Goal: Task Accomplishment & Management: Manage account settings

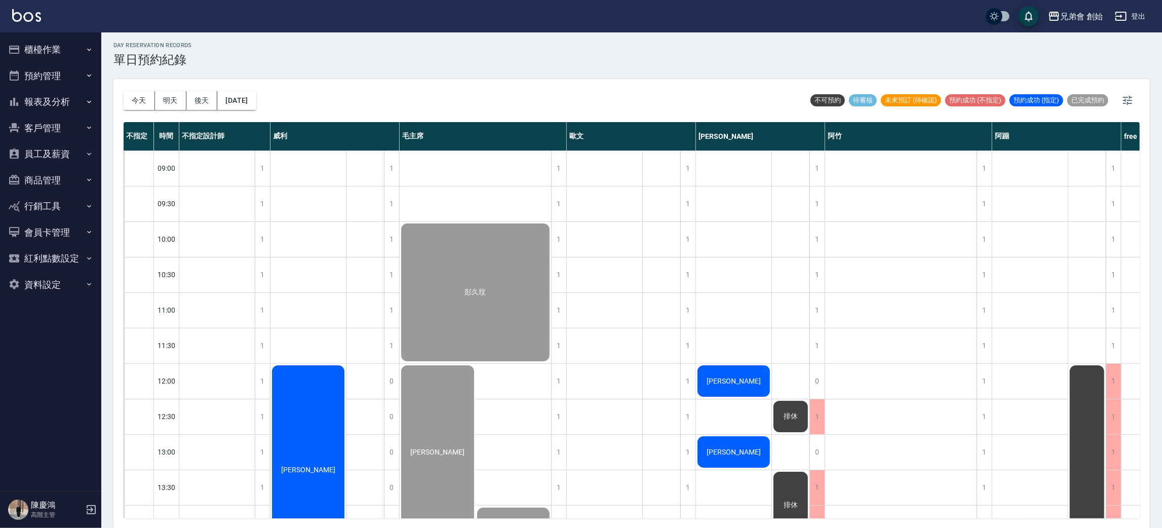
scroll to position [140, 0]
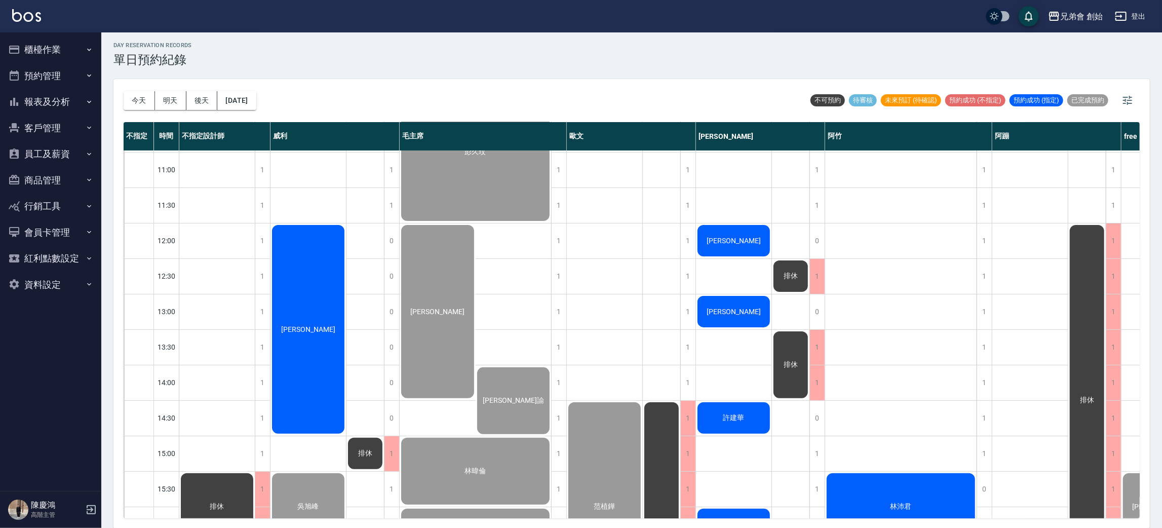
click at [740, 245] on div "[PERSON_NAME]" at bounding box center [733, 240] width 75 height 34
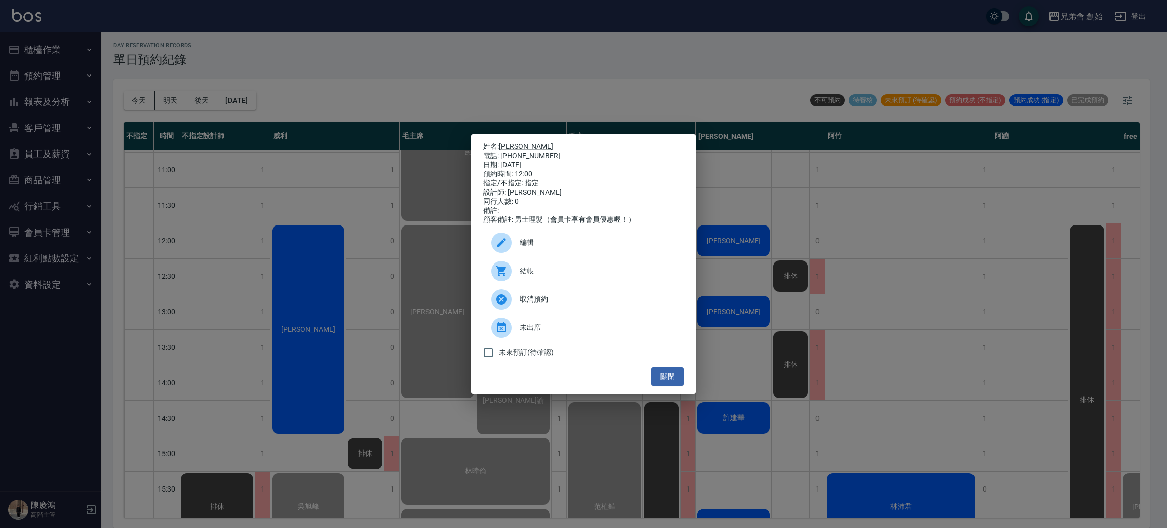
click at [521, 276] on span "結帳" at bounding box center [598, 270] width 156 height 11
click at [323, 240] on div "姓名: 曾謙富 電話: 0953785786 日期: 2025/09/10 預約時間: 12:00 指定/不指定: 指定 設計師: 潘潘 同行人數: 0 備註…" at bounding box center [583, 264] width 1167 height 528
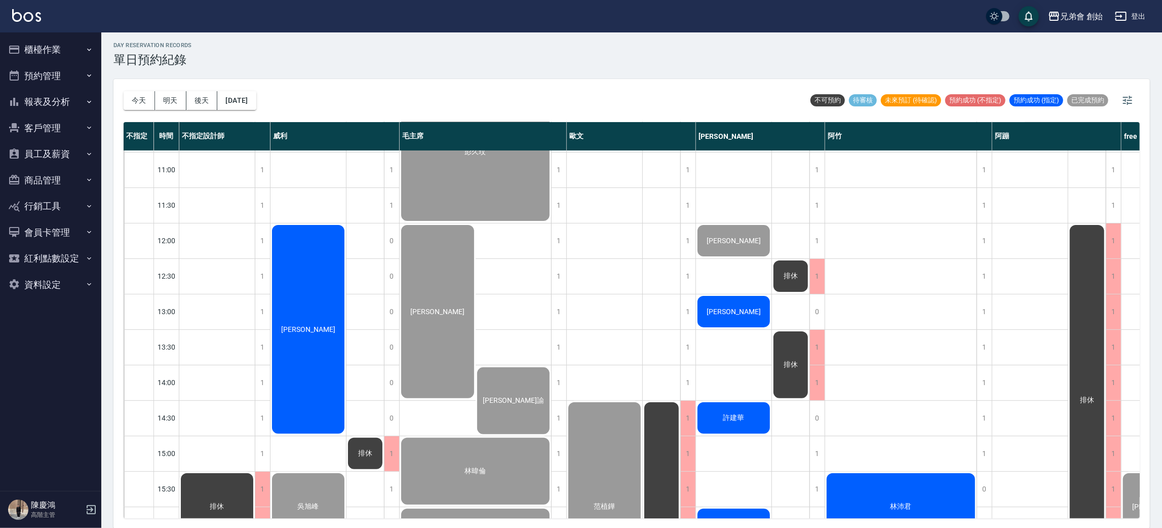
click at [740, 310] on span "[PERSON_NAME]" at bounding box center [734, 312] width 58 height 8
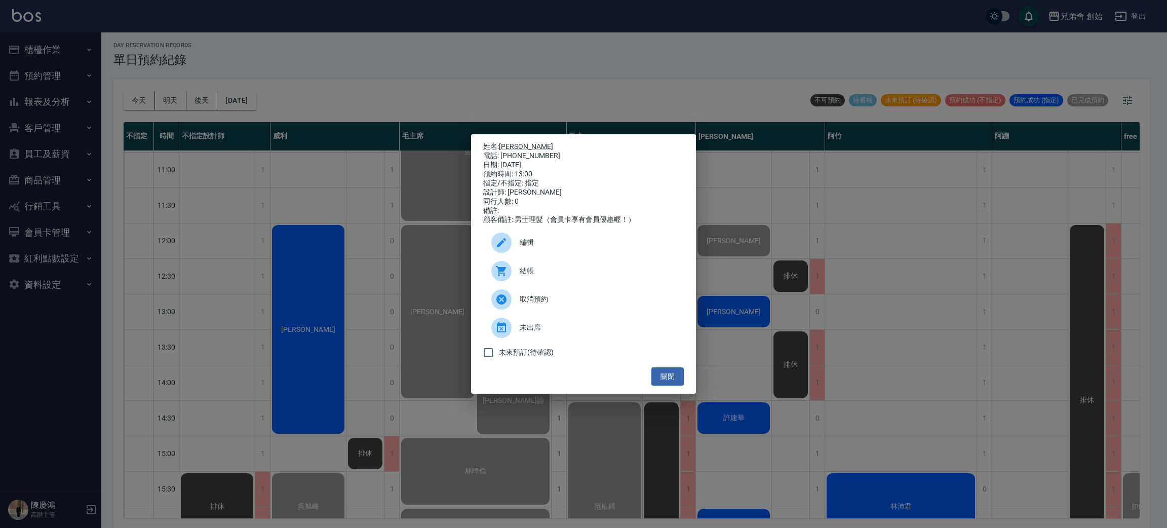
click at [529, 145] on p "姓名: 邱福貴" at bounding box center [583, 146] width 201 height 9
click at [529, 151] on div "電話: 0921874699" at bounding box center [583, 155] width 201 height 9
copy div "0921874699"
click at [330, 224] on div "姓名: 邱福貴 電話: 0921874699 日期: 2025/09/10 預約時間: 13:00 指定/不指定: 指定 設計師: 潘潘 同行人數: 0 備註…" at bounding box center [583, 264] width 1167 height 528
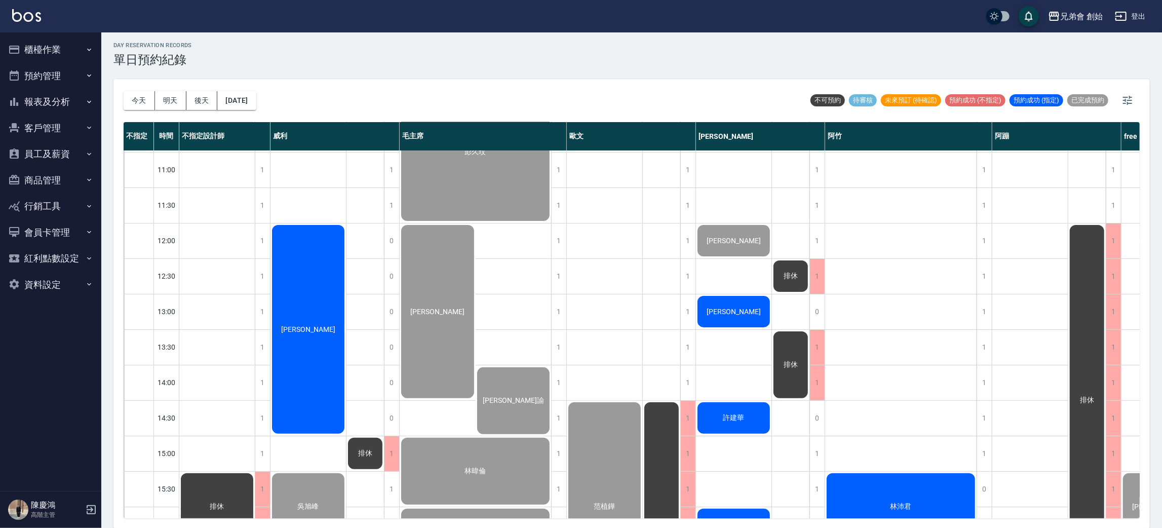
scroll to position [292, 0]
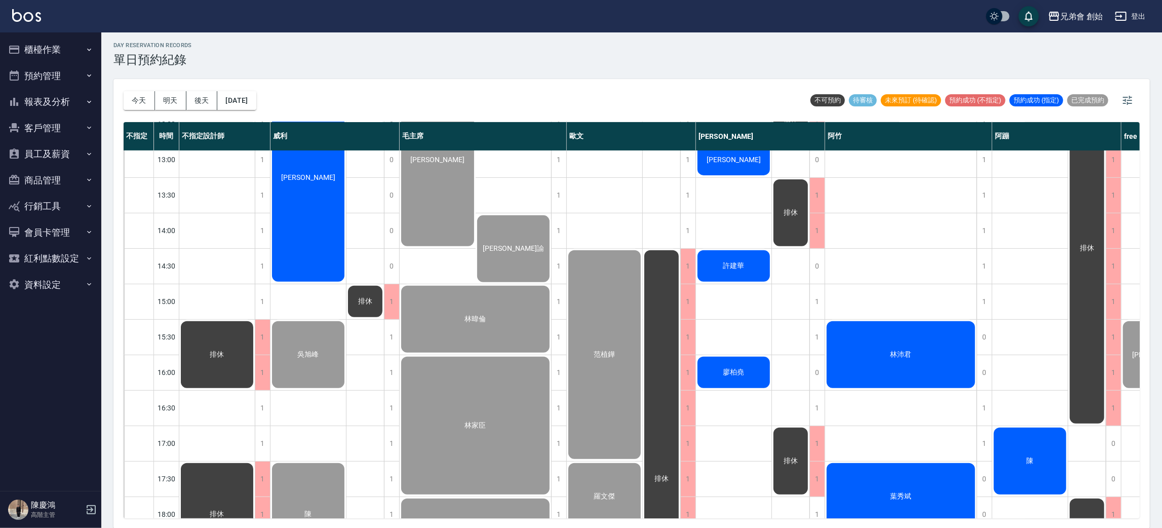
click at [750, 262] on div "許建華" at bounding box center [733, 266] width 75 height 34
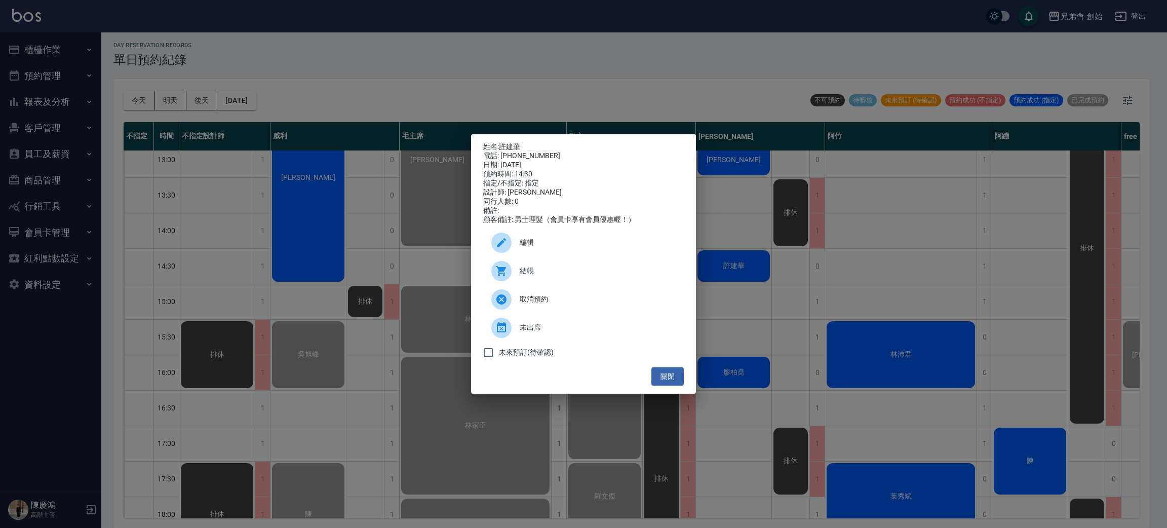
click at [580, 269] on div "結帳" at bounding box center [583, 271] width 201 height 28
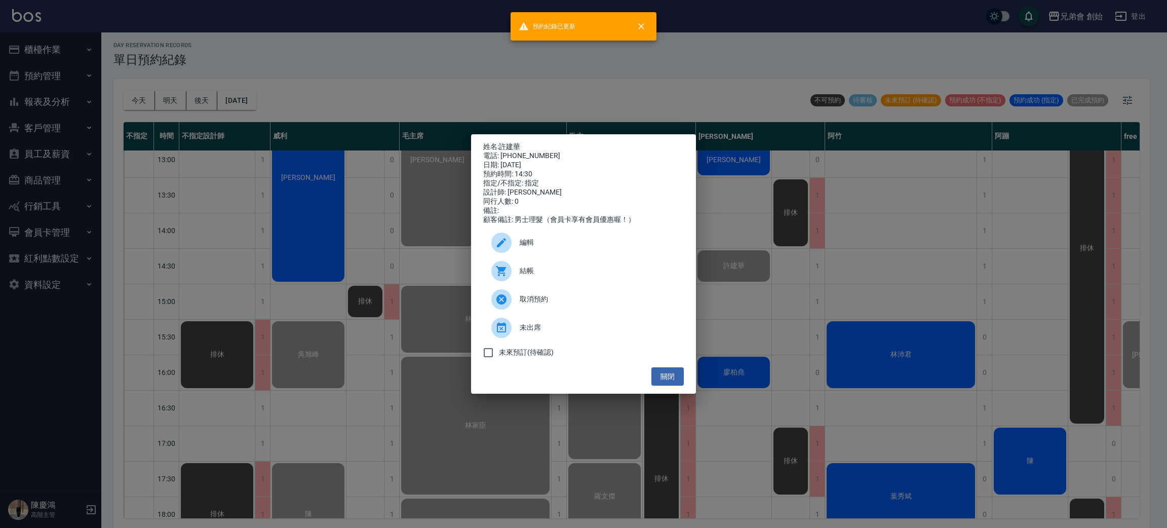
click at [415, 284] on div "姓名: 許建華 電話: 0900196996 日期: 2025/09/10 預約時間: 14:30 指定/不指定: 指定 設計師: 潘潘 同行人數: 0 備註…" at bounding box center [583, 264] width 1167 height 528
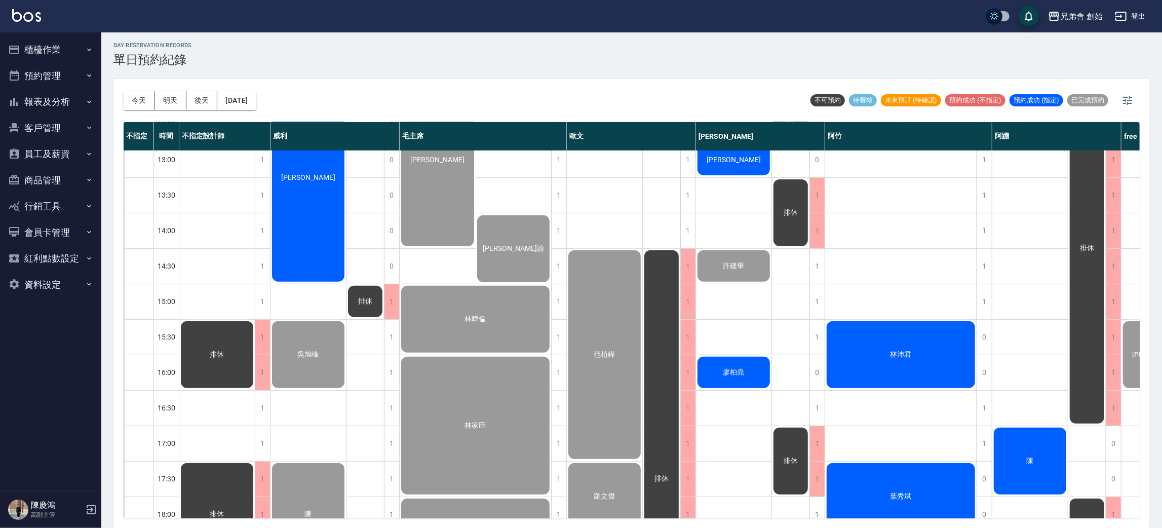
scroll to position [444, 0]
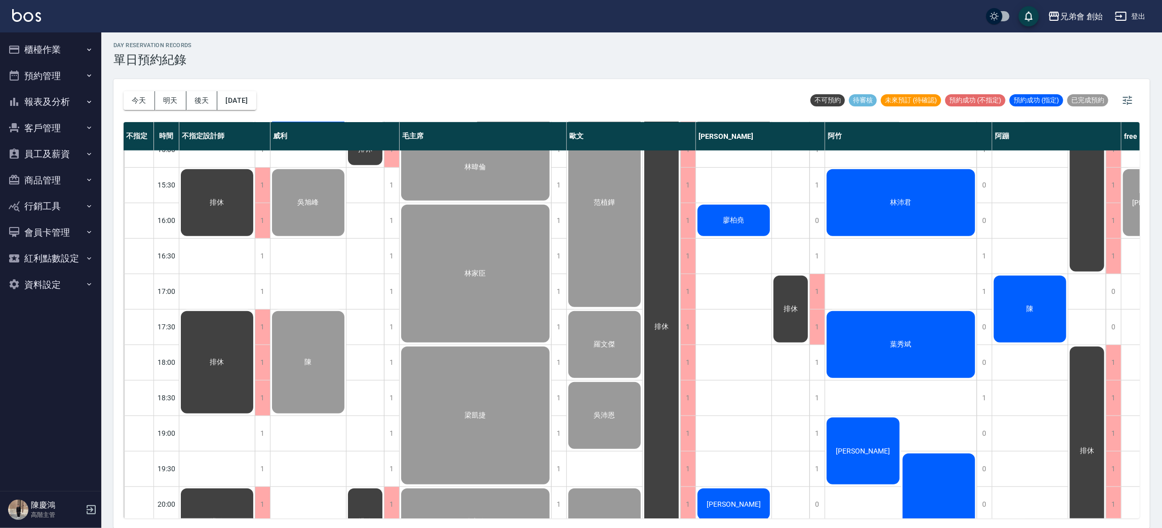
click at [741, 229] on div "廖柏堯" at bounding box center [733, 220] width 75 height 34
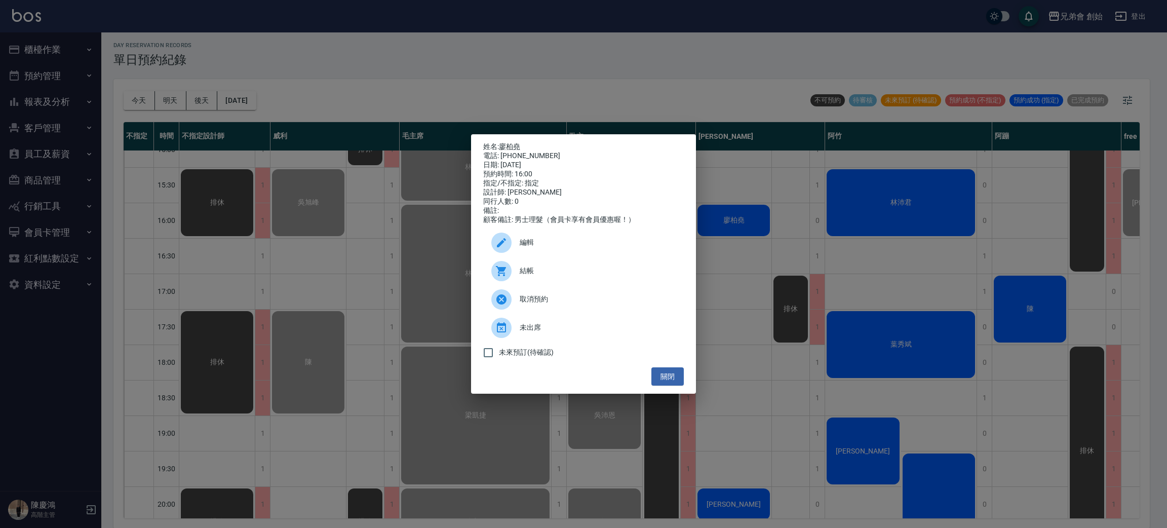
click at [576, 268] on div "結帳" at bounding box center [583, 271] width 201 height 28
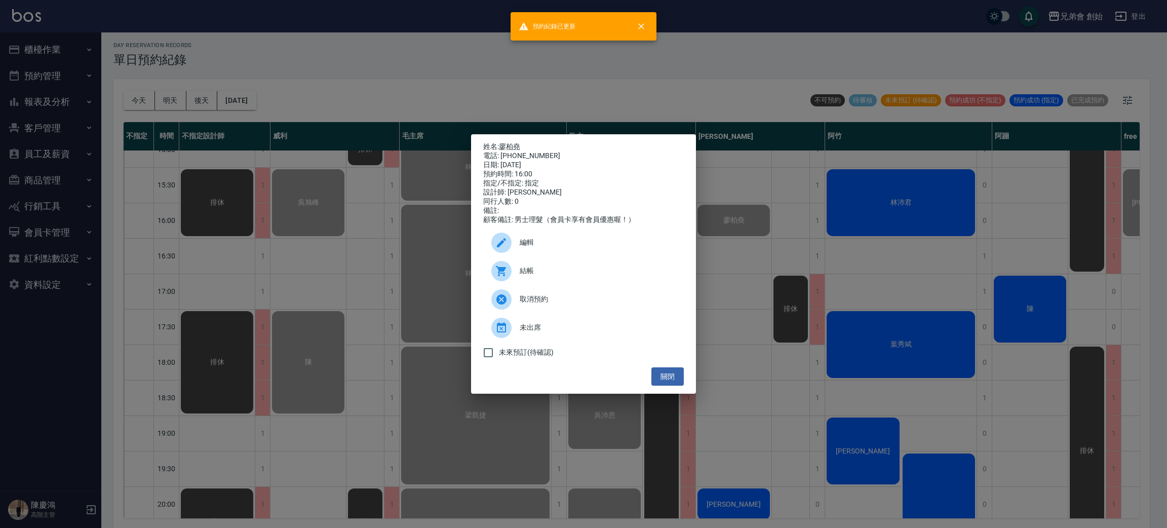
drag, startPoint x: 281, startPoint y: 240, endPoint x: 286, endPoint y: 249, distance: 10.3
click at [282, 243] on div "姓名: 廖柏堯 電話: 0982520465 日期: 2025/09/10 預約時間: 16:00 指定/不指定: 指定 設計師: 潘潘 同行人數: 0 備註…" at bounding box center [583, 264] width 1167 height 528
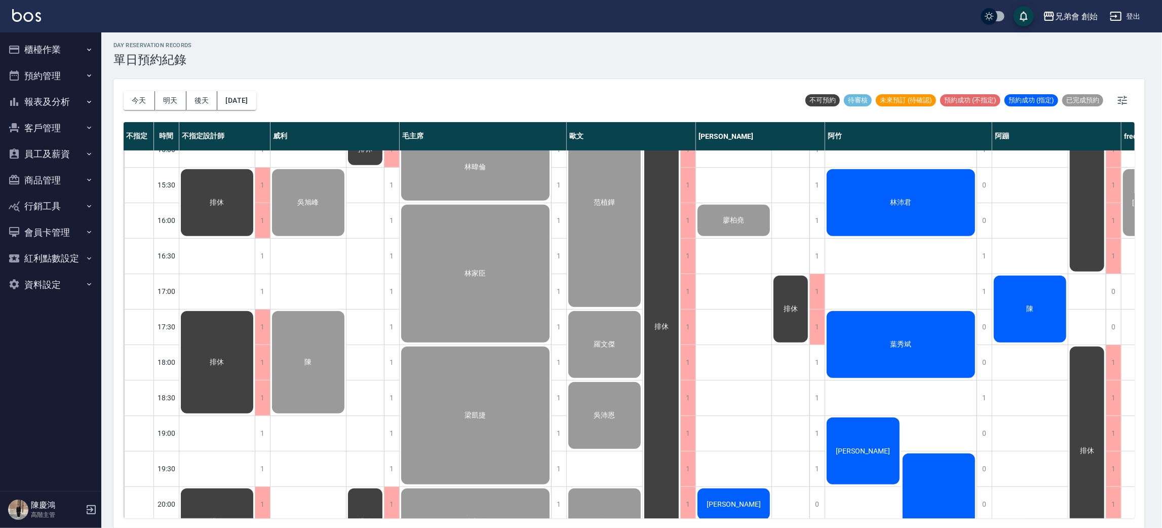
scroll to position [672, 0]
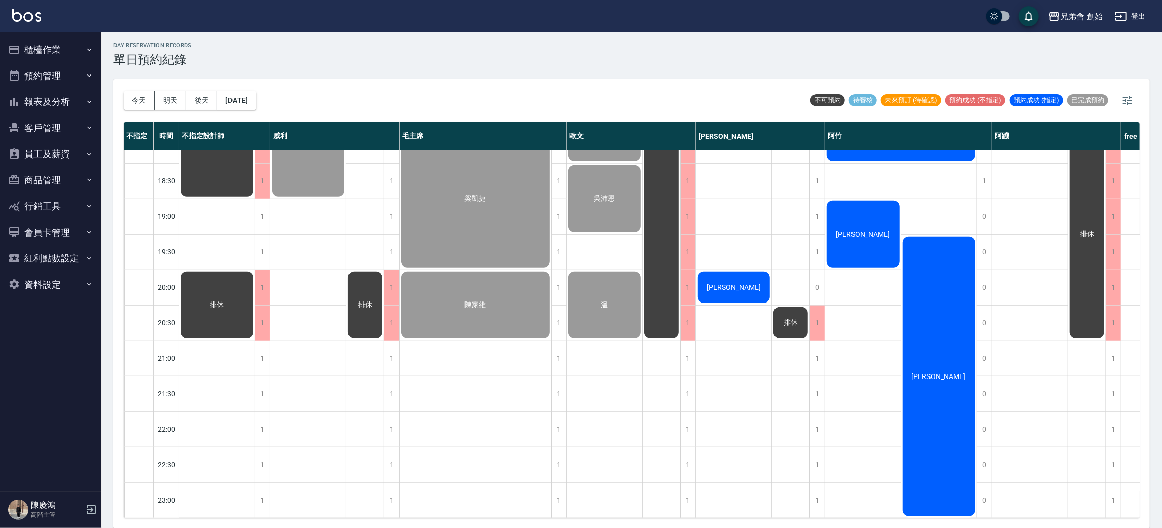
click at [742, 283] on span "徐揚" at bounding box center [734, 287] width 58 height 8
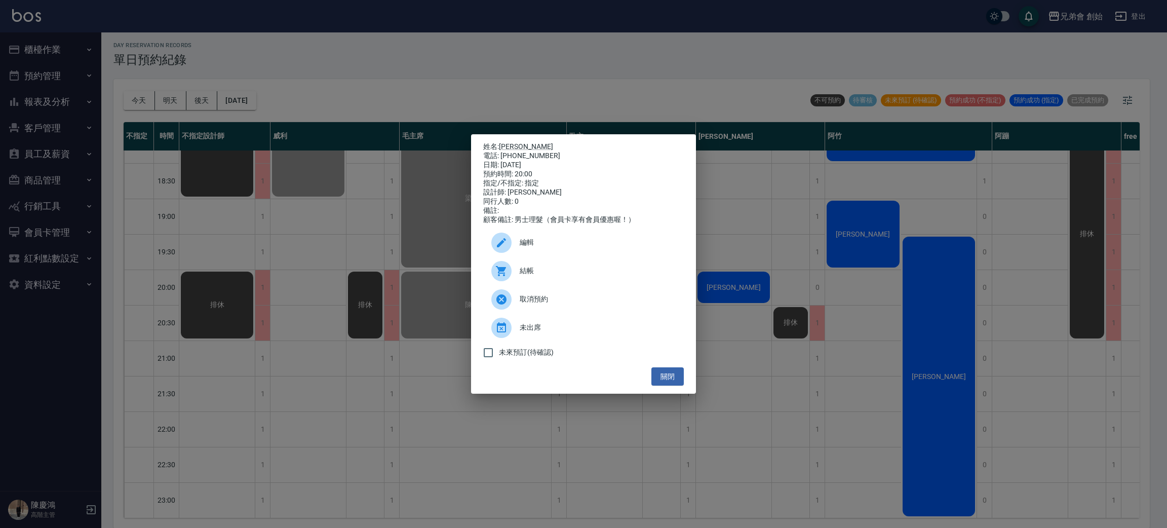
click at [519, 152] on div "電話: 0975591570" at bounding box center [583, 155] width 201 height 9
copy div "0975591570"
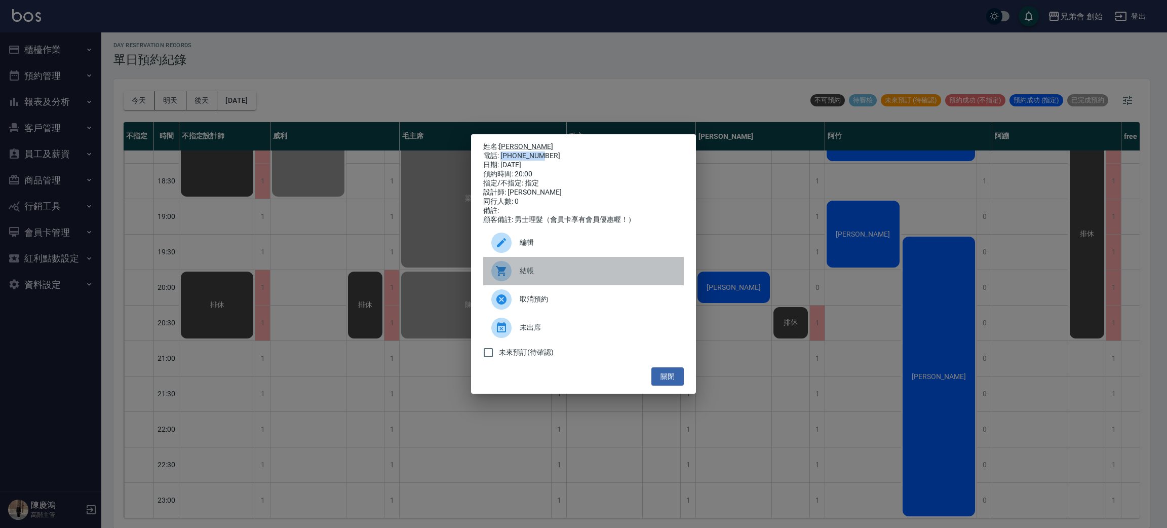
click at [524, 273] on span "結帳" at bounding box center [598, 270] width 156 height 11
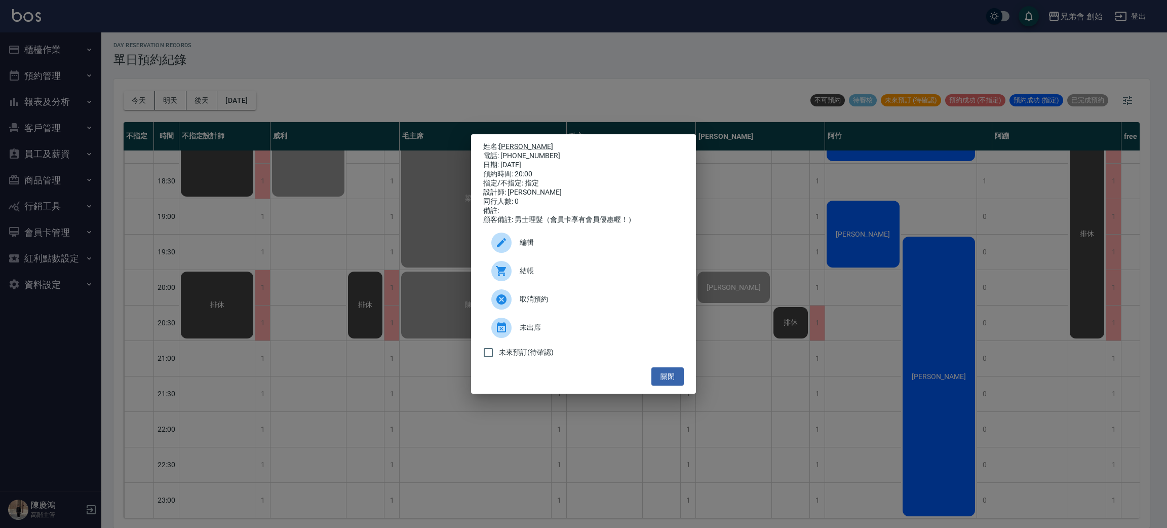
click at [430, 438] on div "姓名: 徐揚 電話: 0975591570 日期: 2025/09/10 預約時間: 20:00 指定/不指定: 指定 設計師: 潘潘 同行人數: 0 備註:…" at bounding box center [583, 264] width 1167 height 528
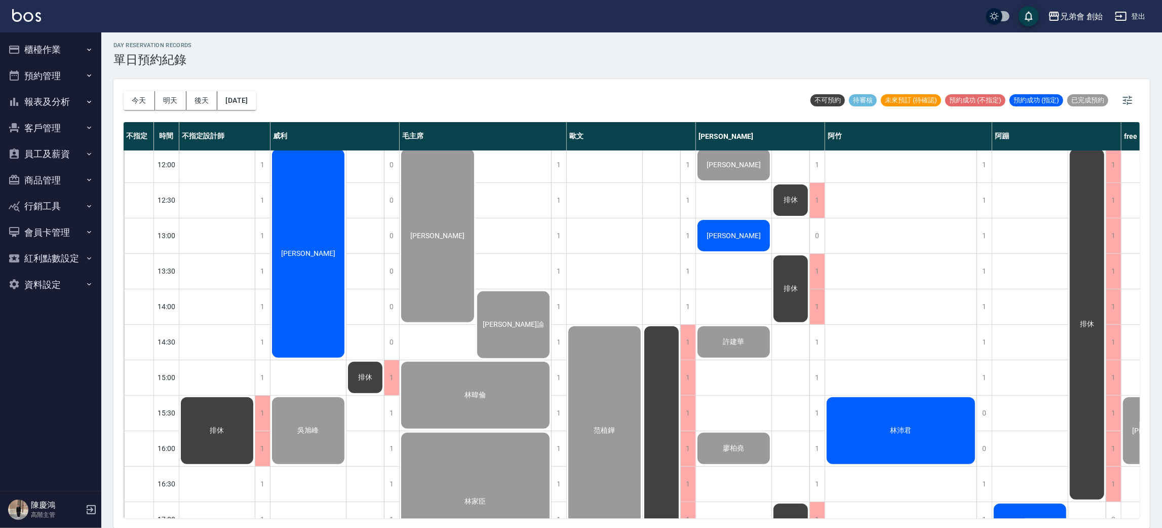
scroll to position [292, 0]
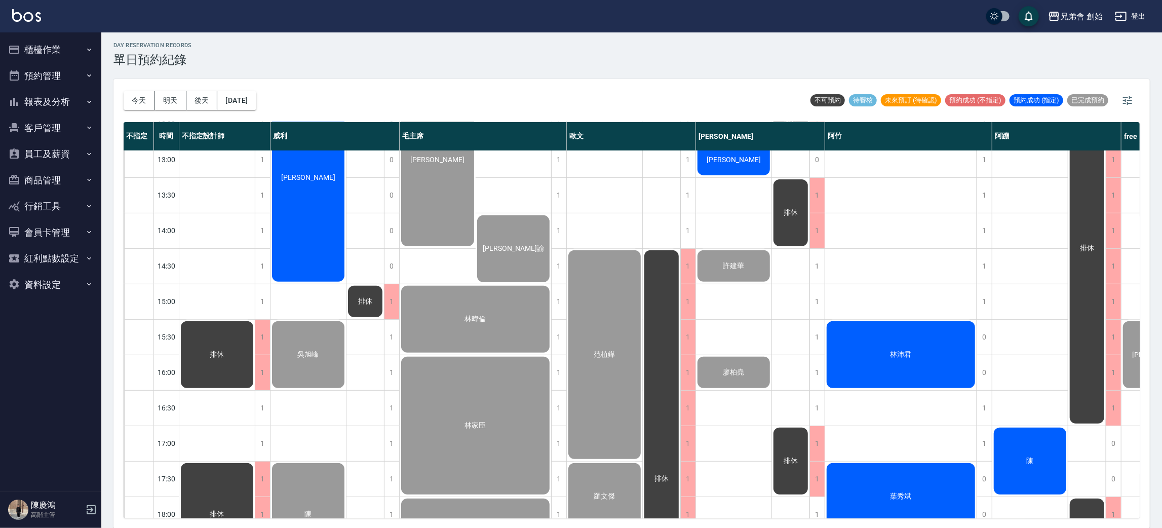
click at [958, 361] on div "林沛君" at bounding box center [900, 355] width 151 height 70
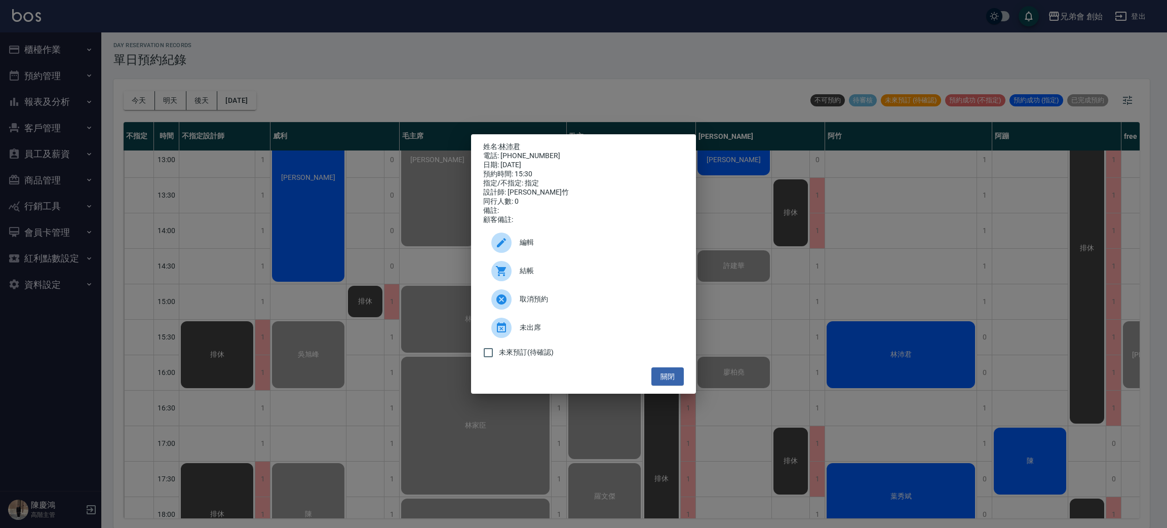
click at [591, 263] on div "結帳" at bounding box center [583, 271] width 201 height 28
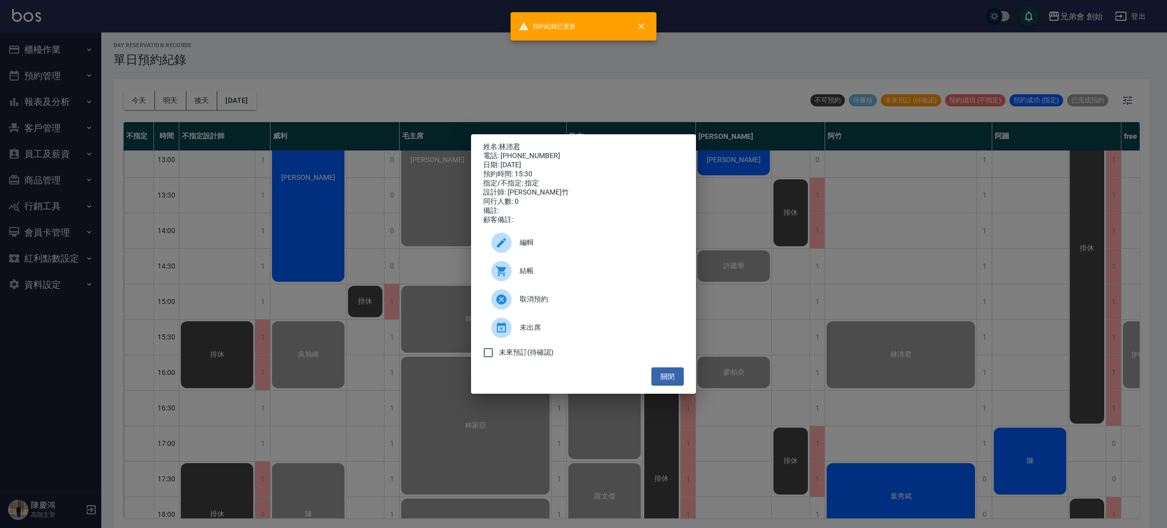
click at [959, 293] on div "姓名: 林沛君 電話: 0930029277 日期: 2025/09/10 預約時間: 15:30 指定/不指定: 指定 設計師: 阿竹 同行人數: 0 備註…" at bounding box center [583, 264] width 1167 height 528
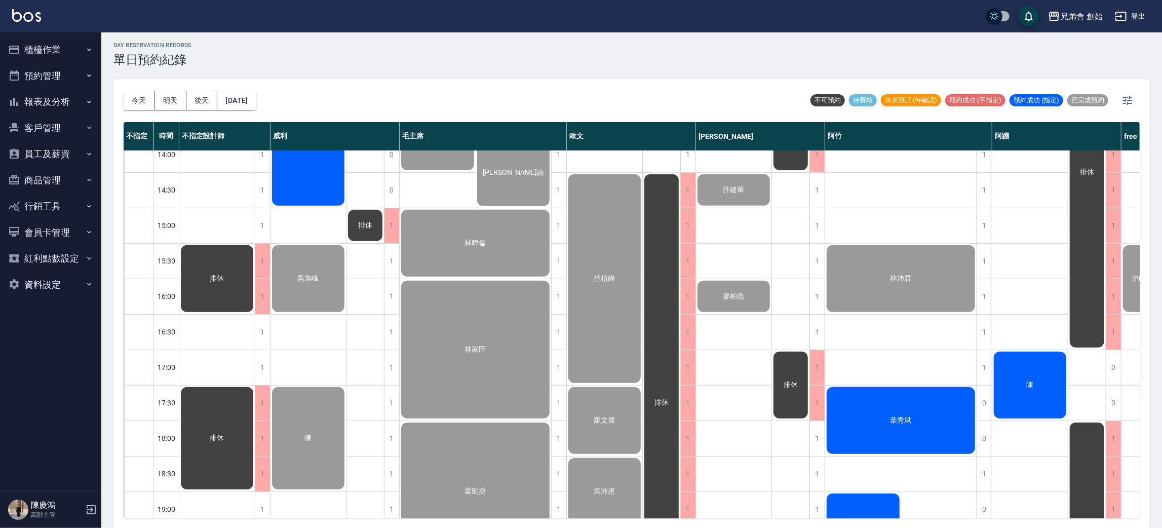
scroll to position [444, 0]
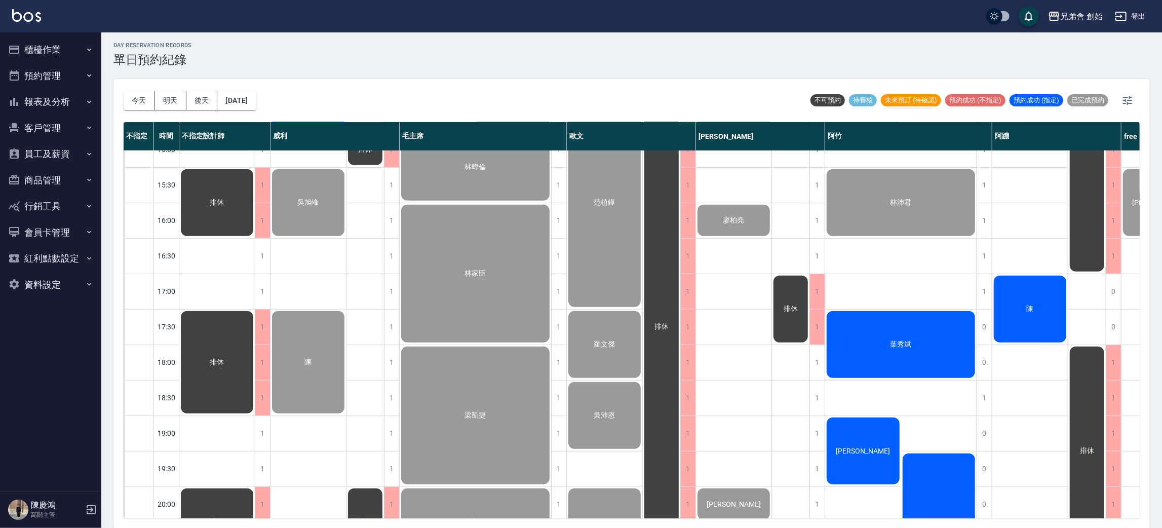
click at [1029, 325] on div "陳" at bounding box center [1030, 309] width 75 height 70
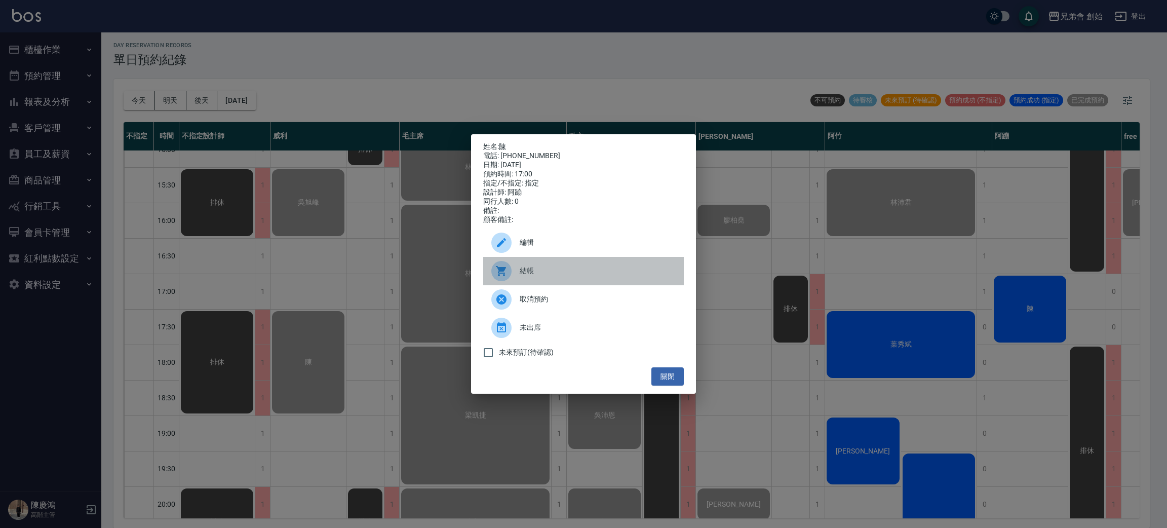
click at [540, 284] on div "結帳" at bounding box center [583, 271] width 201 height 28
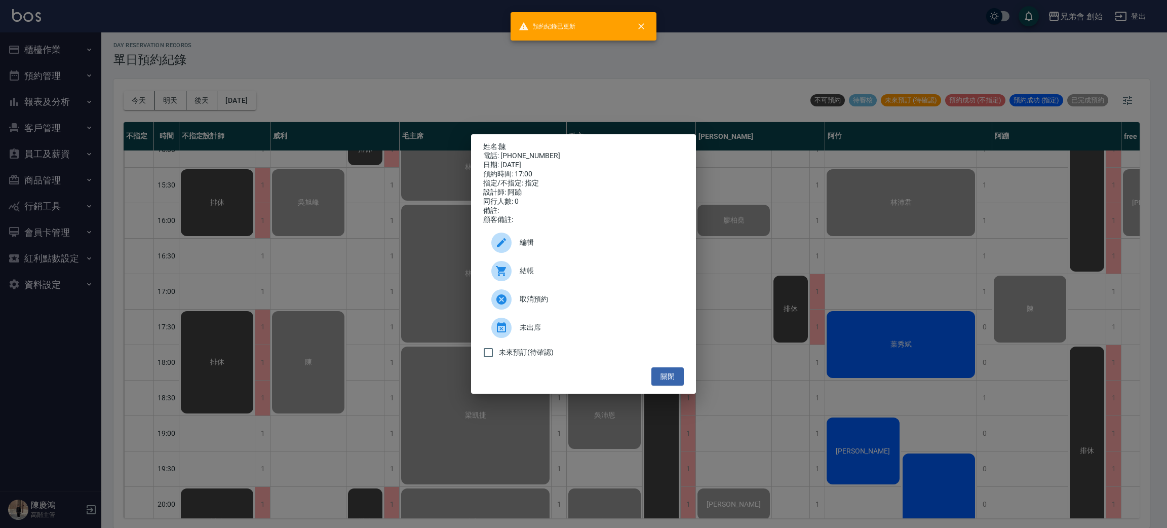
click at [1023, 299] on div "姓名: 陳 電話: 0972151715 日期: 2025/09/10 預約時間: 17:00 指定/不指定: 指定 設計師: 阿蹦 同行人數: 0 備註: …" at bounding box center [583, 264] width 1167 height 528
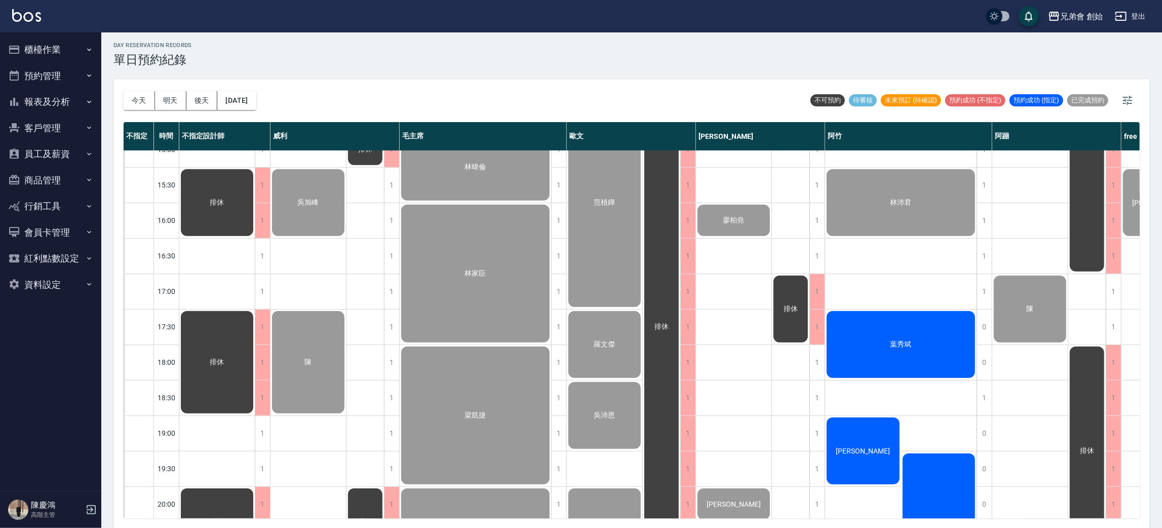
scroll to position [520, 0]
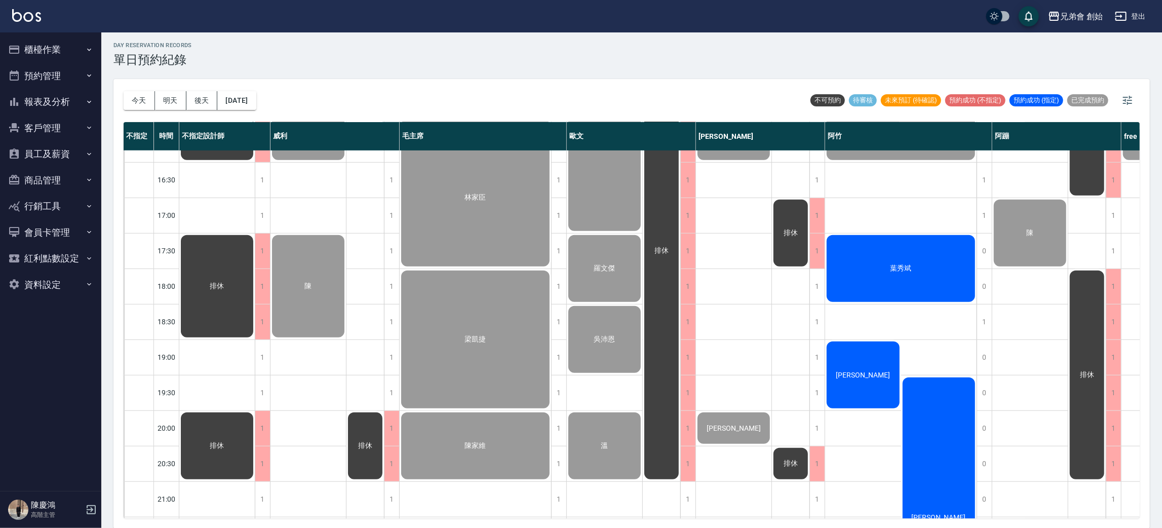
click at [924, 254] on div "葉秀斌" at bounding box center [900, 269] width 151 height 70
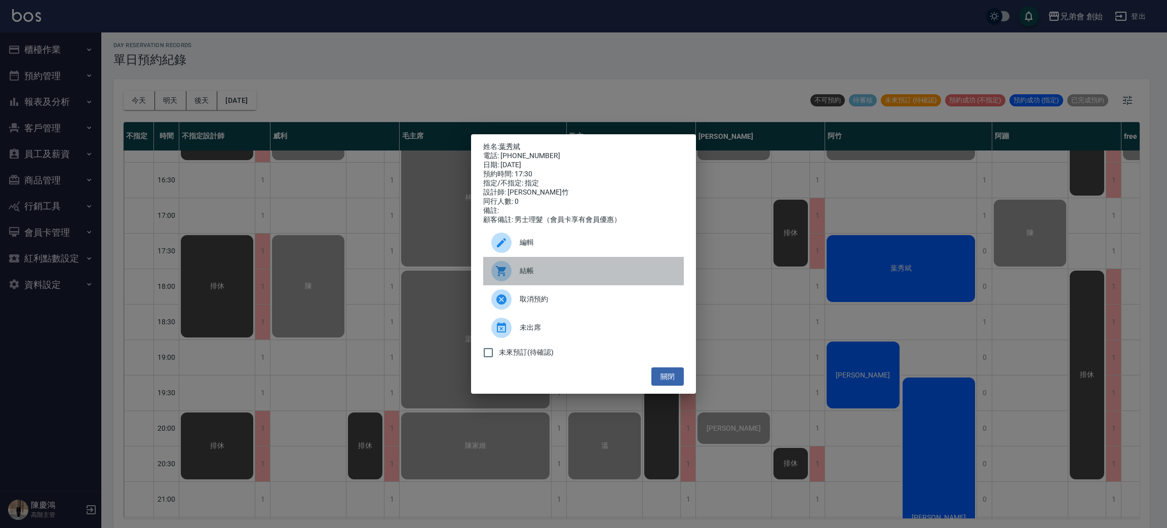
click at [520, 276] on span "結帳" at bounding box center [598, 270] width 156 height 11
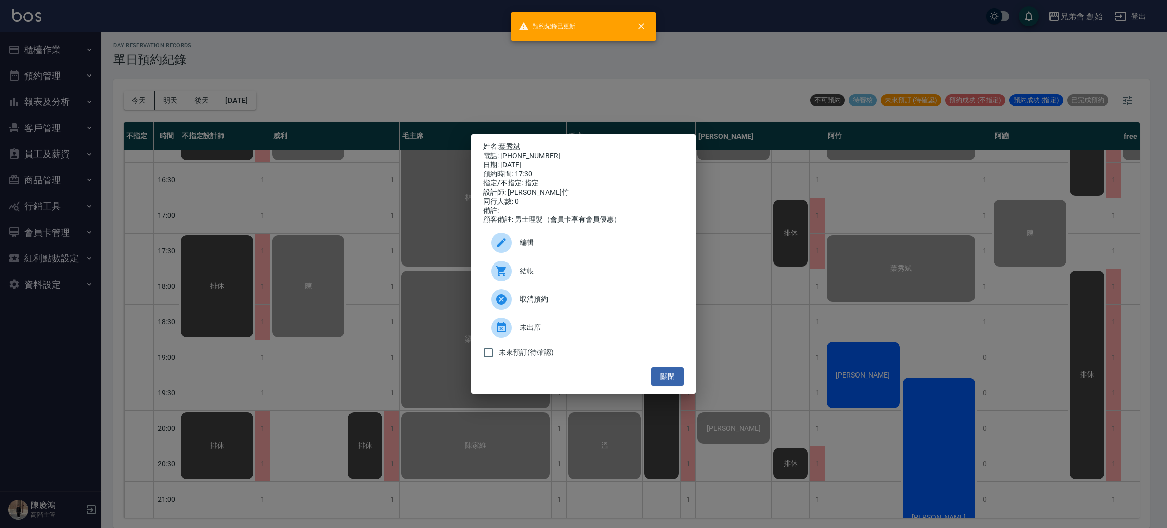
click at [923, 344] on div "姓名: 葉秀斌 電話: 0967091045 日期: 2025/09/10 預約時間: 17:30 指定/不指定: 指定 設計師: 阿竹 同行人數: 0 備註…" at bounding box center [583, 264] width 1167 height 528
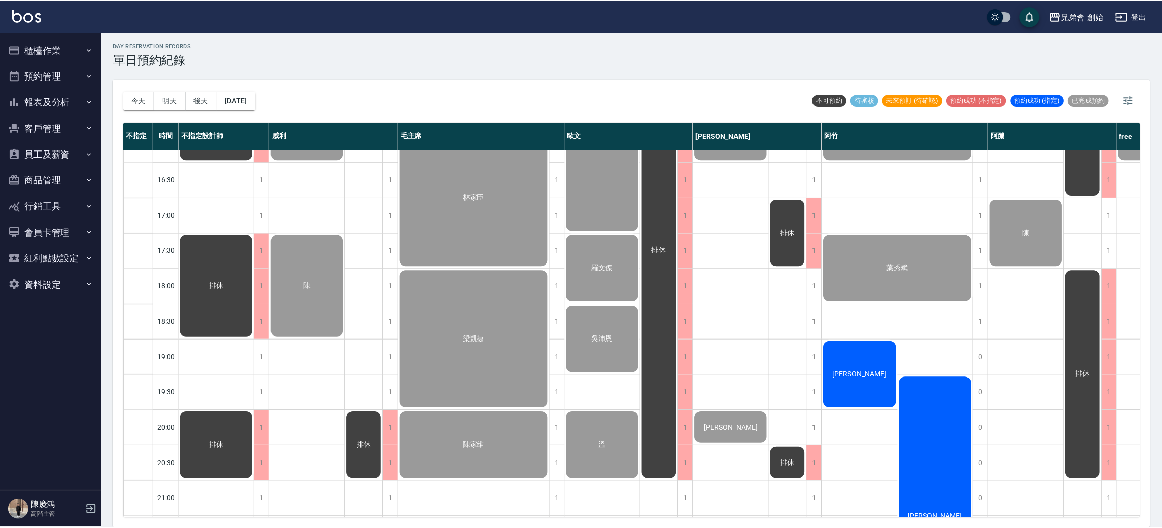
scroll to position [672, 0]
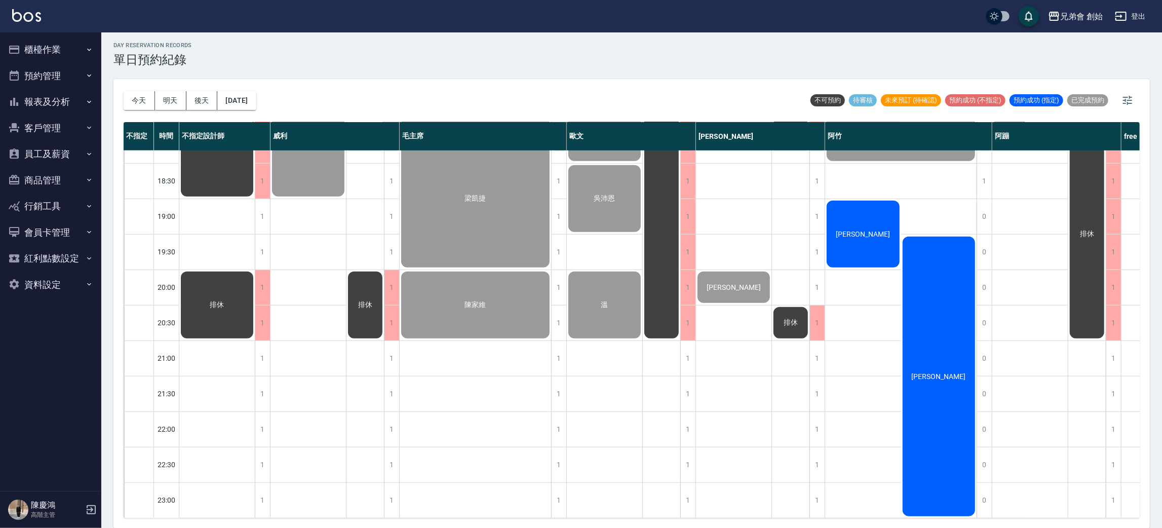
click at [842, 215] on div "賴亭均" at bounding box center [863, 234] width 76 height 70
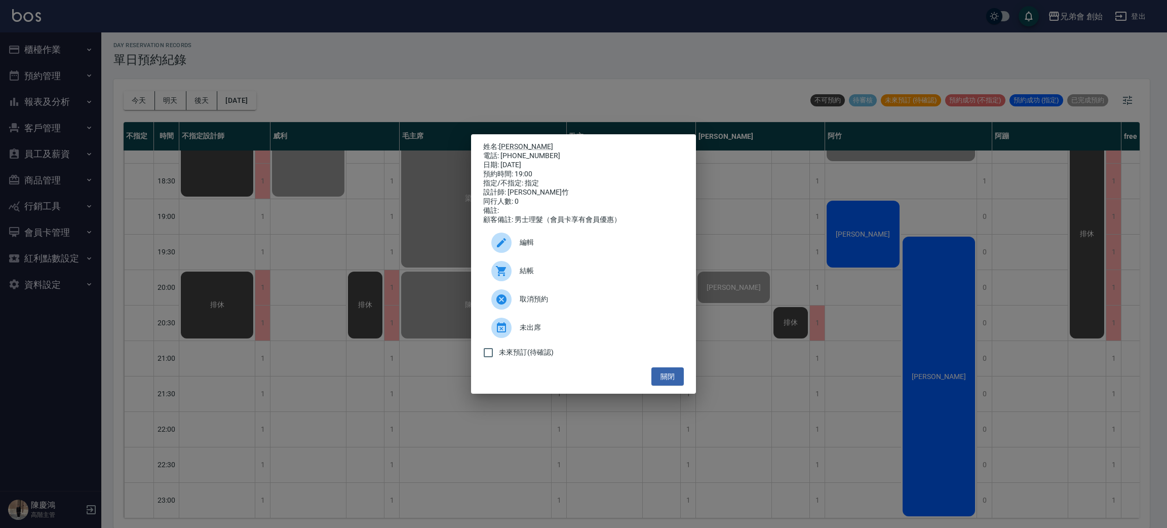
click at [567, 276] on span "結帳" at bounding box center [598, 270] width 156 height 11
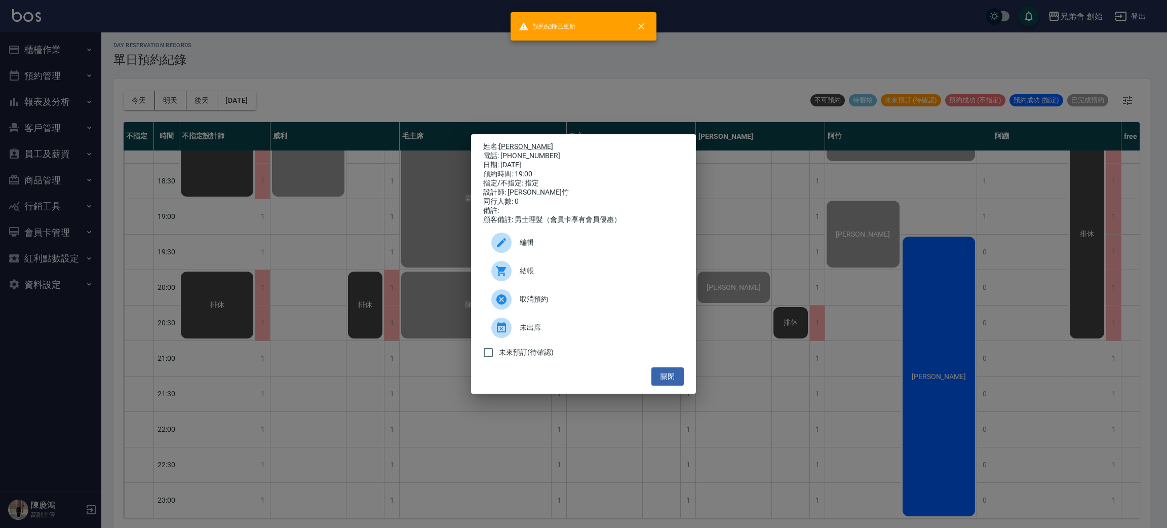
click at [948, 345] on div "姓名: 賴亭均 電話: 0978036291 日期: 2025/09/10 預約時間: 19:00 指定/不指定: 指定 設計師: 阿竹 同行人數: 0 備註…" at bounding box center [583, 264] width 1167 height 528
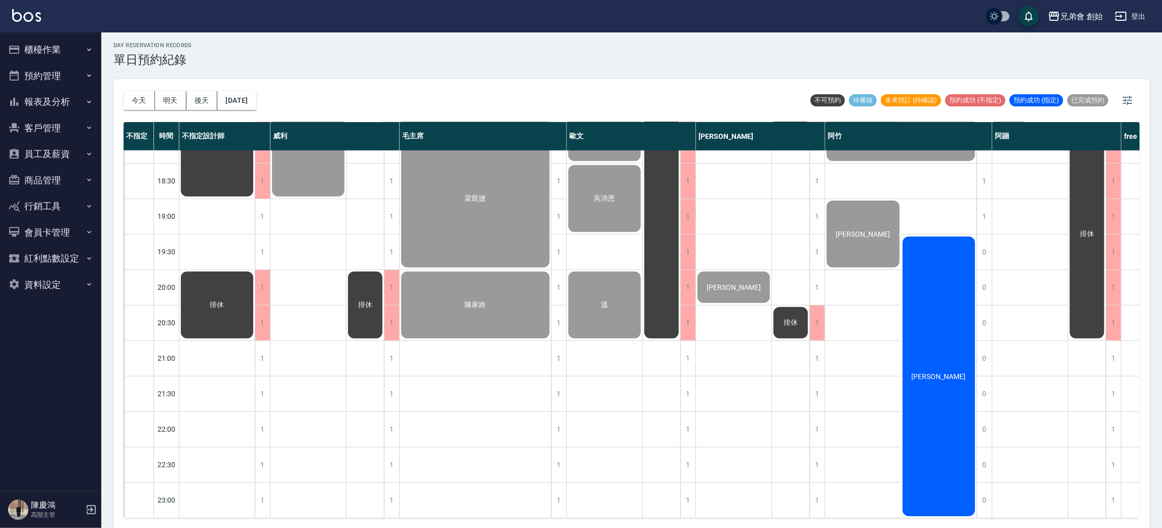
click at [936, 339] on div "俞宏霖" at bounding box center [939, 376] width 76 height 283
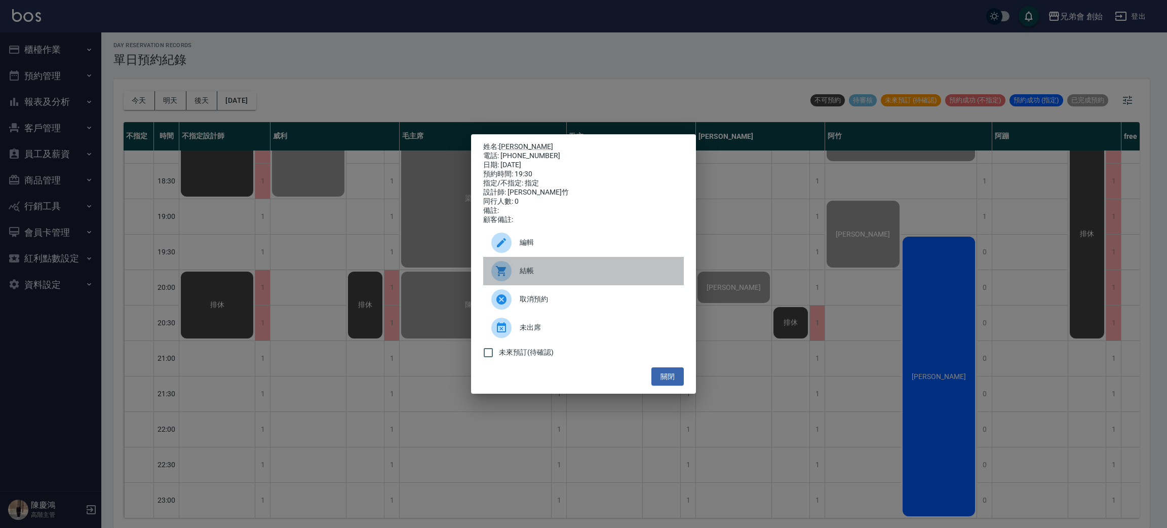
click at [598, 269] on div "結帳" at bounding box center [583, 271] width 201 height 28
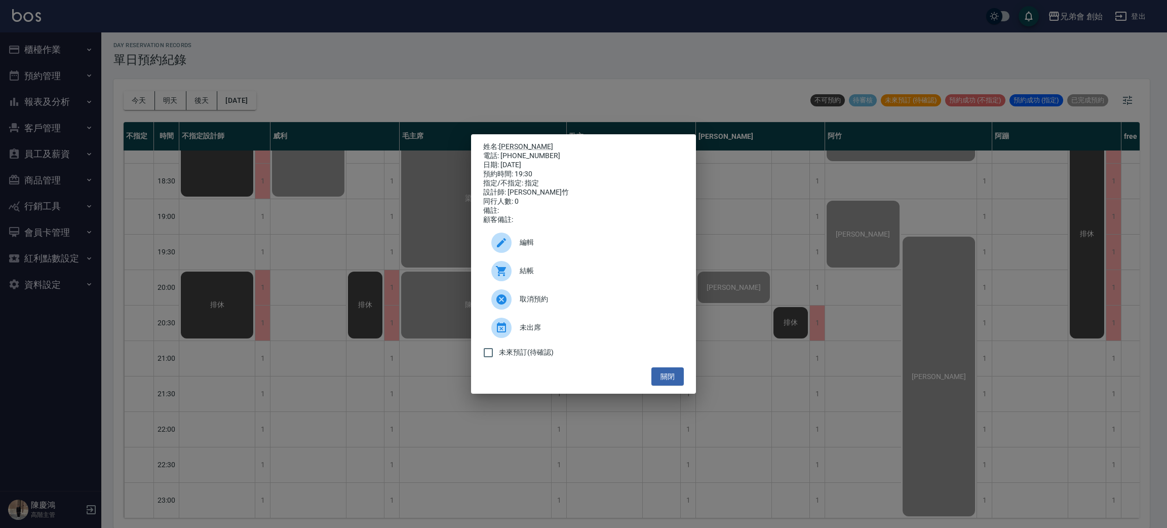
click at [350, 285] on div "姓名: 俞宏霖 電話: 0916586889 日期: 2025/09/10 預約時間: 19:30 指定/不指定: 指定 設計師: 阿竹 同行人數: 0 備註…" at bounding box center [583, 264] width 1167 height 528
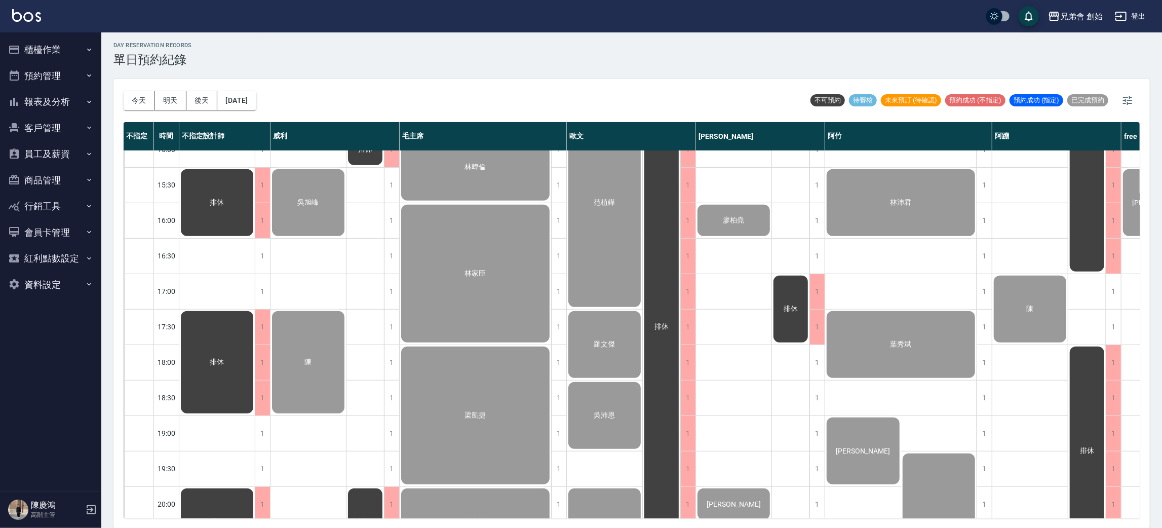
scroll to position [368, 0]
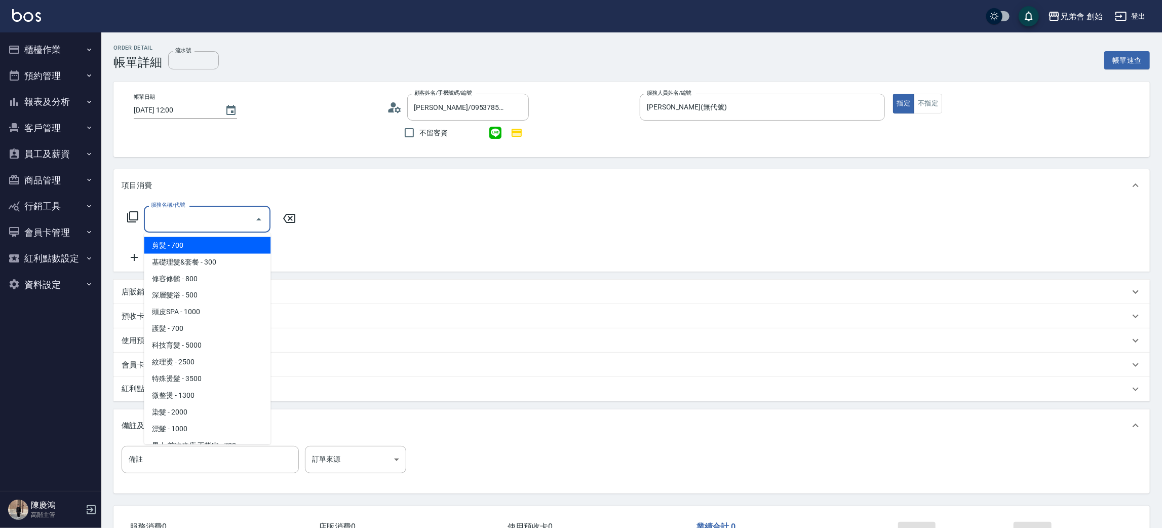
click at [191, 251] on span "剪髮 - 700" at bounding box center [207, 245] width 127 height 17
type input "剪髮(A01)"
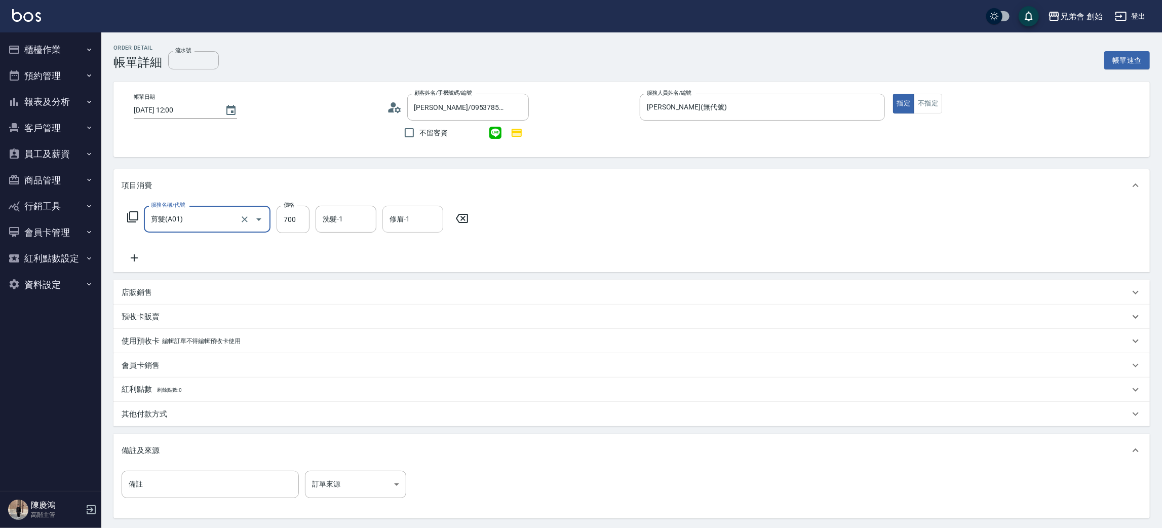
scroll to position [98, 0]
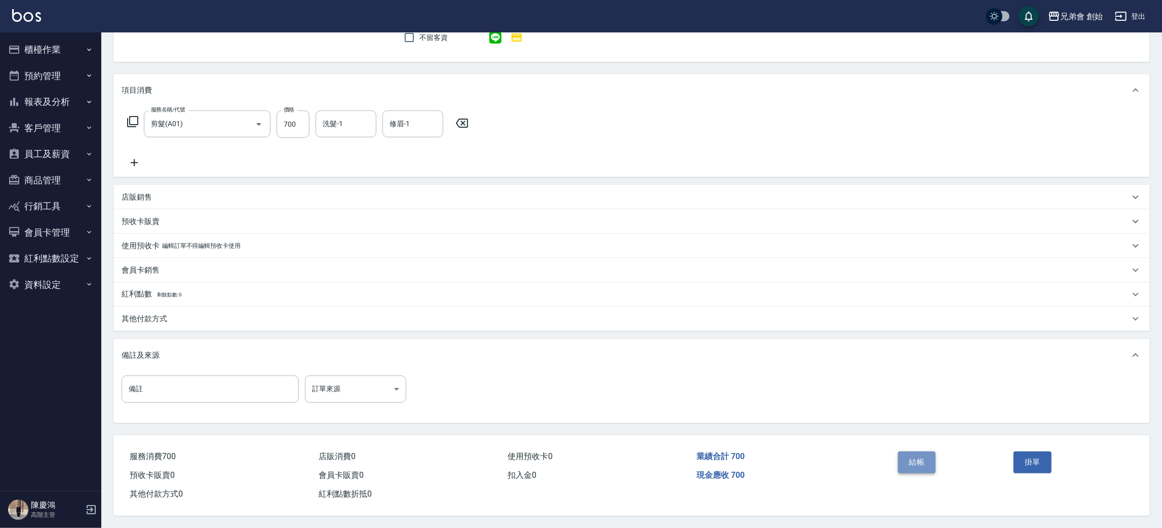
click at [922, 457] on button "結帳" at bounding box center [917, 461] width 38 height 21
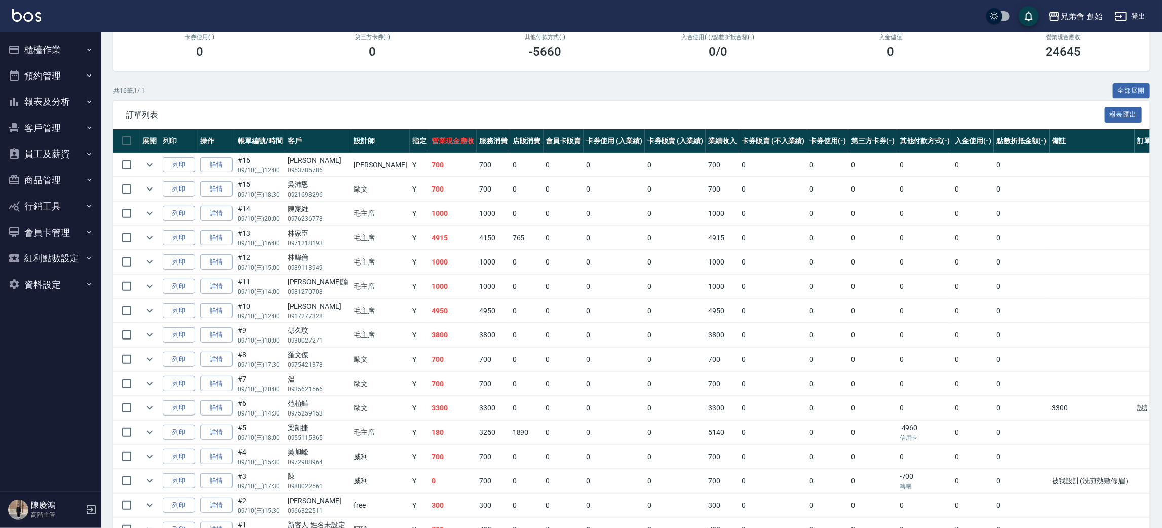
scroll to position [220, 0]
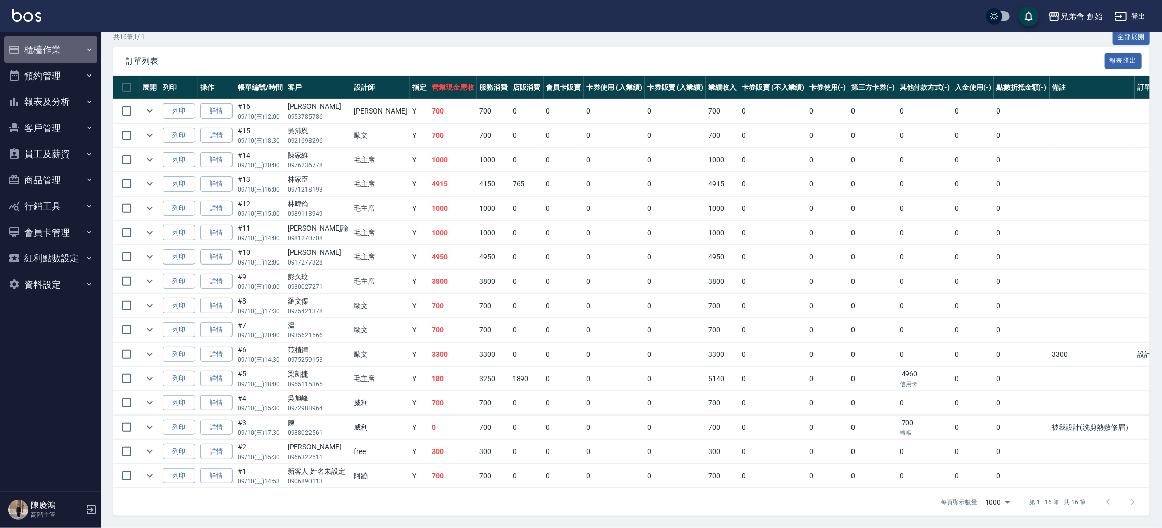
click at [25, 46] on button "櫃檯作業" at bounding box center [50, 49] width 93 height 26
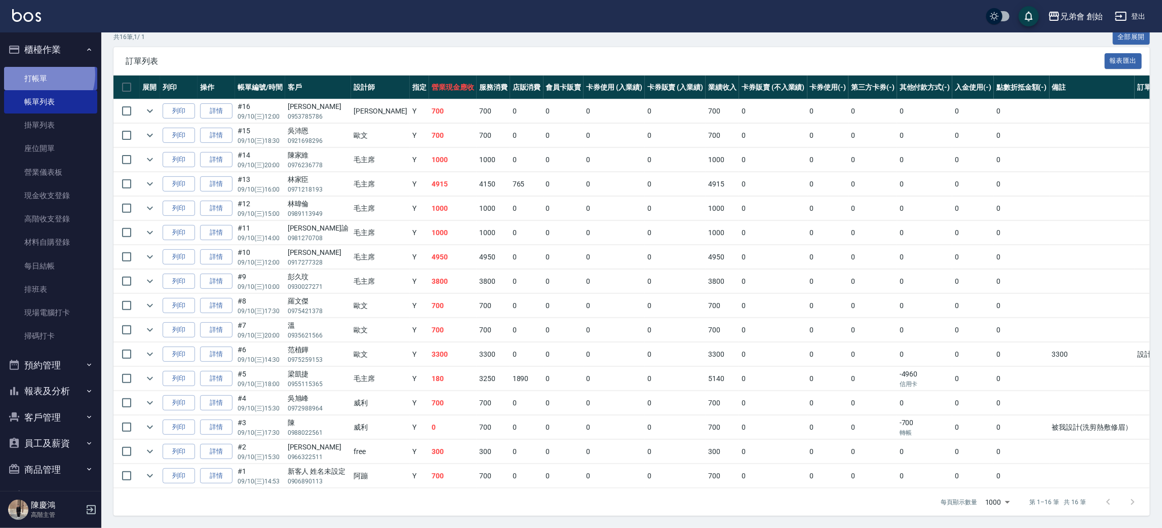
drag, startPoint x: 41, startPoint y: 74, endPoint x: 51, endPoint y: 74, distance: 10.1
click at [41, 74] on link "打帳單" at bounding box center [50, 78] width 93 height 23
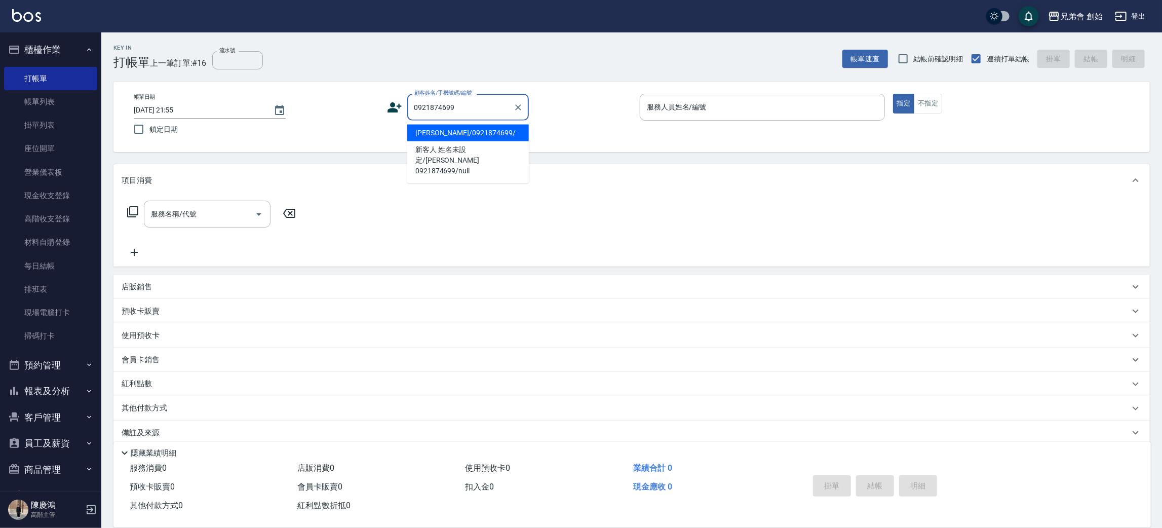
click at [436, 134] on li "[PERSON_NAME]/0921874699/" at bounding box center [468, 133] width 122 height 17
type input "[PERSON_NAME]/0921874699/"
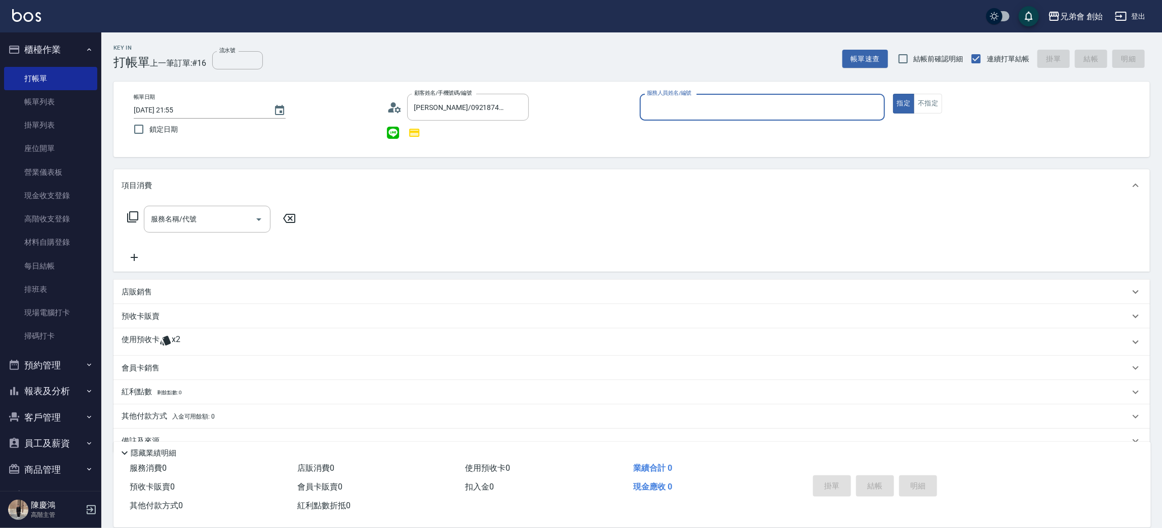
click at [676, 102] on input "服務人員姓名/編號" at bounding box center [762, 107] width 236 height 18
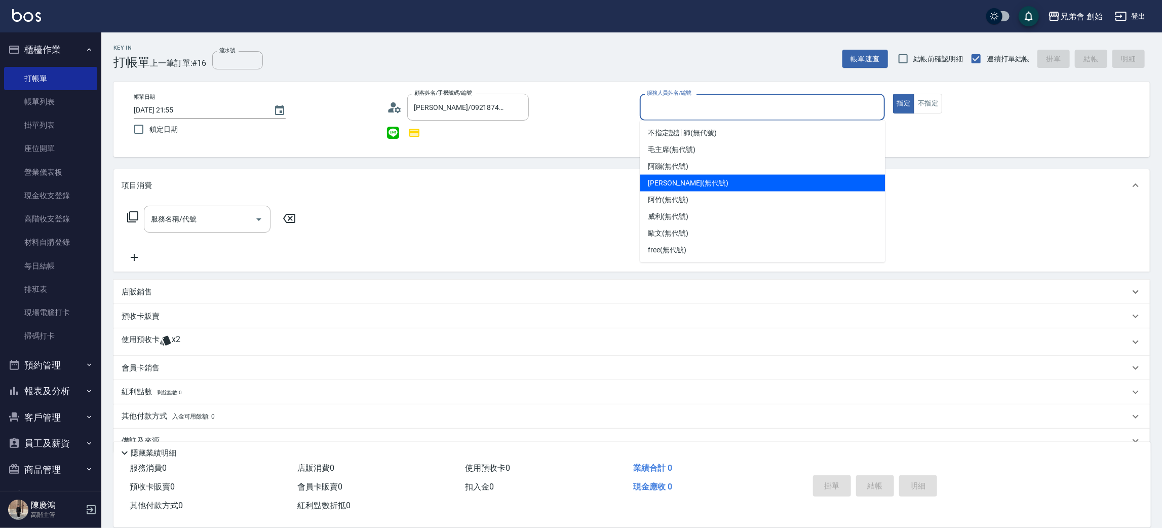
click at [680, 187] on span "潘潘 (無代號)" at bounding box center [689, 183] width 80 height 11
type input "[PERSON_NAME](無代號)"
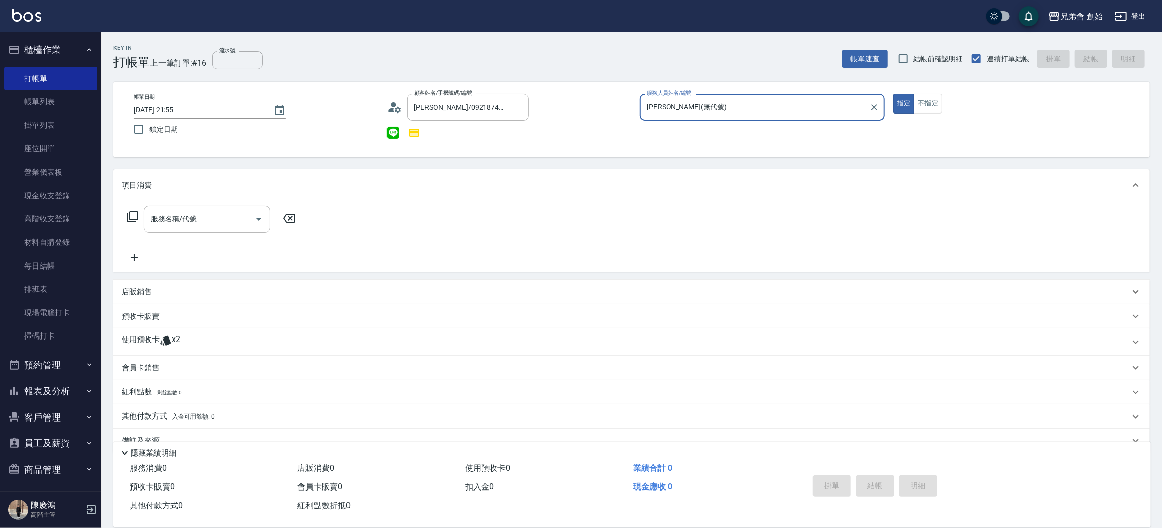
click at [168, 337] on icon at bounding box center [165, 341] width 11 height 10
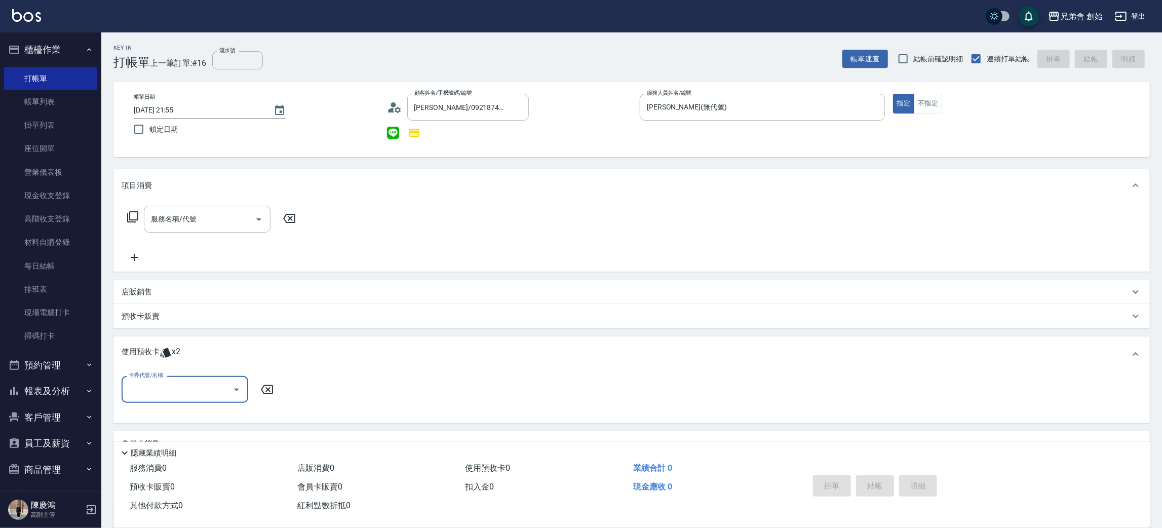
click at [172, 389] on input "卡券代號/名稱" at bounding box center [177, 389] width 102 height 18
click at [201, 419] on div "3500方案贈修容一堂 剩餘2張" at bounding box center [185, 414] width 127 height 17
type input "3500方案贈修容一堂"
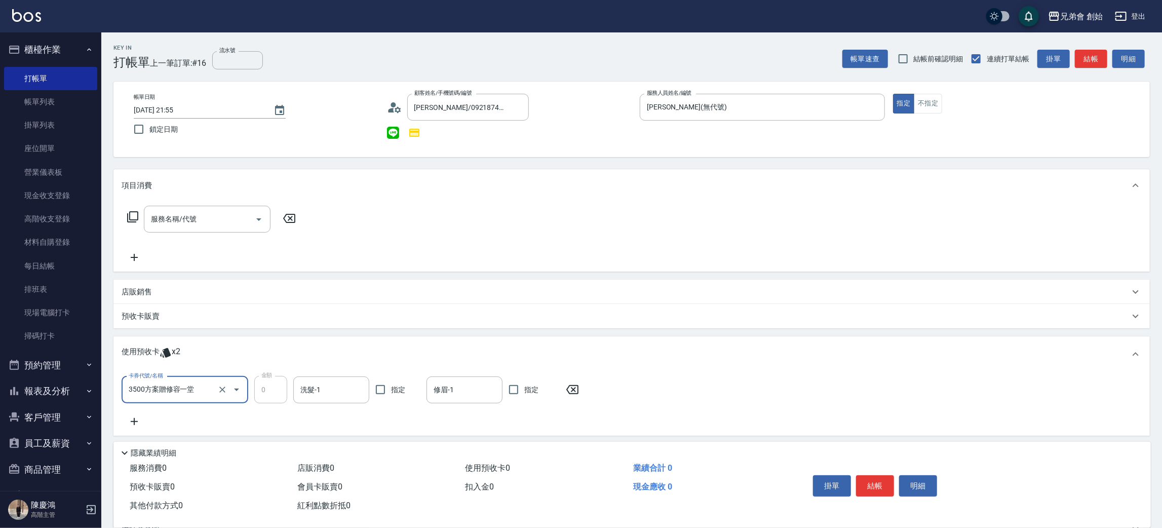
scroll to position [107, 0]
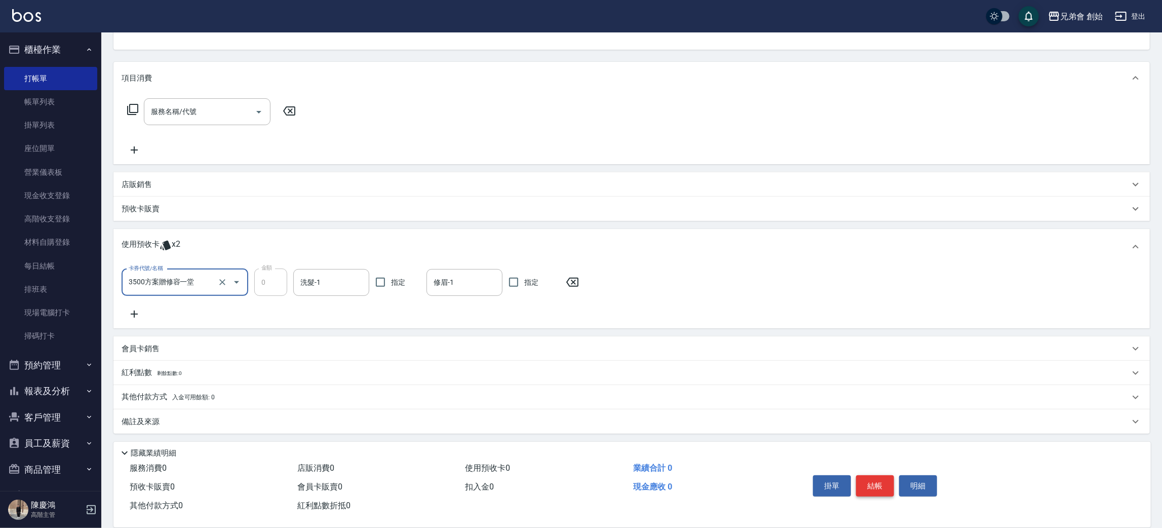
click at [872, 485] on button "結帳" at bounding box center [875, 485] width 38 height 21
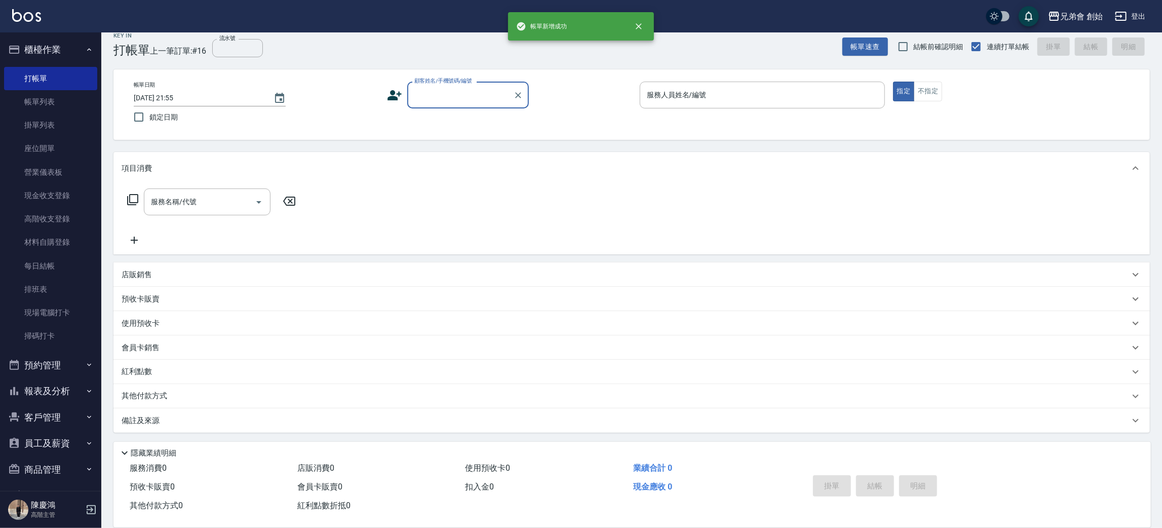
scroll to position [11, 0]
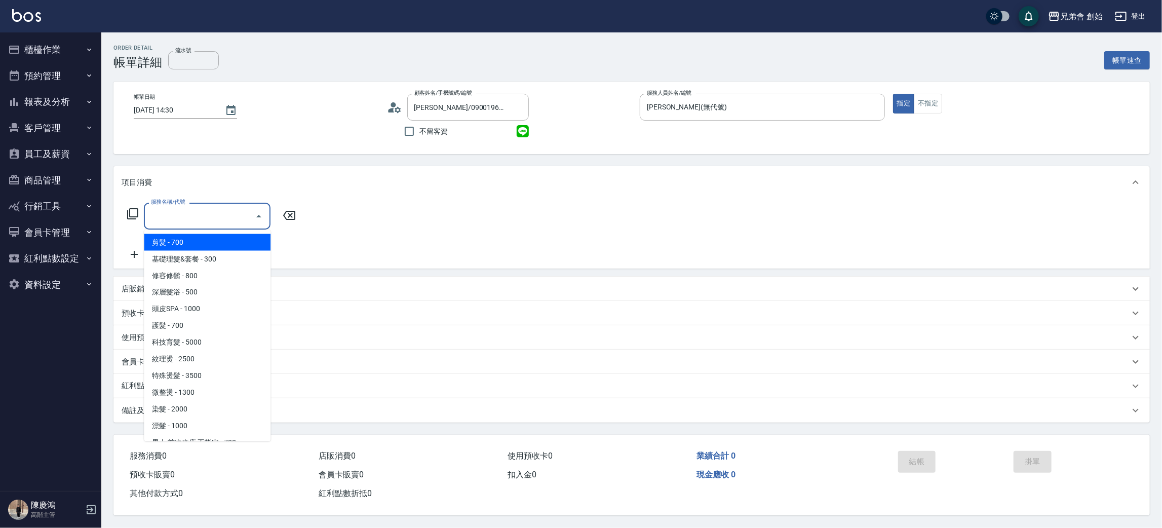
click at [166, 241] on span "剪髮 - 700" at bounding box center [207, 242] width 127 height 17
type input "剪髮(A01)"
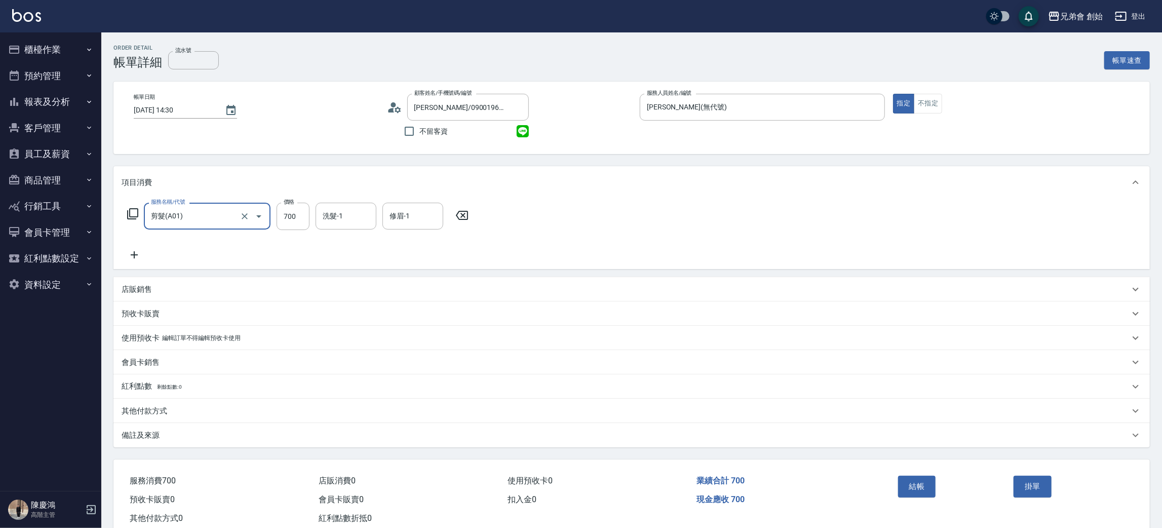
scroll to position [26, 0]
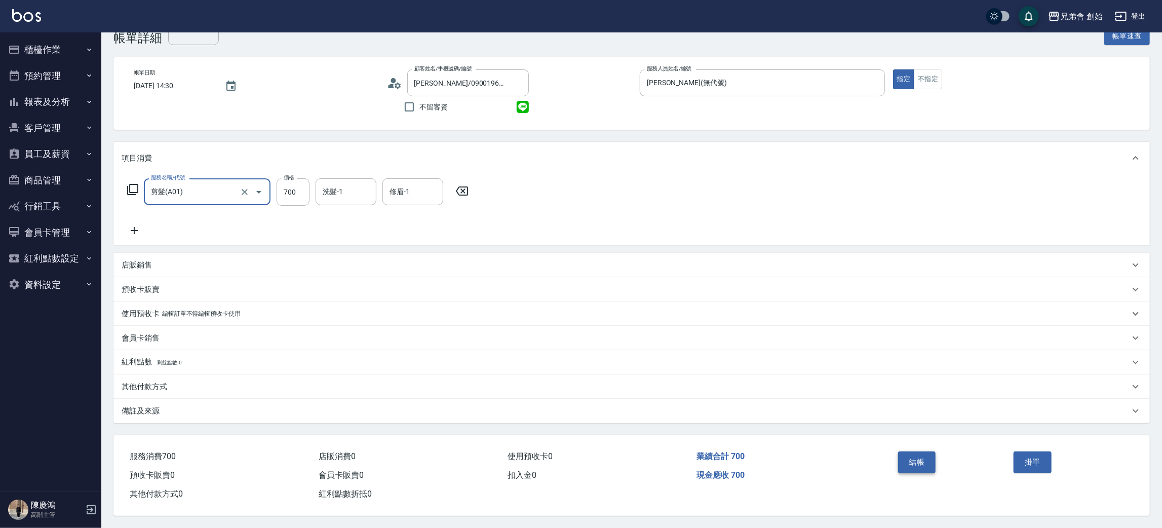
click at [931, 470] on button "結帳" at bounding box center [917, 461] width 38 height 21
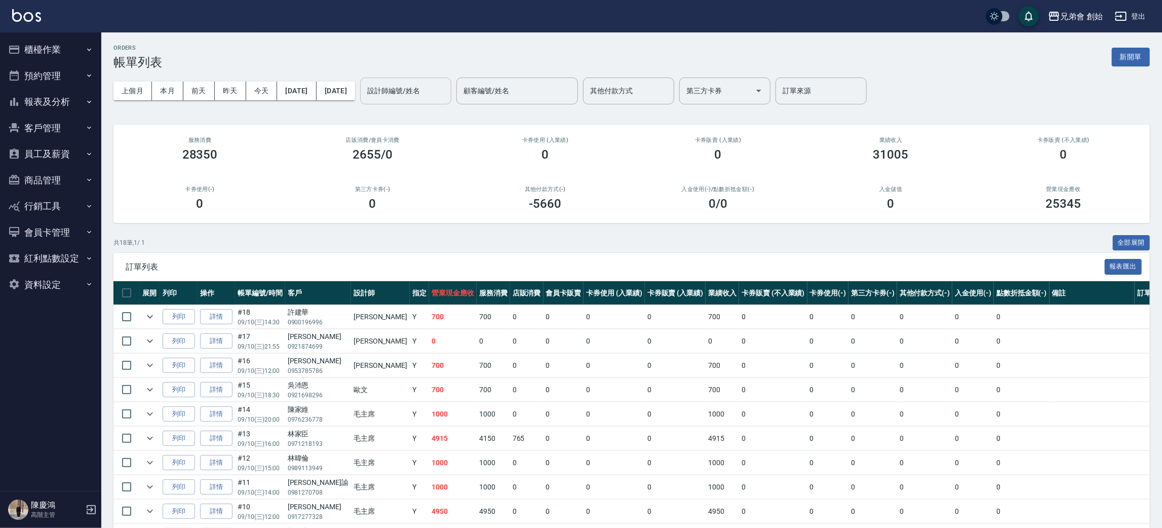
click at [451, 86] on div "設計師編號/姓名 設計師編號/姓名" at bounding box center [405, 91] width 91 height 27
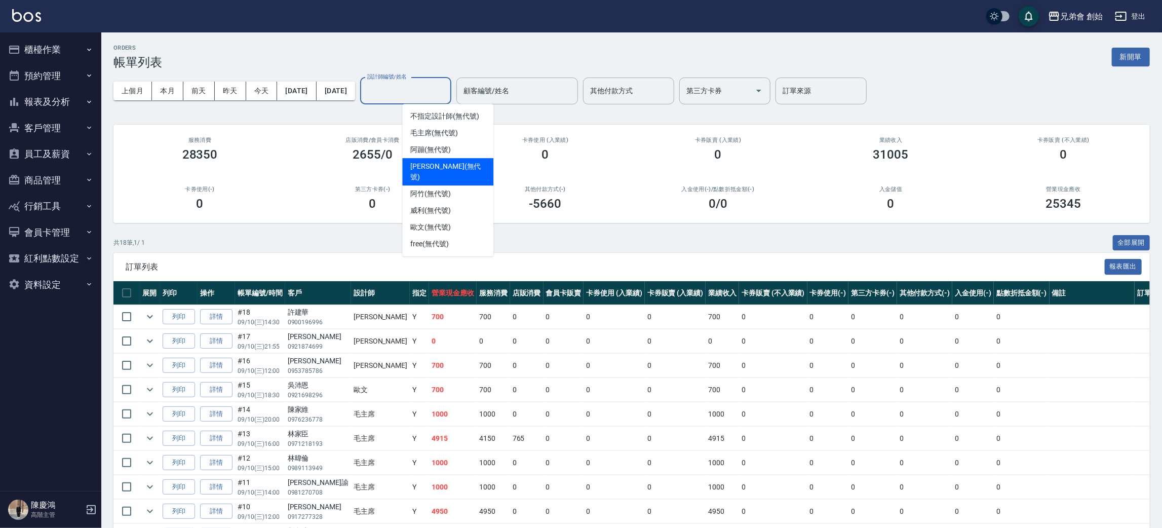
click at [422, 164] on span "潘潘 (無代號)" at bounding box center [447, 171] width 75 height 21
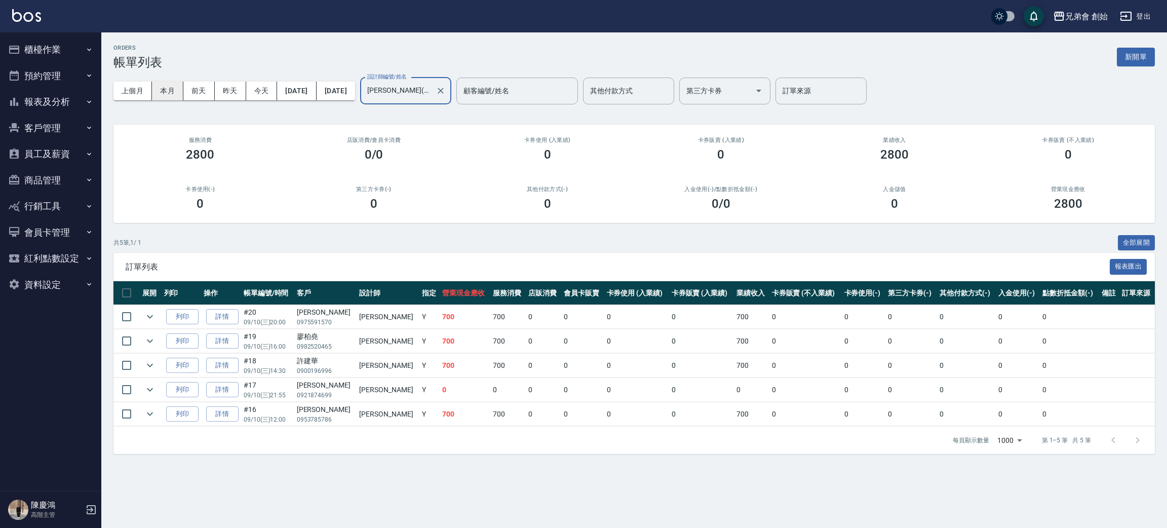
click at [166, 86] on button "本月" at bounding box center [167, 91] width 31 height 19
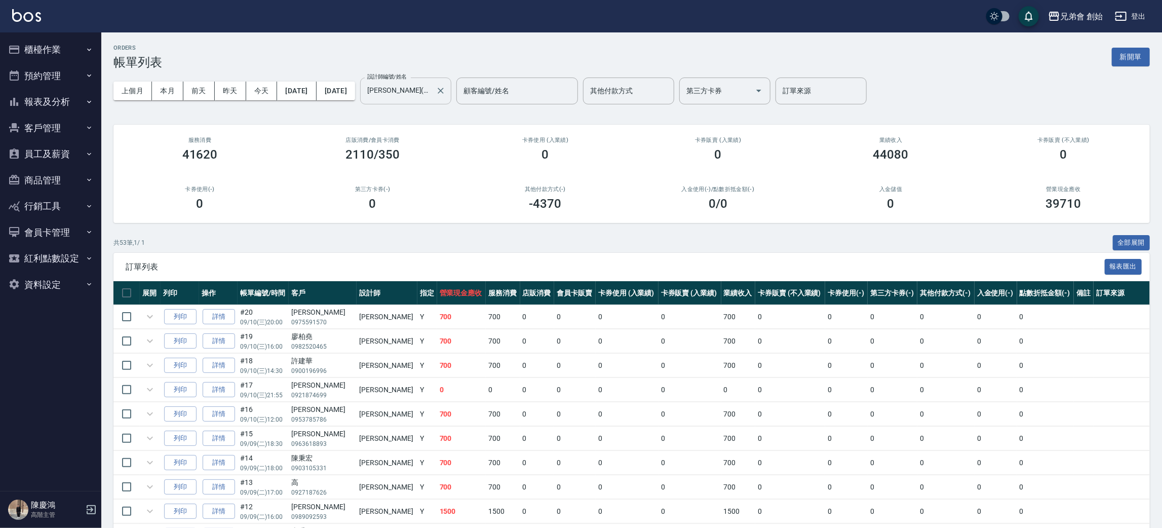
click at [422, 85] on input "[PERSON_NAME](無代號)" at bounding box center [398, 91] width 67 height 18
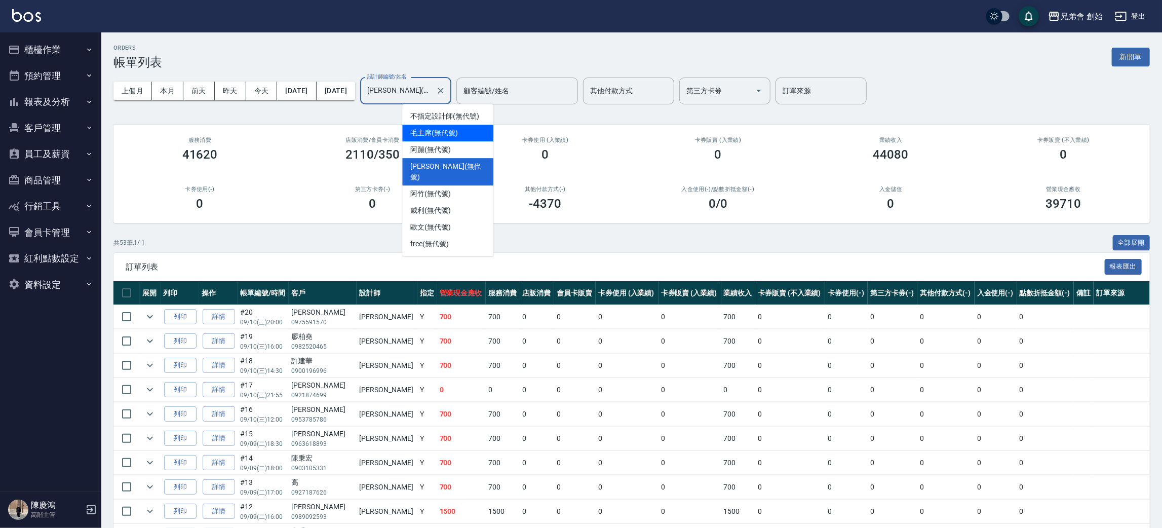
click at [421, 132] on span "毛主席 (無代號)" at bounding box center [434, 133] width 48 height 11
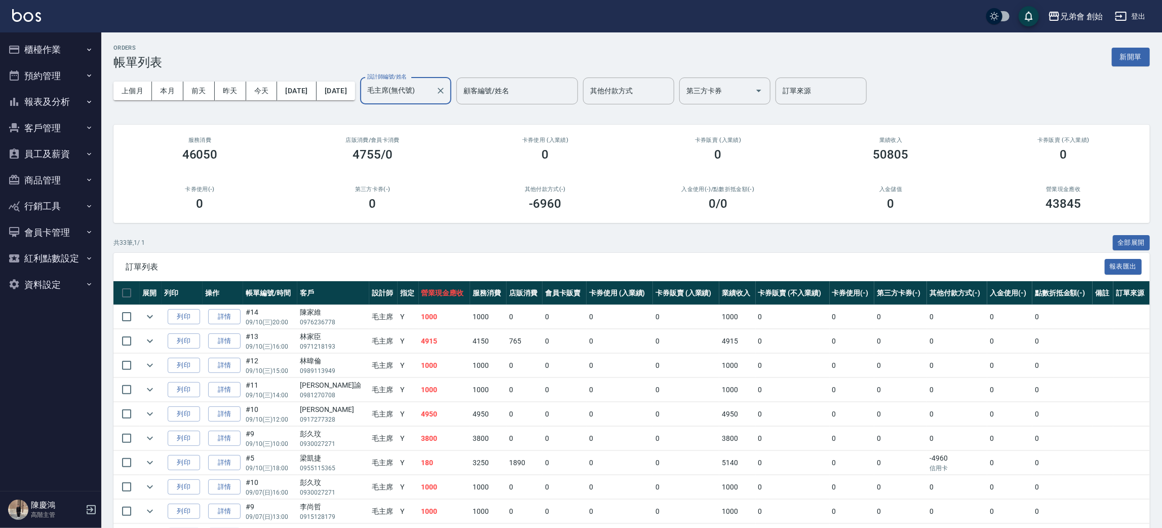
click at [430, 89] on input "毛主席(無代號)" at bounding box center [398, 91] width 67 height 18
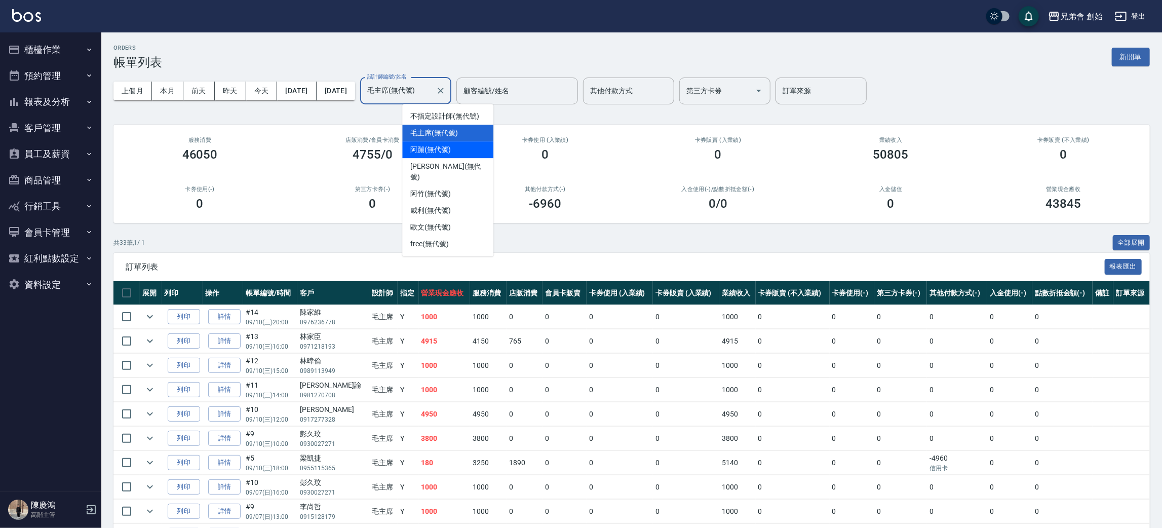
click at [438, 150] on span "阿蹦 (無代號)" at bounding box center [430, 149] width 41 height 11
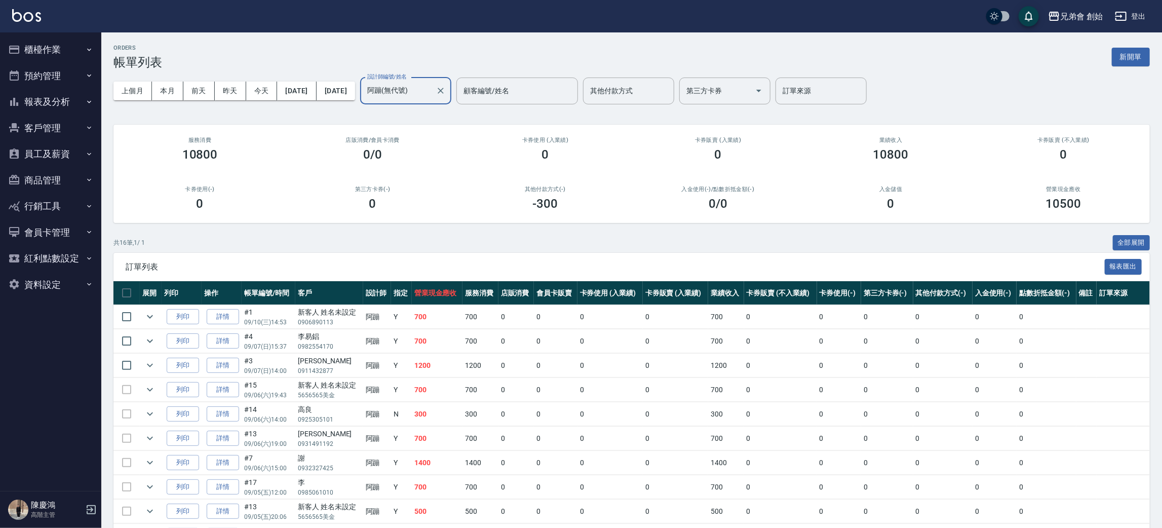
click at [432, 94] on input "阿蹦(無代號)" at bounding box center [398, 91] width 67 height 18
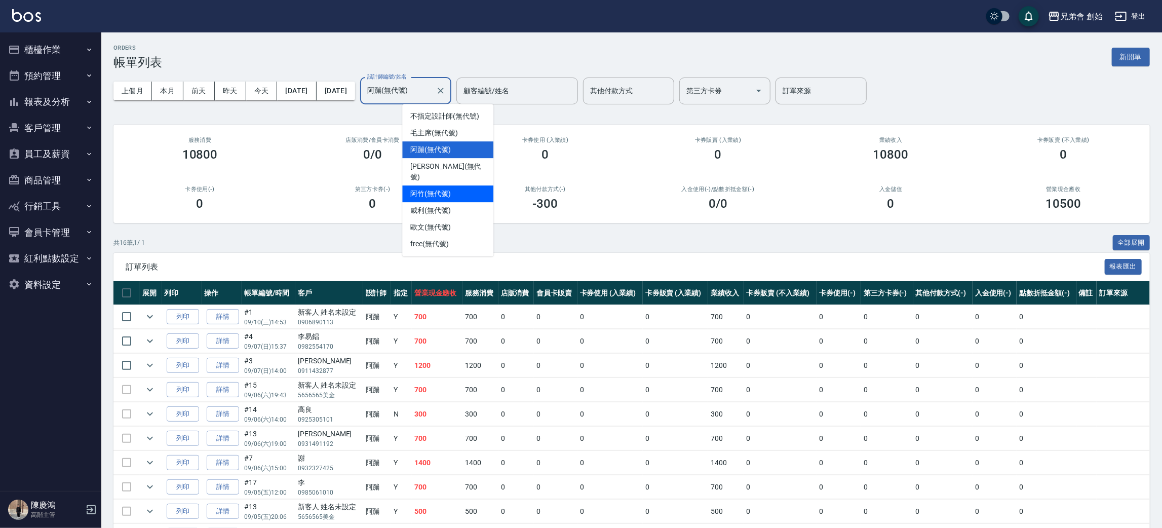
click at [443, 188] on span "阿竹 (無代號)" at bounding box center [430, 193] width 41 height 11
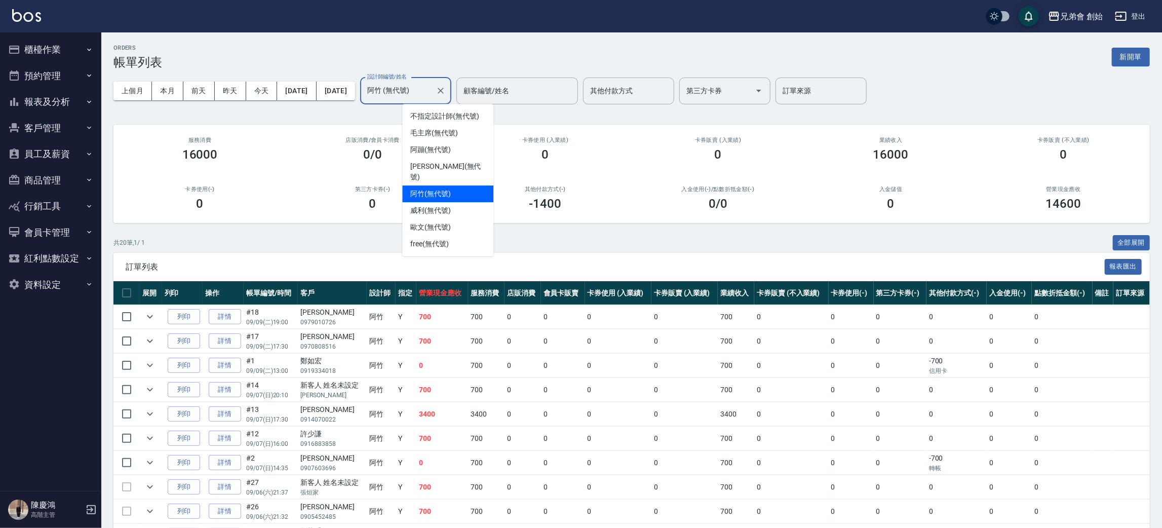
click at [432, 90] on input "阿竹 (無代號)" at bounding box center [398, 91] width 67 height 18
click at [451, 205] on span "威利 (無代號)" at bounding box center [430, 210] width 41 height 11
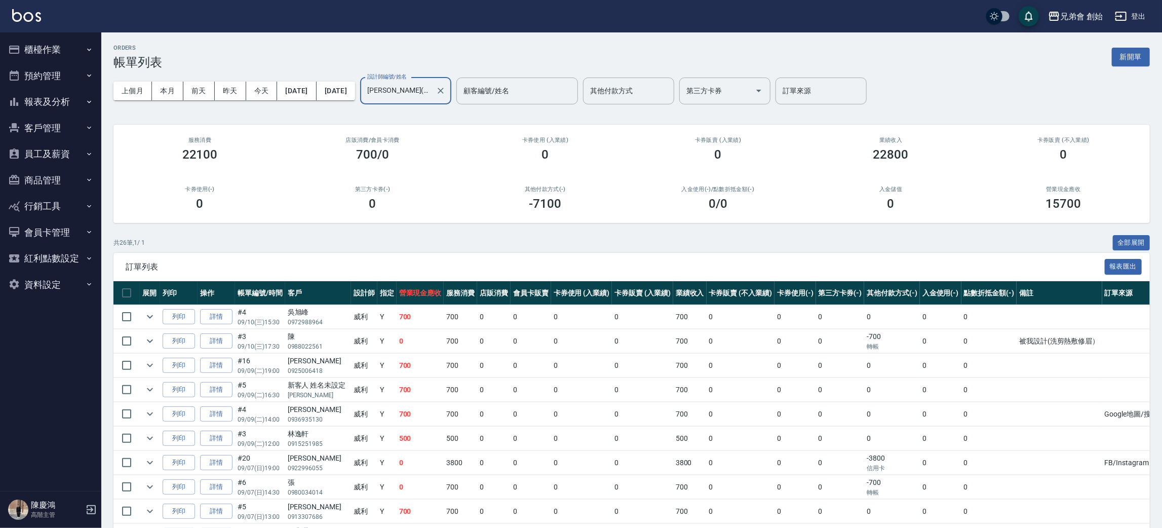
click at [432, 87] on input "威利(無代號)" at bounding box center [398, 91] width 67 height 18
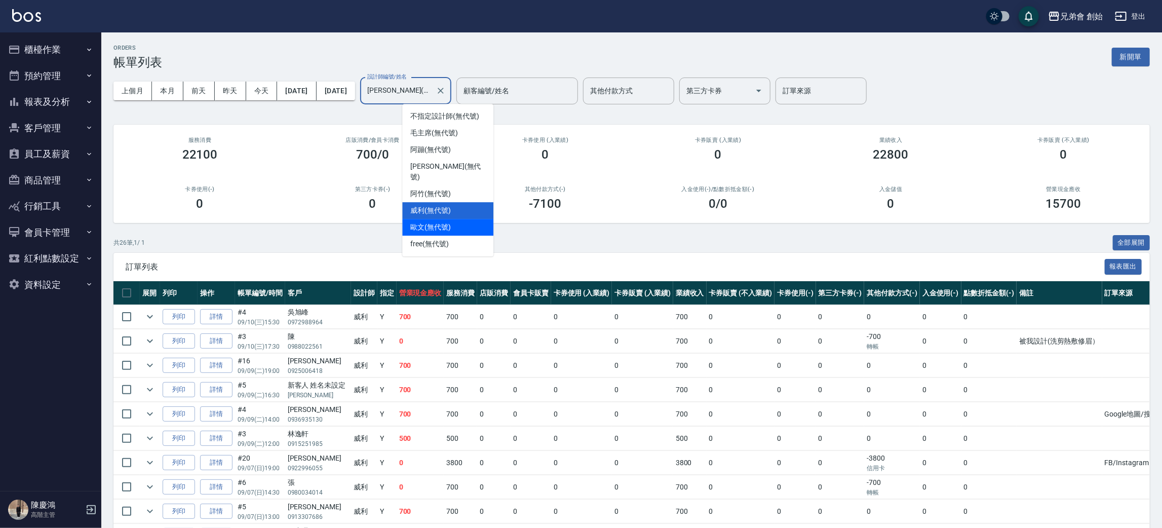
click at [454, 219] on div "歐文 (無代號)" at bounding box center [447, 227] width 91 height 17
type input "歐文(無代號)"
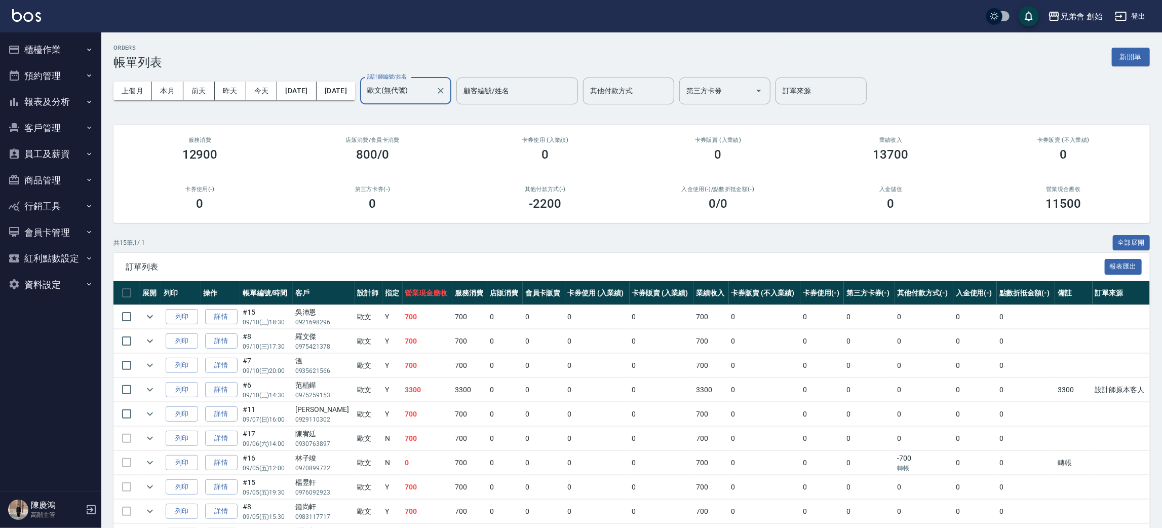
click at [407, 78] on label "設計師編號/姓名" at bounding box center [387, 77] width 40 height 8
click at [432, 82] on input "歐文(無代號)" at bounding box center [398, 91] width 67 height 18
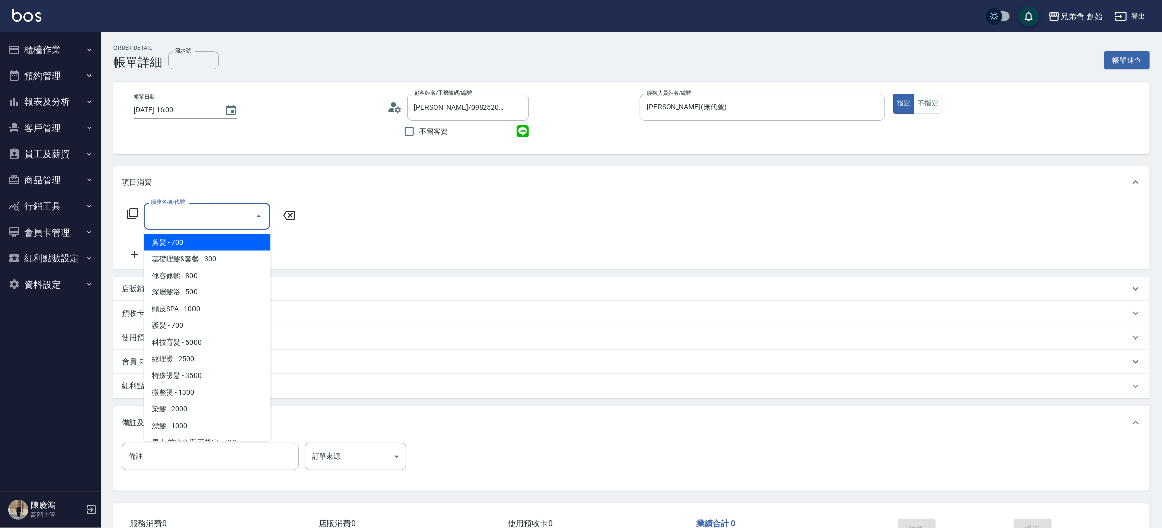
click at [161, 240] on span "剪髮 - 700" at bounding box center [207, 242] width 127 height 17
type input "剪髮(A01)"
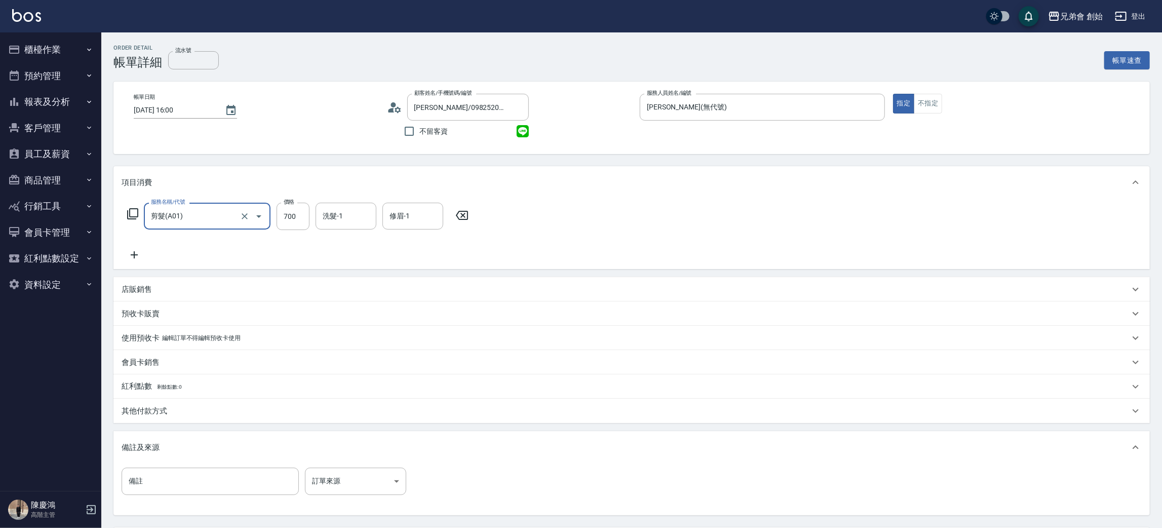
scroll to position [95, 0]
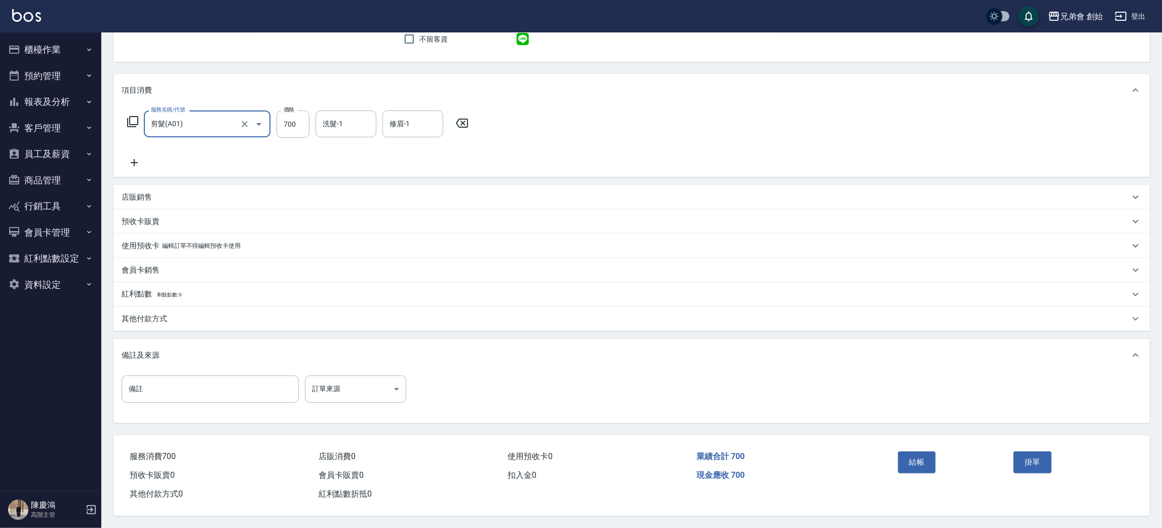
click at [897, 454] on div "結帳" at bounding box center [952, 469] width 116 height 44
click at [907, 459] on button "結帳" at bounding box center [917, 461] width 38 height 21
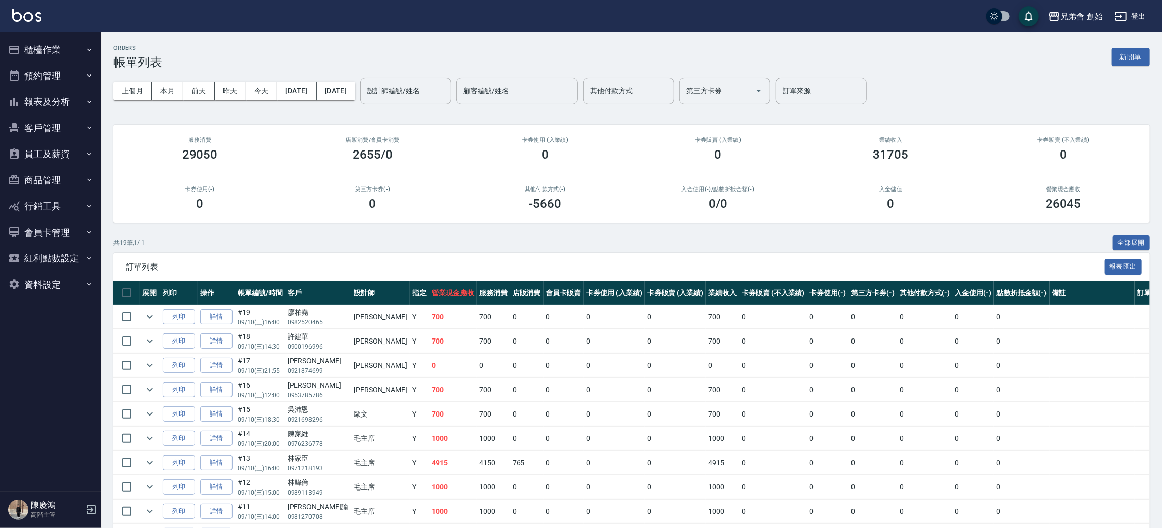
click at [67, 52] on button "櫃檯作業" at bounding box center [50, 49] width 93 height 26
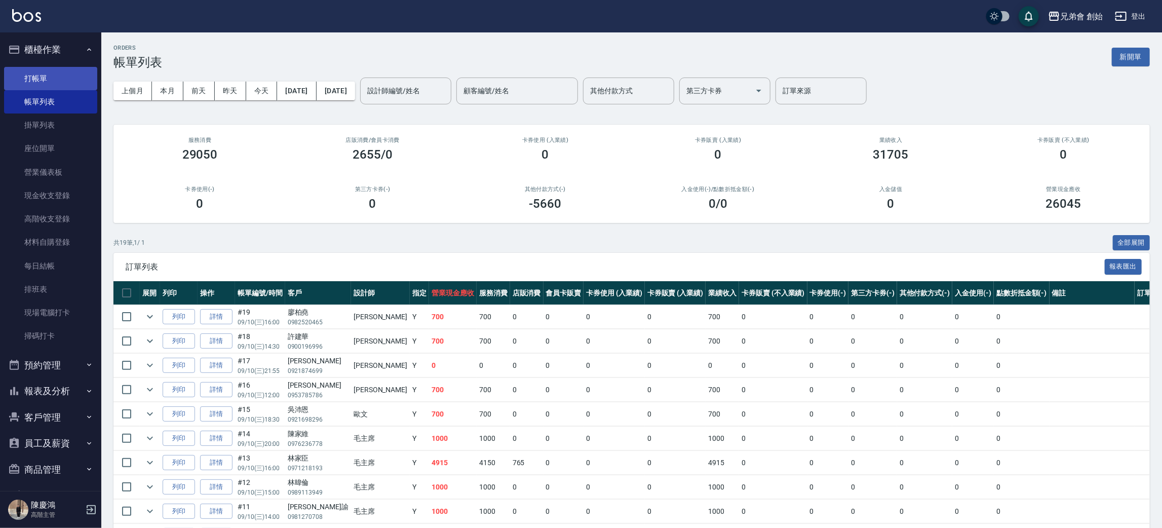
drag, startPoint x: 39, startPoint y: 85, endPoint x: 69, endPoint y: 88, distance: 30.0
click at [39, 85] on link "打帳單" at bounding box center [50, 78] width 93 height 23
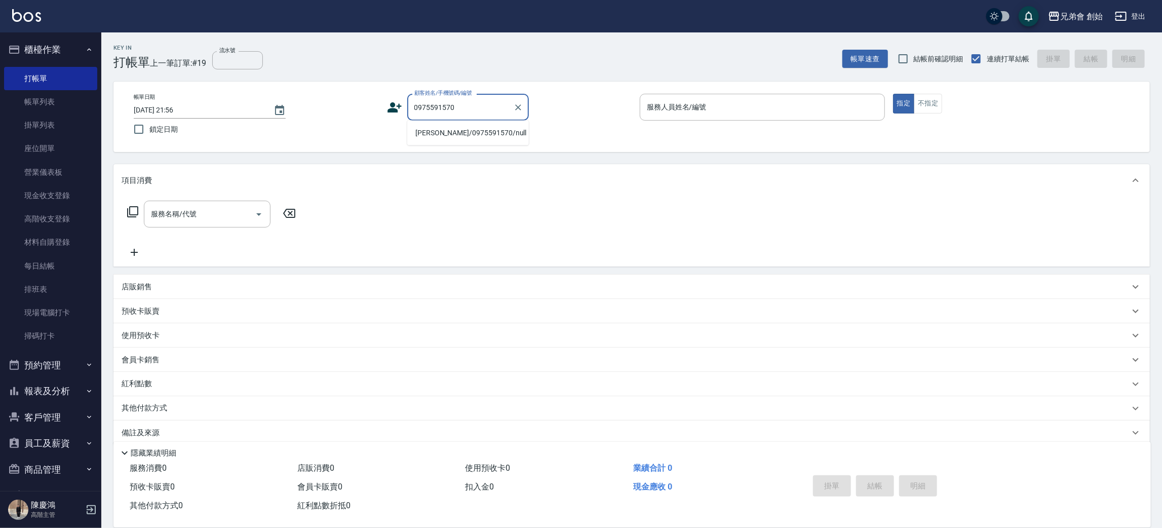
click at [456, 130] on li "徐揚/0975591570/null" at bounding box center [468, 133] width 122 height 17
type input "徐揚/0975591570/null"
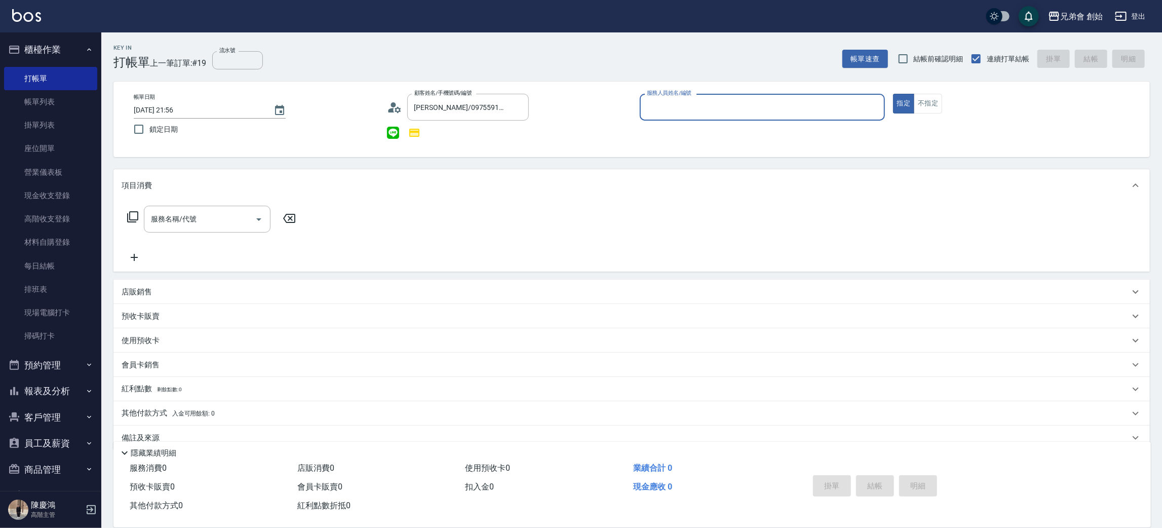
scroll to position [17, 0]
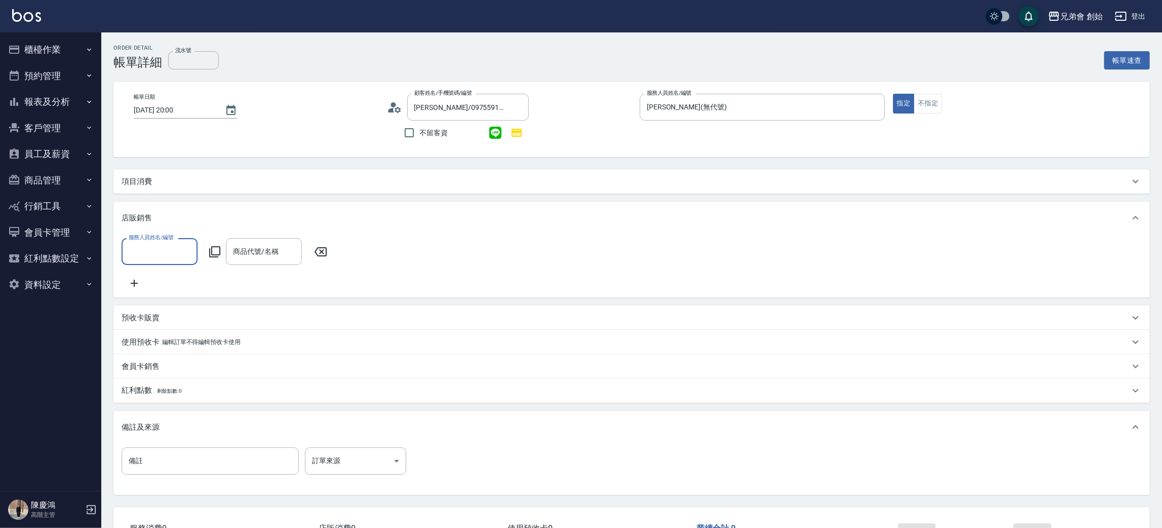
click at [156, 178] on div "項目消費" at bounding box center [626, 181] width 1008 height 11
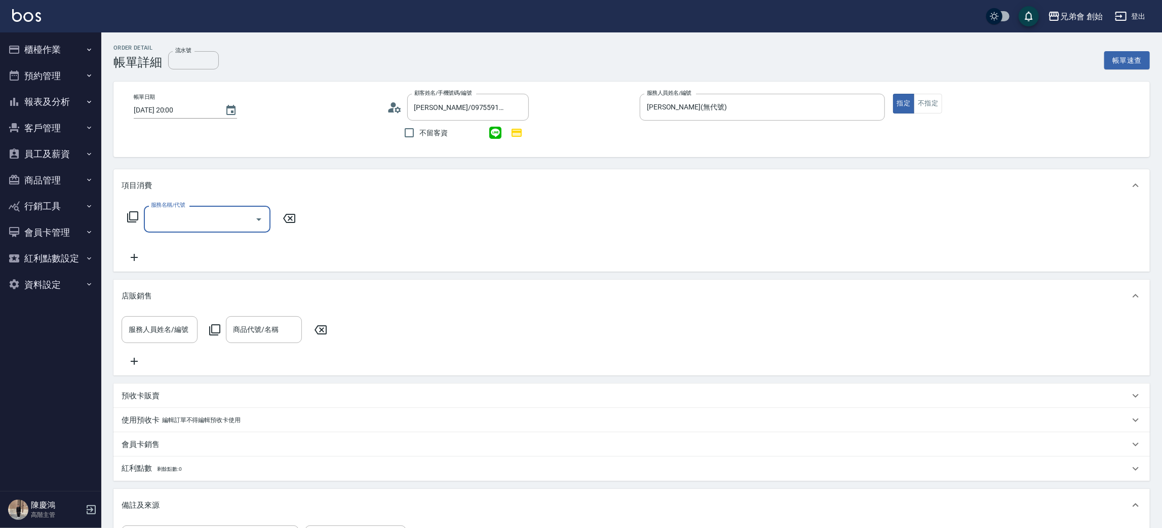
click at [192, 218] on input "服務名稱/代號" at bounding box center [199, 219] width 102 height 18
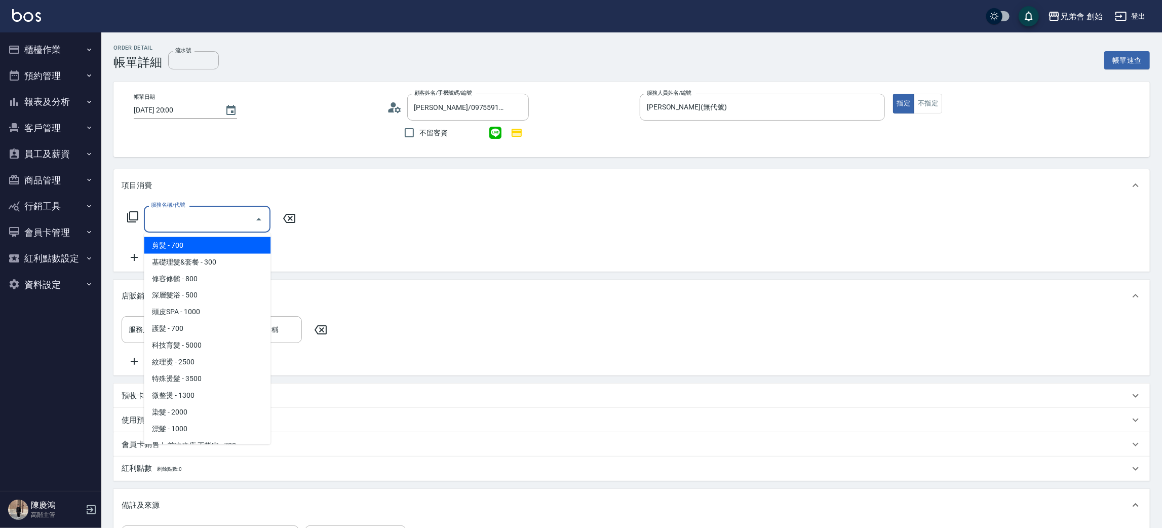
click at [181, 246] on span "剪髮 - 700" at bounding box center [207, 245] width 127 height 17
type input "剪髮(A01)"
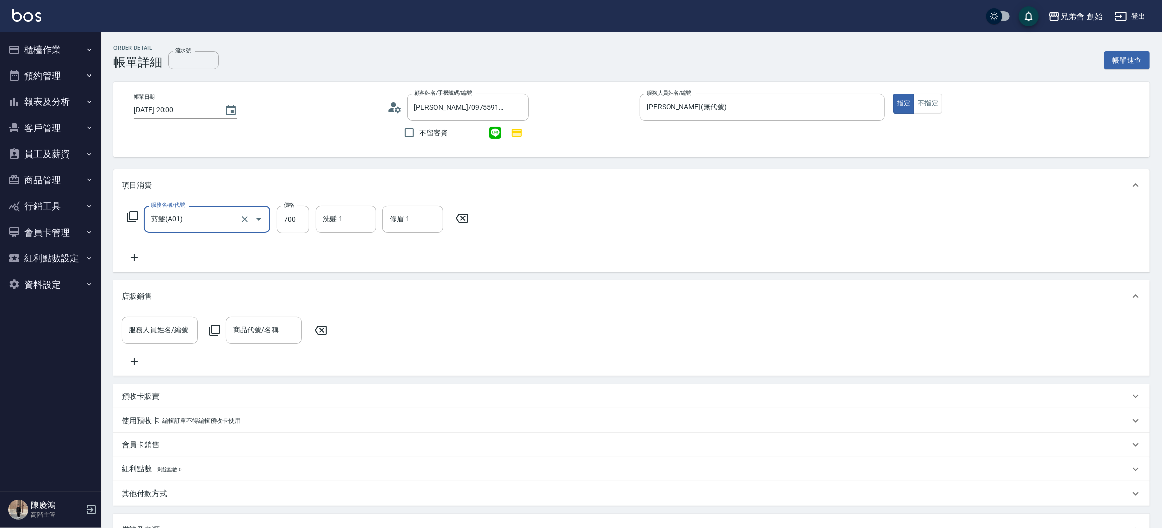
scroll to position [189, 0]
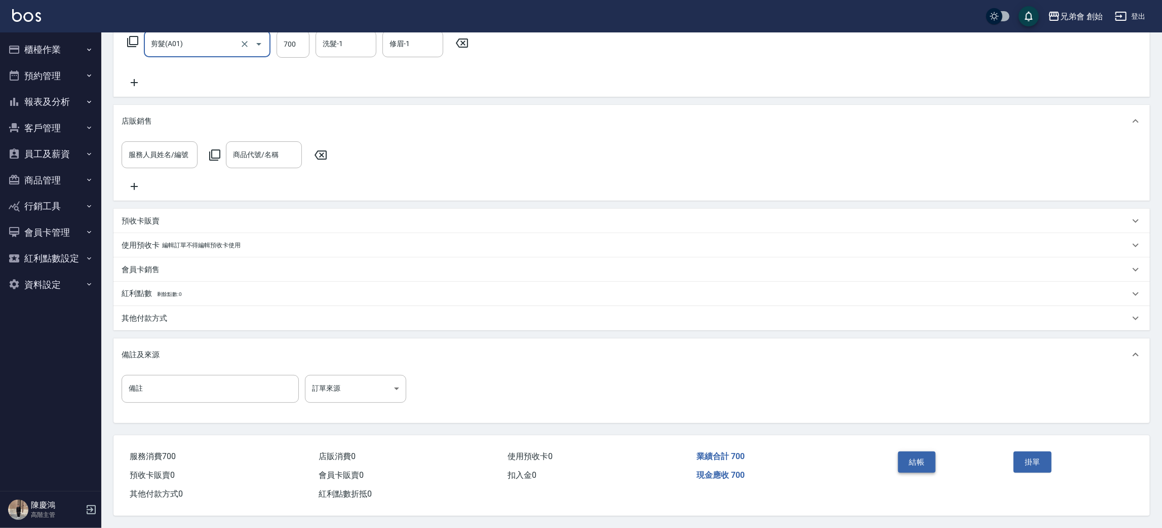
click at [903, 460] on button "結帳" at bounding box center [917, 461] width 38 height 21
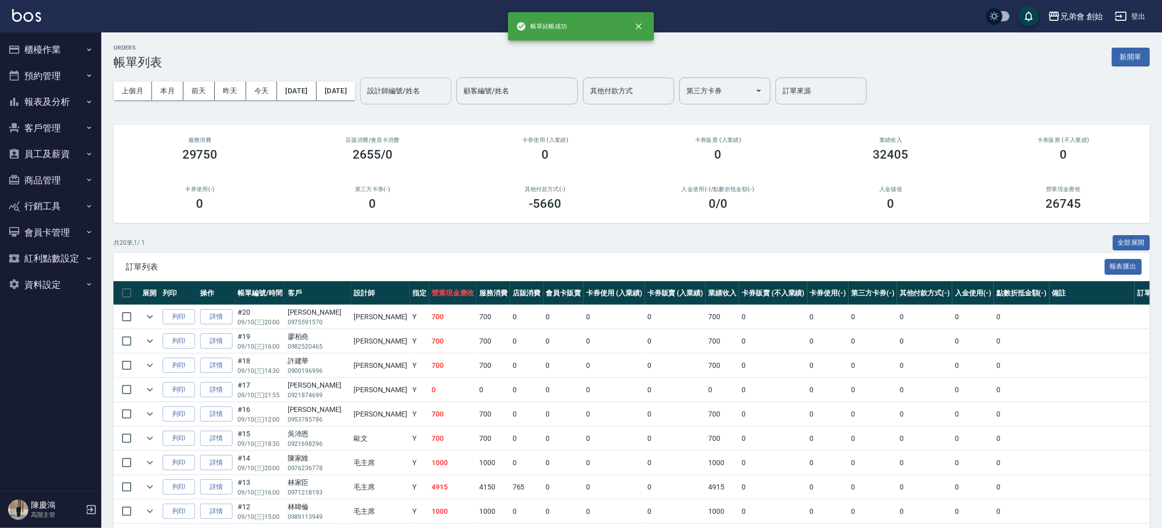
click at [451, 81] on div "設計師編號/姓名 設計師編號/姓名" at bounding box center [405, 91] width 91 height 27
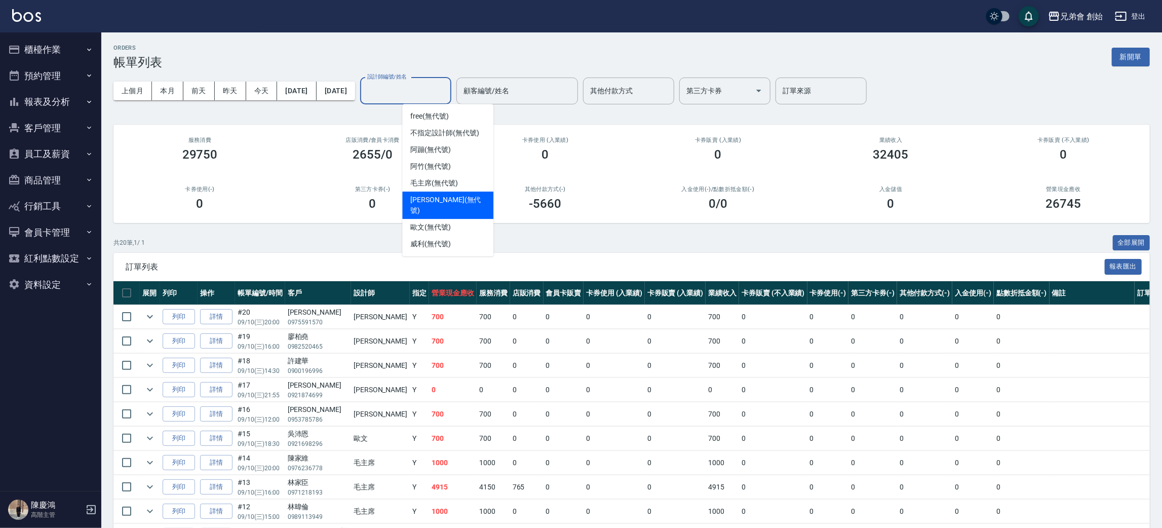
click at [432, 197] on span "潘潘 (無代號)" at bounding box center [447, 205] width 75 height 21
type input "潘潘(無代號)"
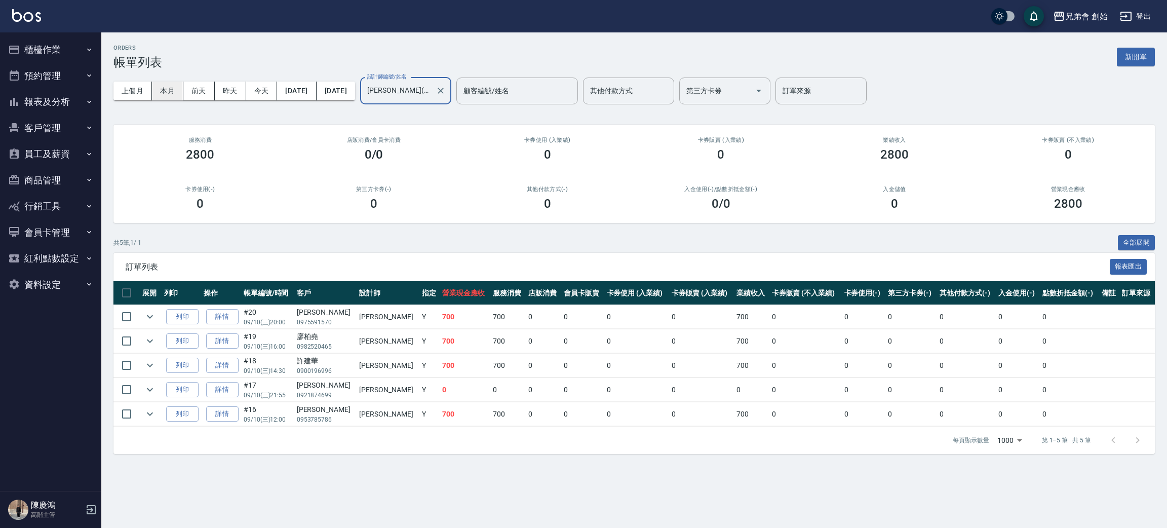
click at [177, 87] on button "本月" at bounding box center [167, 91] width 31 height 19
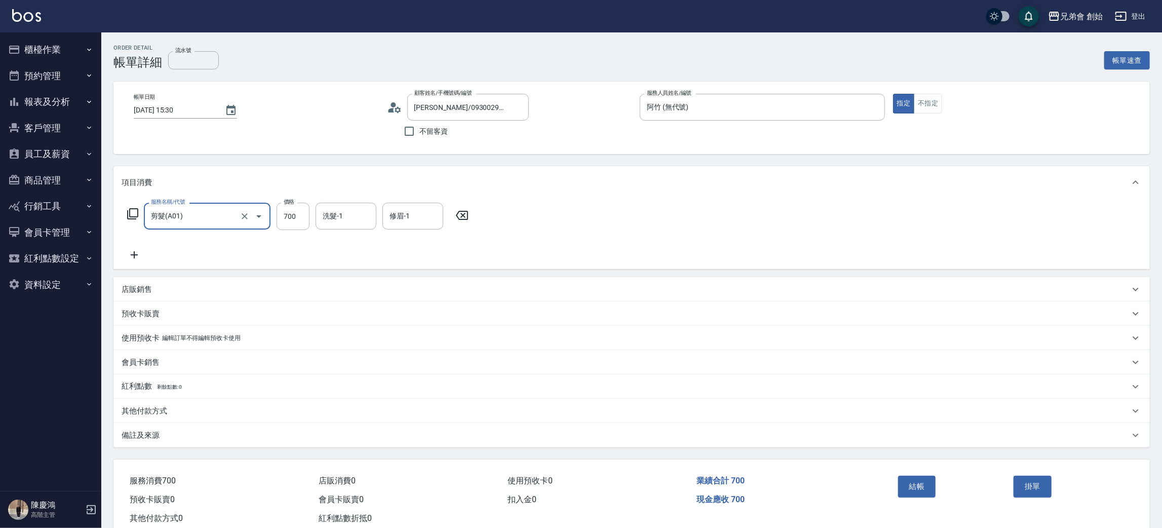
scroll to position [26, 0]
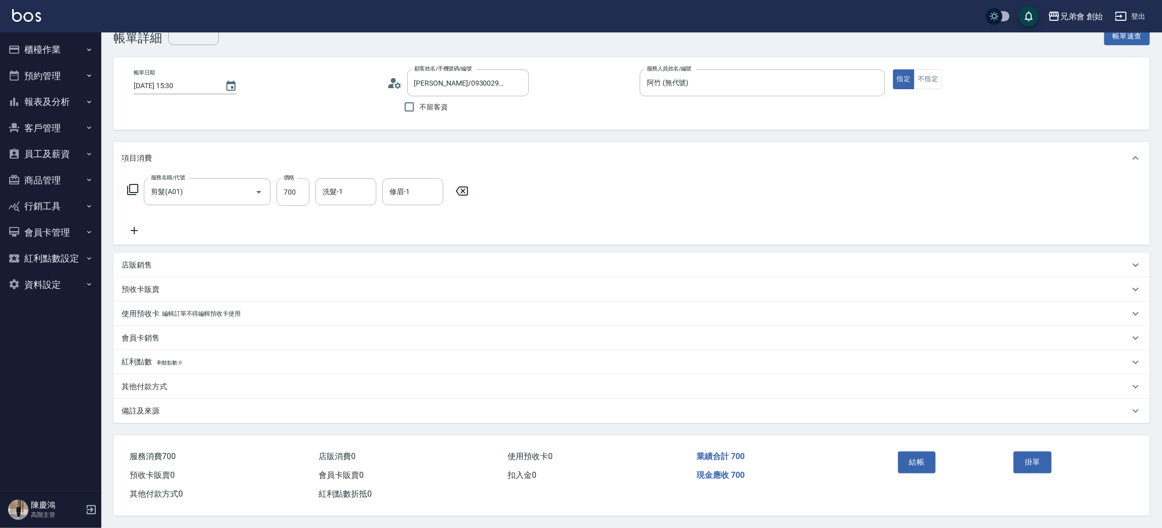
drag, startPoint x: 944, startPoint y: 468, endPoint x: 937, endPoint y: 464, distance: 8.6
click at [943, 468] on div "結帳" at bounding box center [952, 469] width 116 height 44
click at [935, 462] on button "結帳" at bounding box center [917, 461] width 38 height 21
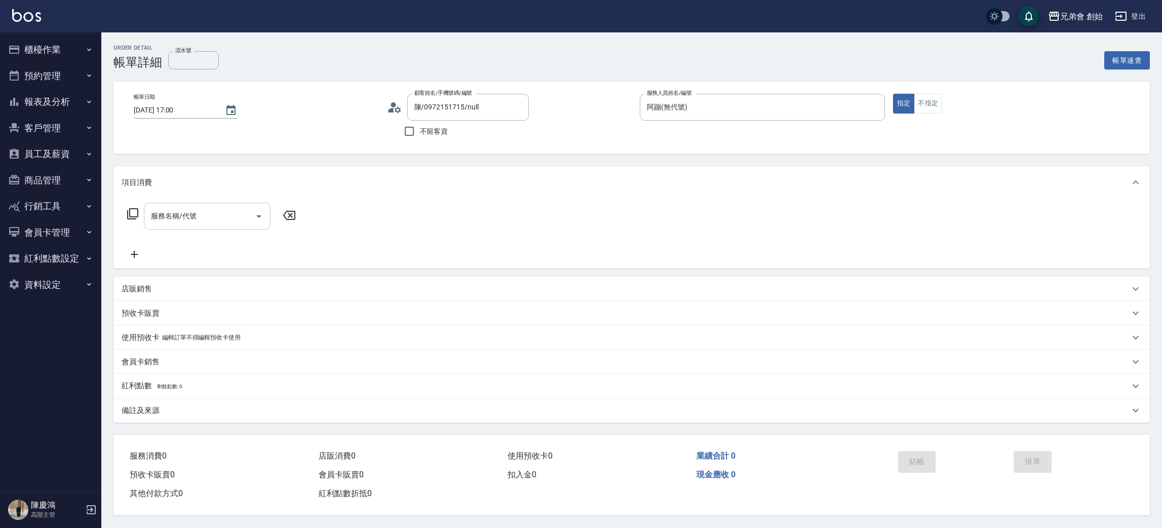
click at [217, 216] on input "服務名稱/代號" at bounding box center [199, 216] width 102 height 18
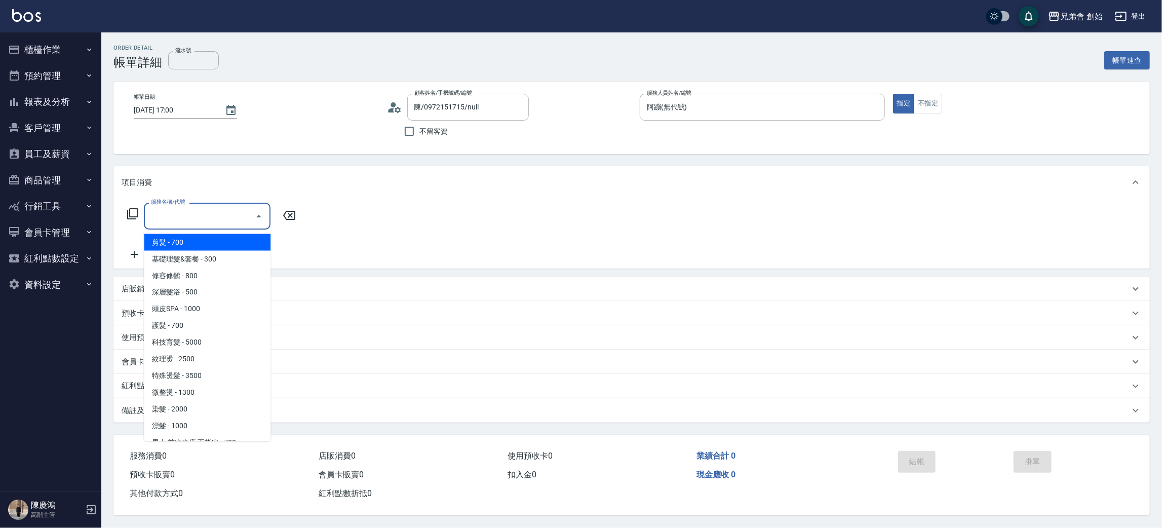
click at [213, 239] on span "剪髮 - 700" at bounding box center [207, 242] width 127 height 17
type input "剪髮(A01)"
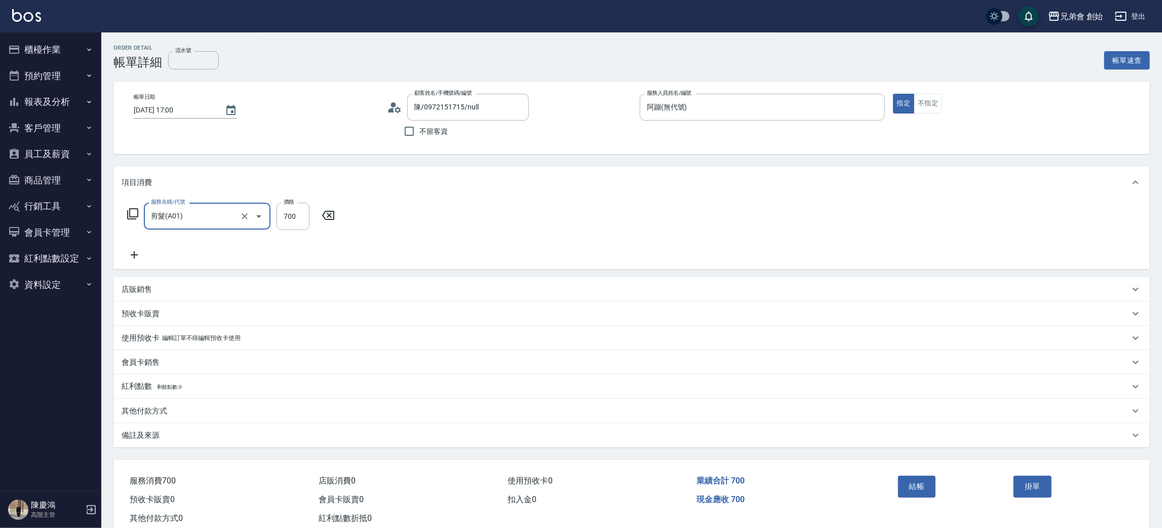
scroll to position [26, 0]
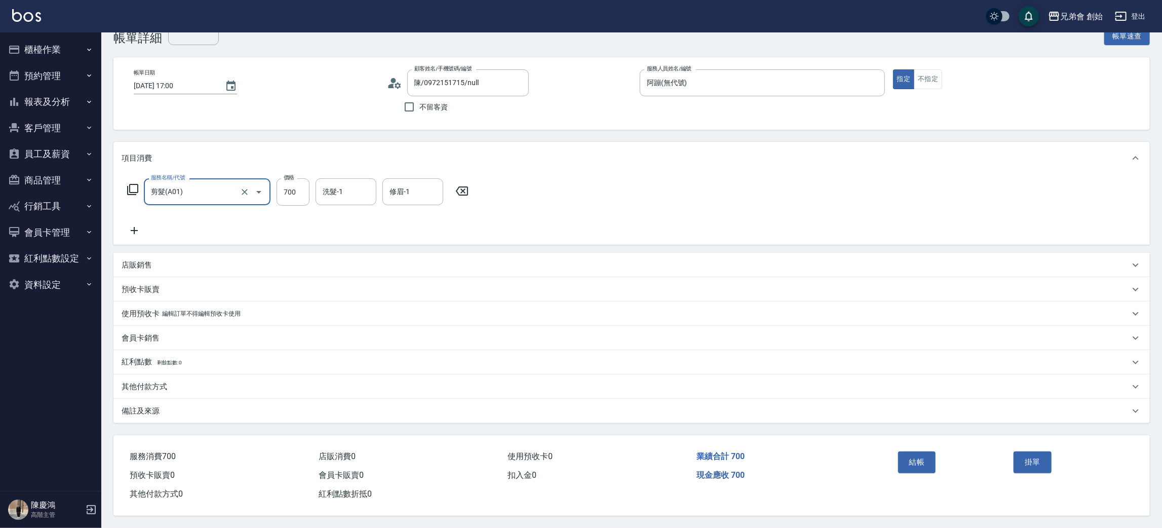
click at [928, 454] on button "結帳" at bounding box center [917, 461] width 38 height 21
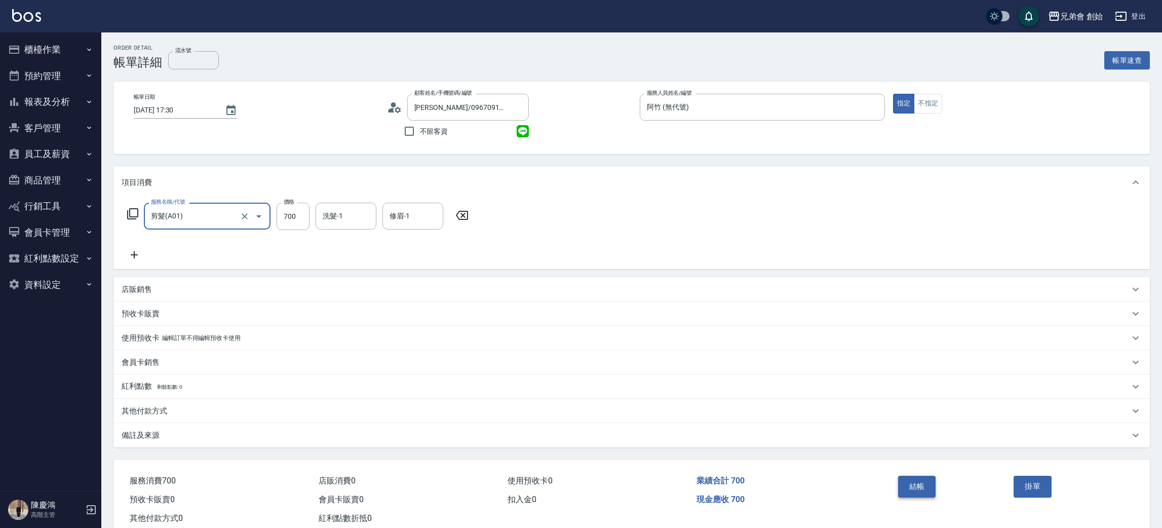
scroll to position [26, 0]
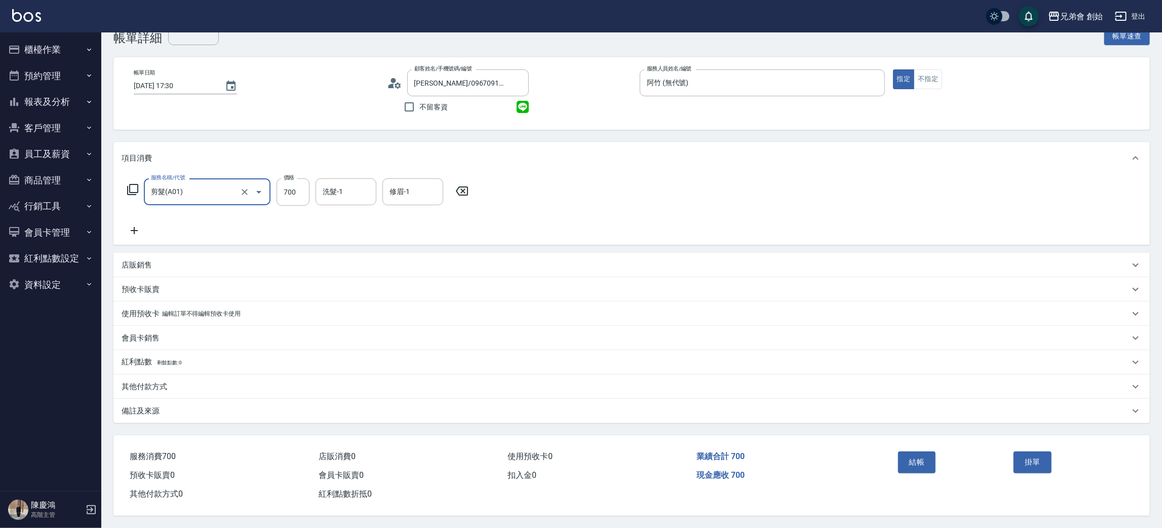
click at [944, 482] on div "結帳" at bounding box center [952, 469] width 116 height 44
click at [931, 470] on button "結帳" at bounding box center [917, 461] width 38 height 21
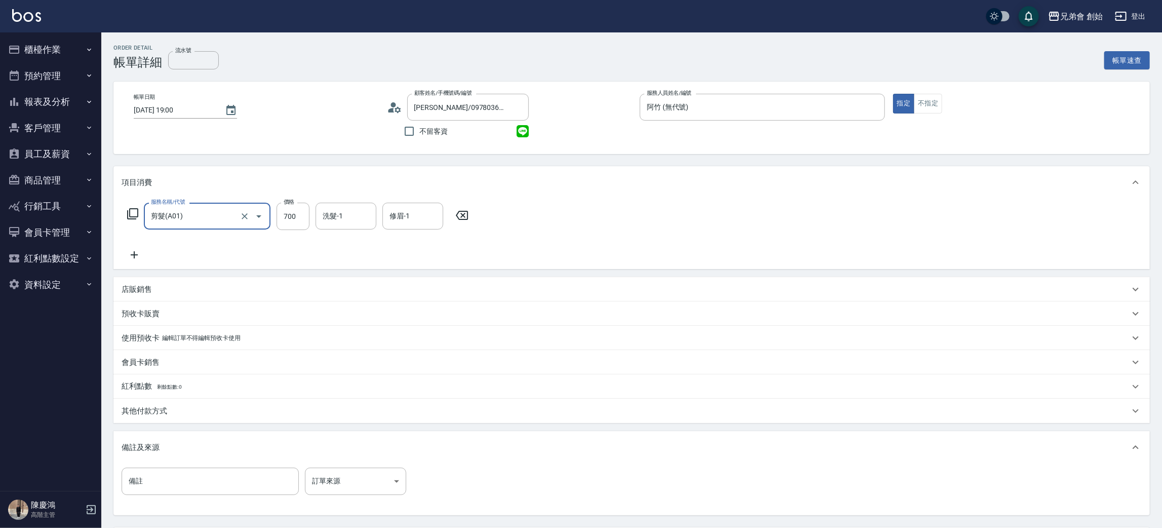
scroll to position [95, 0]
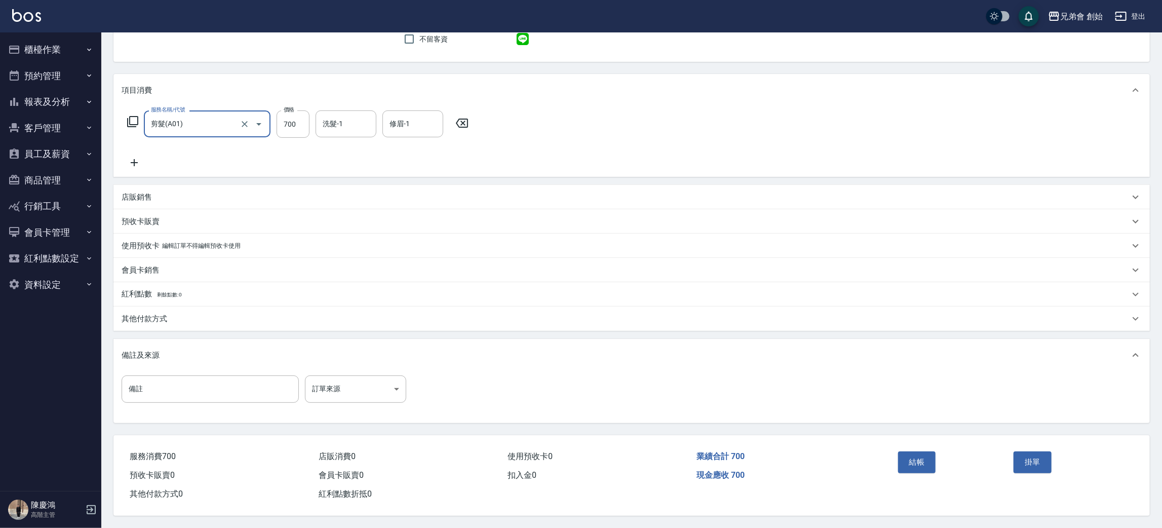
drag, startPoint x: 936, startPoint y: 467, endPoint x: 914, endPoint y: 447, distance: 29.8
click at [931, 464] on button "結帳" at bounding box center [917, 461] width 38 height 21
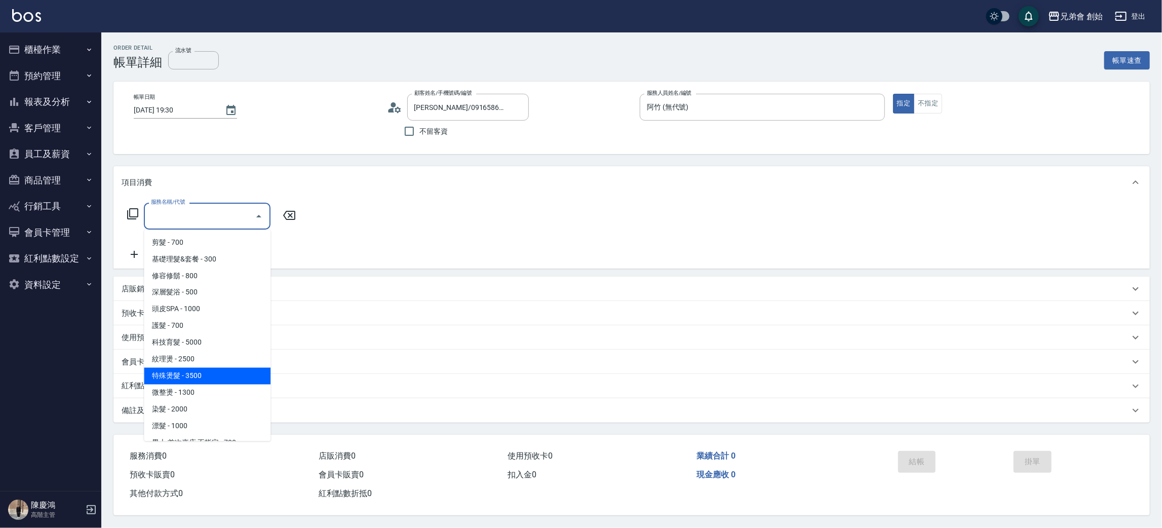
click at [249, 383] on span "特殊燙髮 - 3500" at bounding box center [207, 376] width 127 height 17
type input "特殊燙髮(D02)"
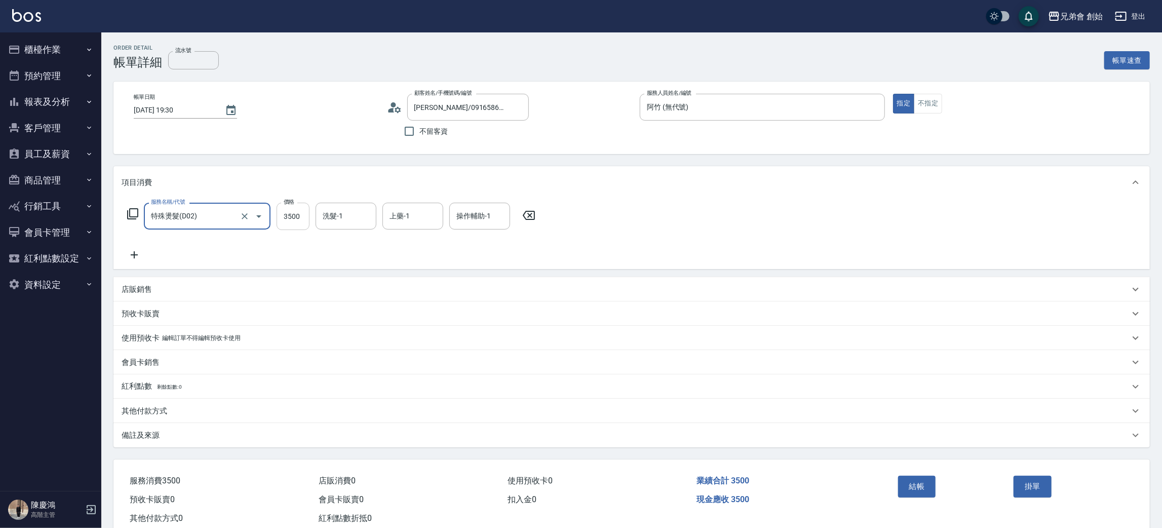
click at [279, 217] on input "3500" at bounding box center [293, 216] width 33 height 27
type input "2"
click at [235, 210] on input "特殊燙髮(D02)" at bounding box center [192, 216] width 89 height 18
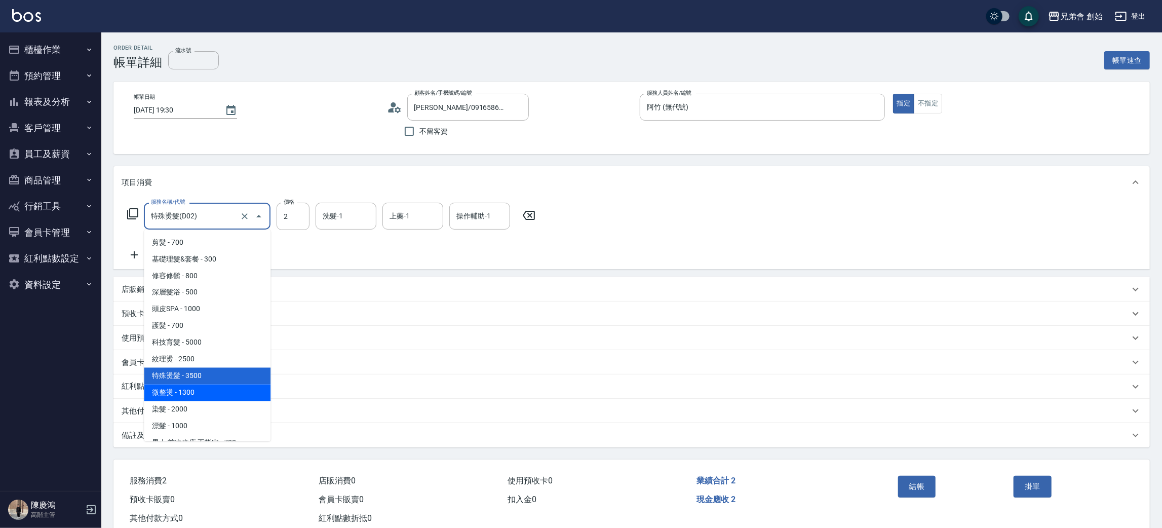
scroll to position [63, 0]
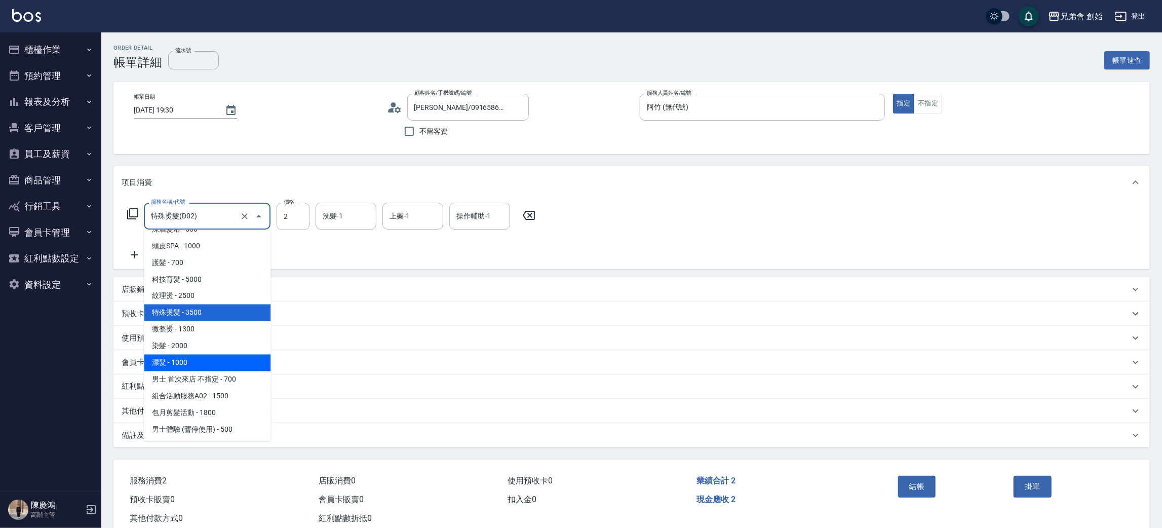
click at [233, 366] on span "漂髮 - 1000" at bounding box center [207, 363] width 127 height 17
type input "漂髮(E02)"
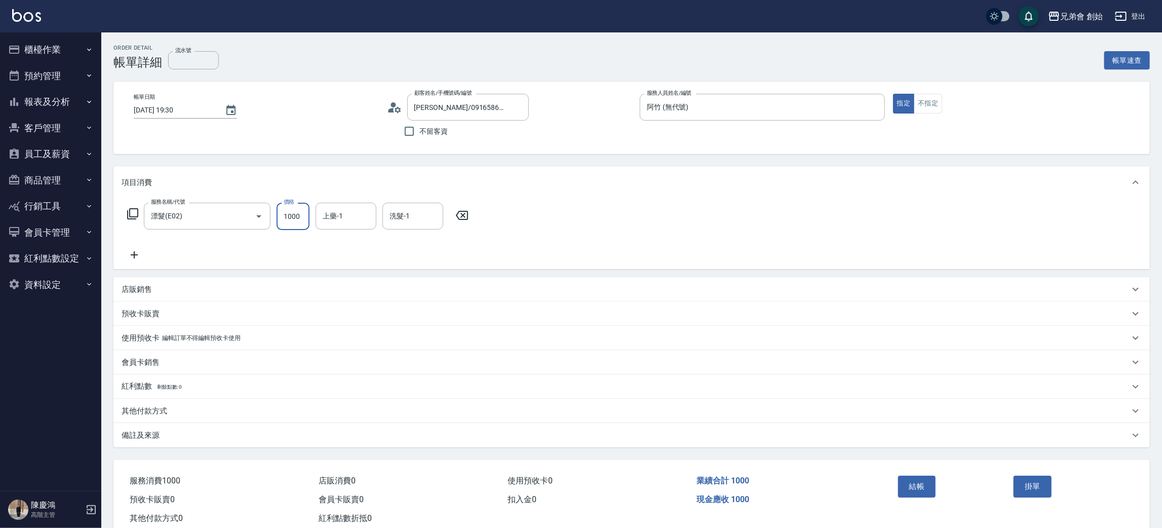
click at [304, 216] on input "1000" at bounding box center [293, 216] width 33 height 27
type input "2000"
click at [124, 251] on icon at bounding box center [134, 255] width 25 height 12
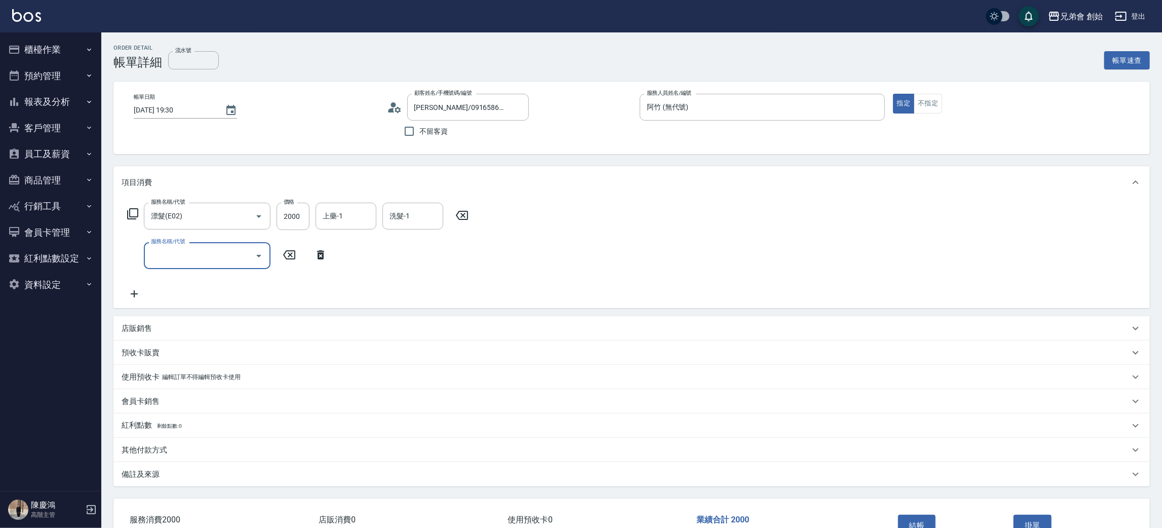
click at [178, 260] on input "服務名稱/代號" at bounding box center [199, 256] width 102 height 18
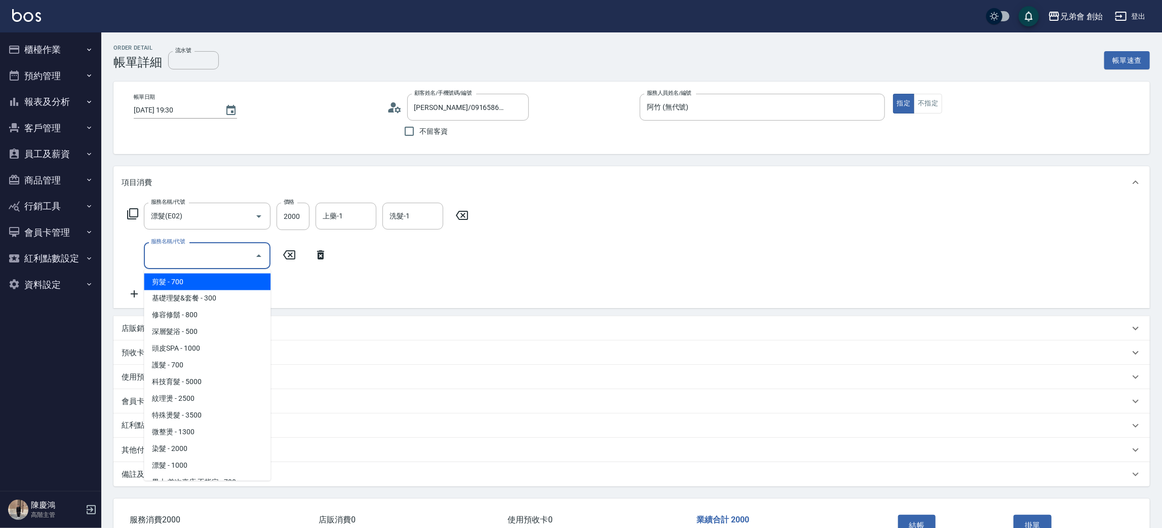
click at [181, 282] on span "剪髮 - 700" at bounding box center [207, 282] width 127 height 17
type input "剪髮(A01)"
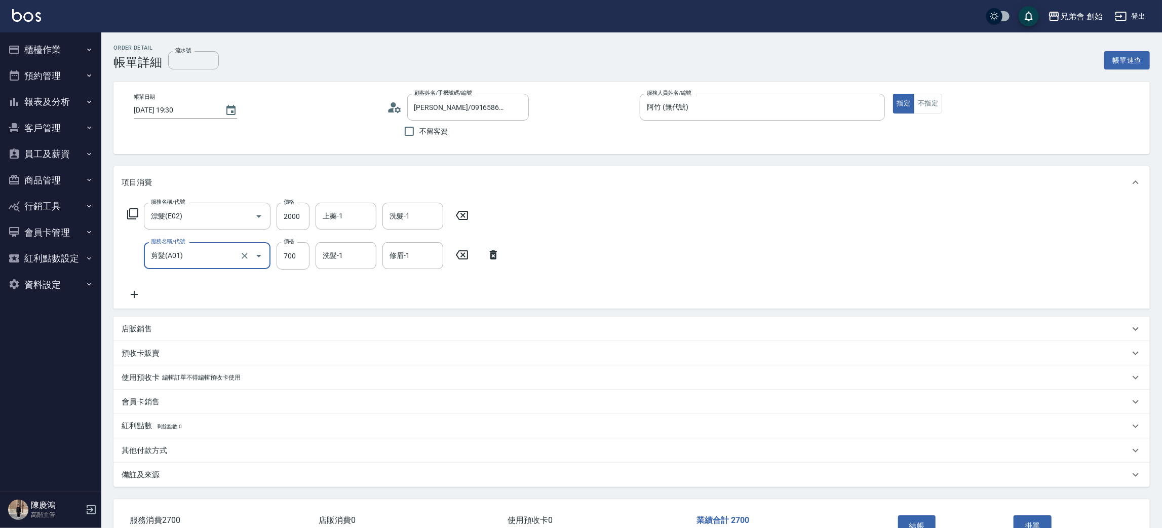
scroll to position [66, 0]
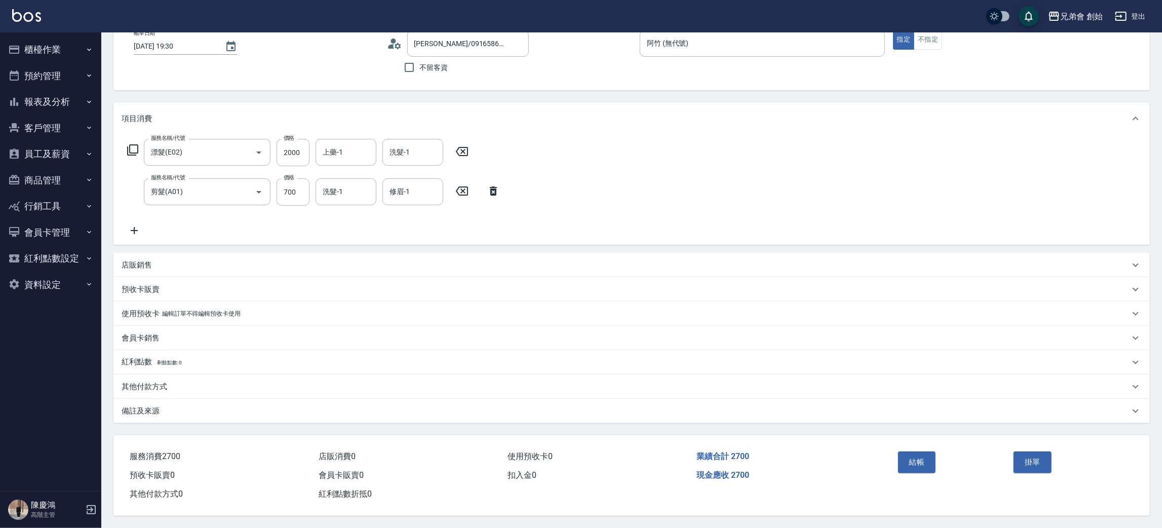
click at [932, 471] on div "結帳" at bounding box center [952, 469] width 116 height 44
click at [928, 464] on button "結帳" at bounding box center [917, 461] width 38 height 21
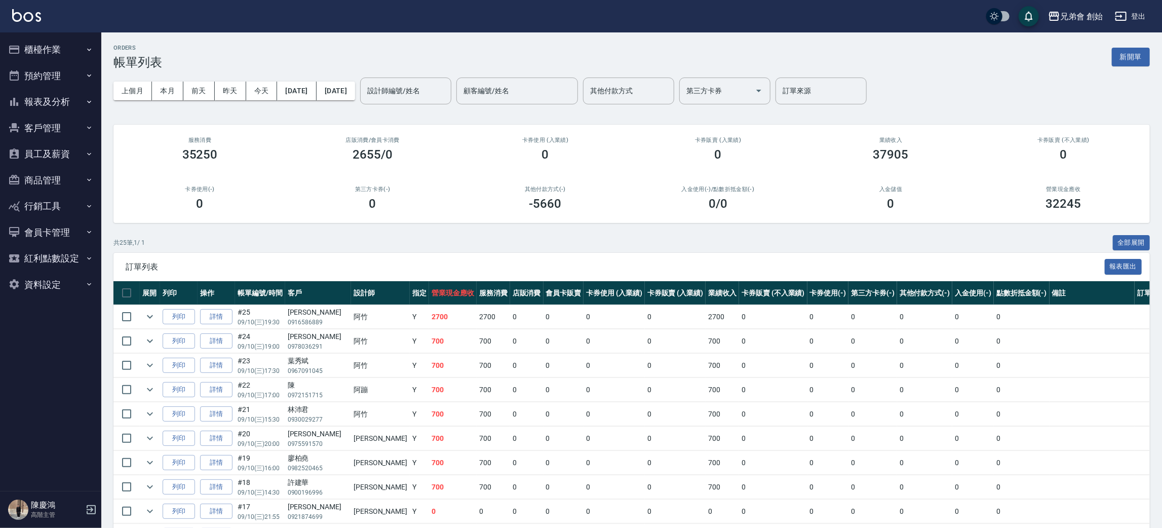
click at [29, 54] on button "櫃檯作業" at bounding box center [50, 49] width 93 height 26
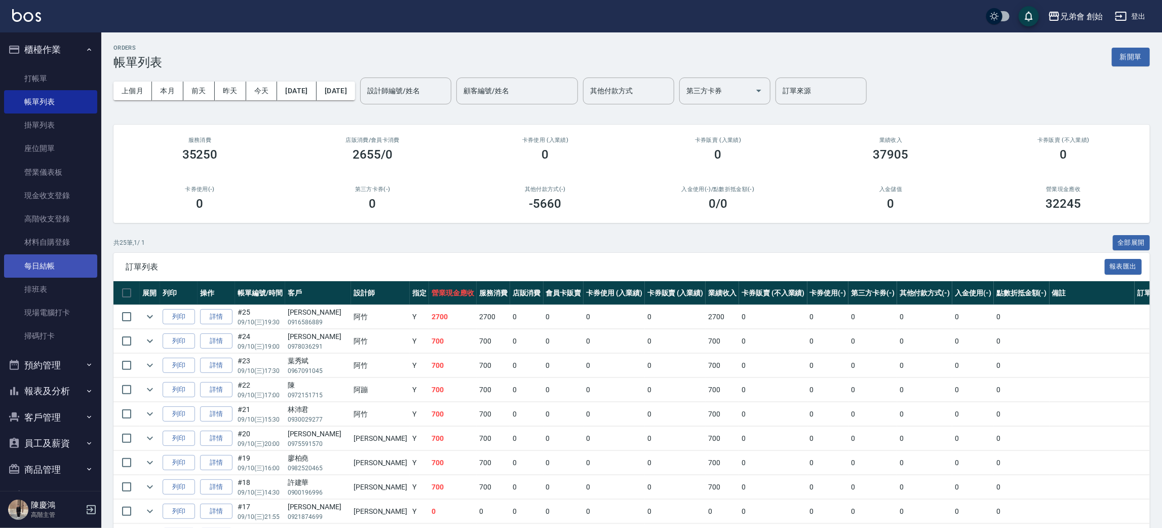
click at [73, 260] on link "每日結帳" at bounding box center [50, 265] width 93 height 23
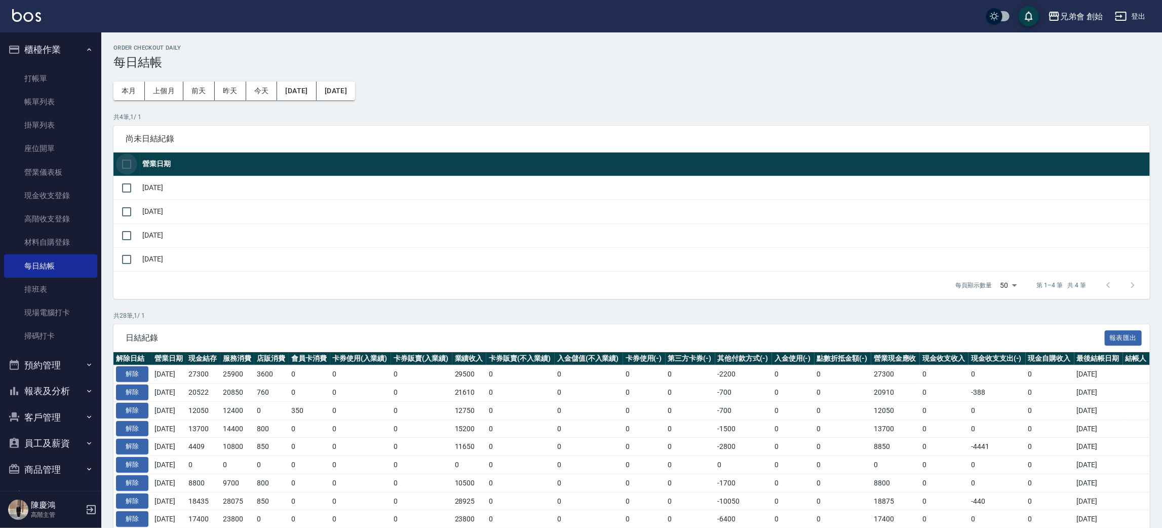
click at [128, 162] on input "checkbox" at bounding box center [126, 164] width 21 height 21
checkbox input "true"
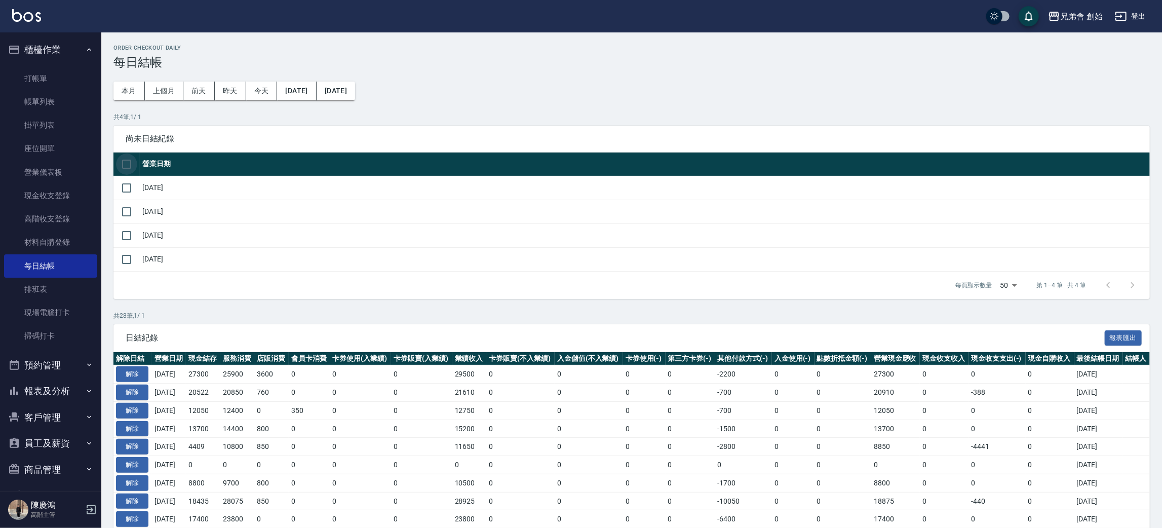
checkbox input "true"
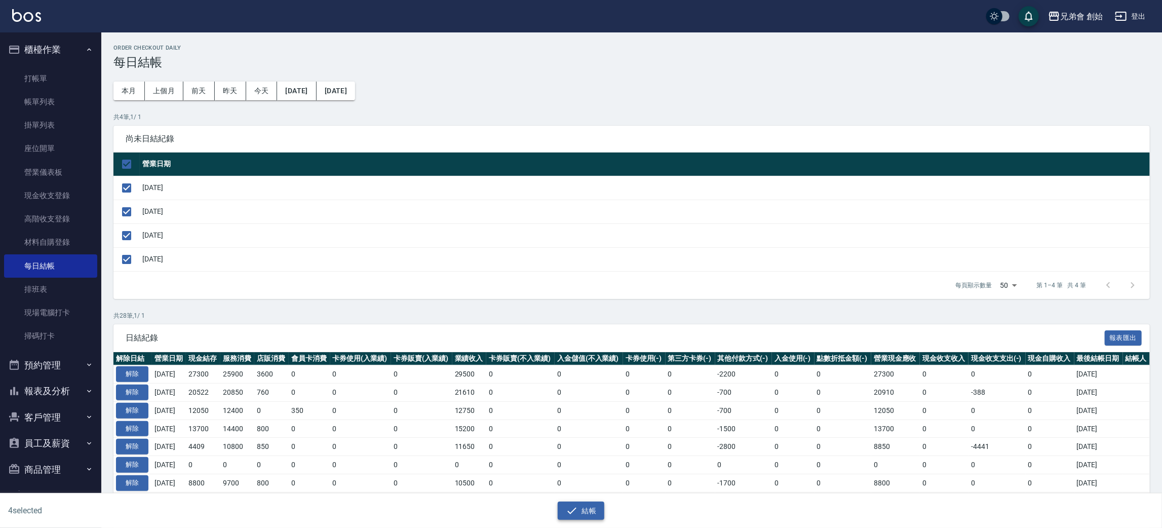
click at [579, 512] on button "結帳" at bounding box center [581, 511] width 47 height 19
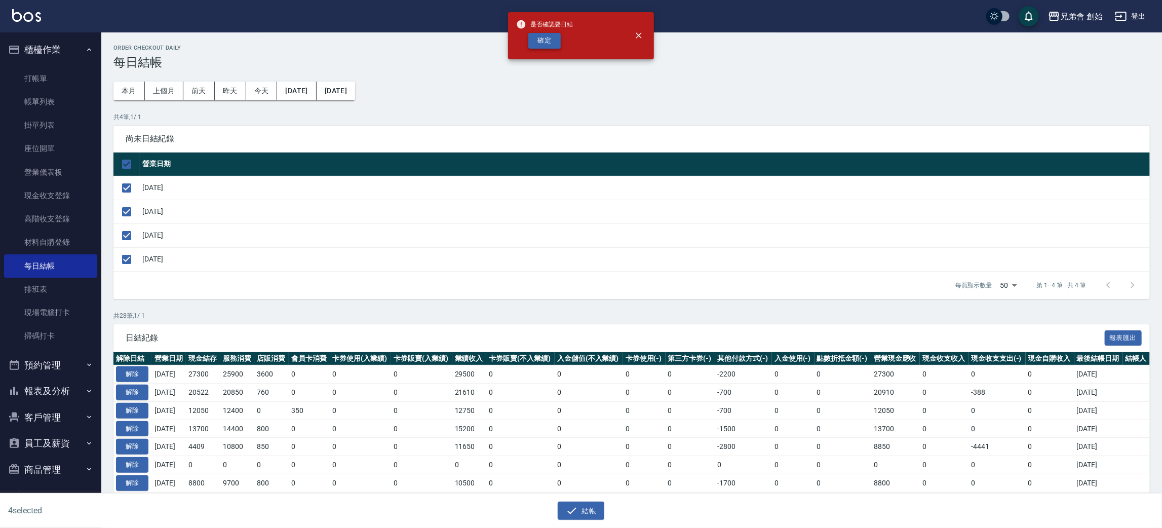
click at [557, 36] on button "確定" at bounding box center [544, 41] width 32 height 16
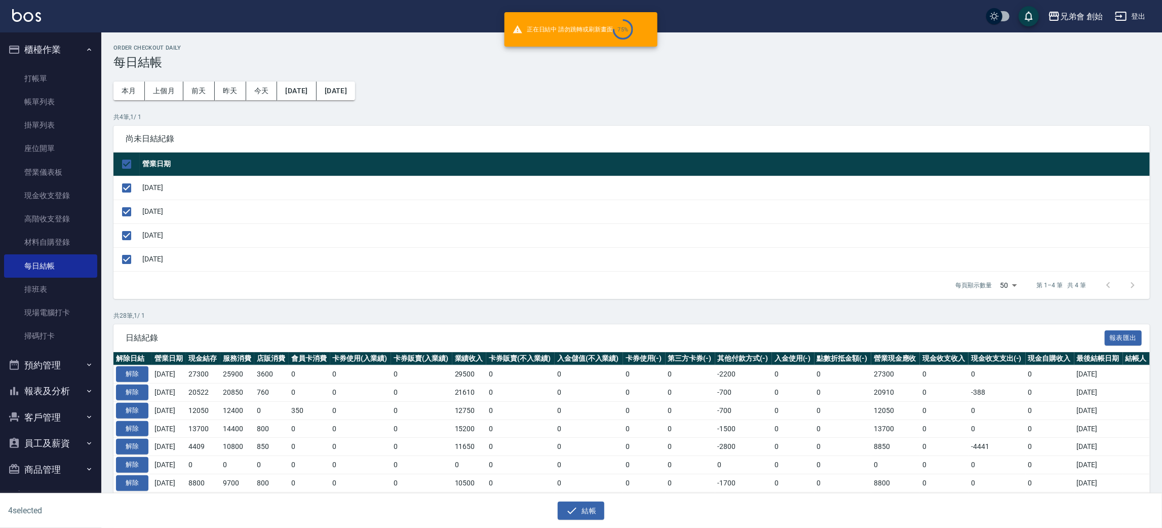
checkbox input "false"
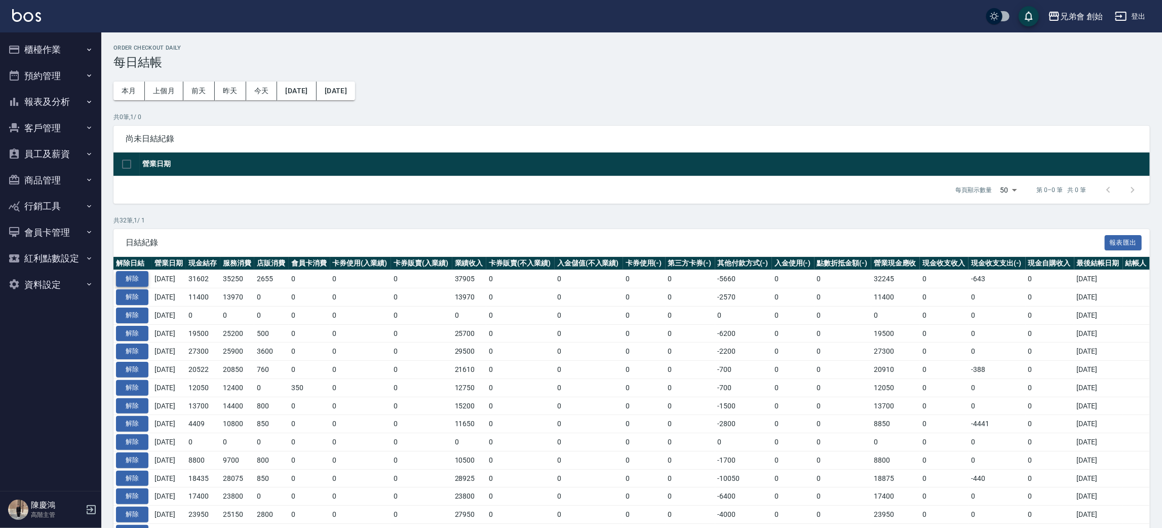
click at [138, 281] on button "解除" at bounding box center [132, 279] width 32 height 16
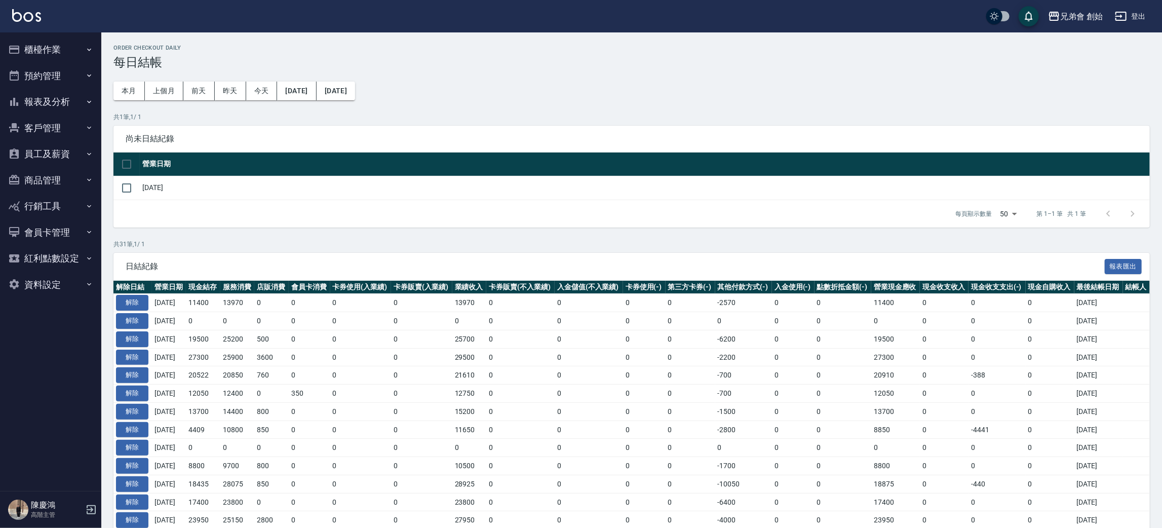
click at [57, 48] on button "櫃檯作業" at bounding box center [50, 49] width 93 height 26
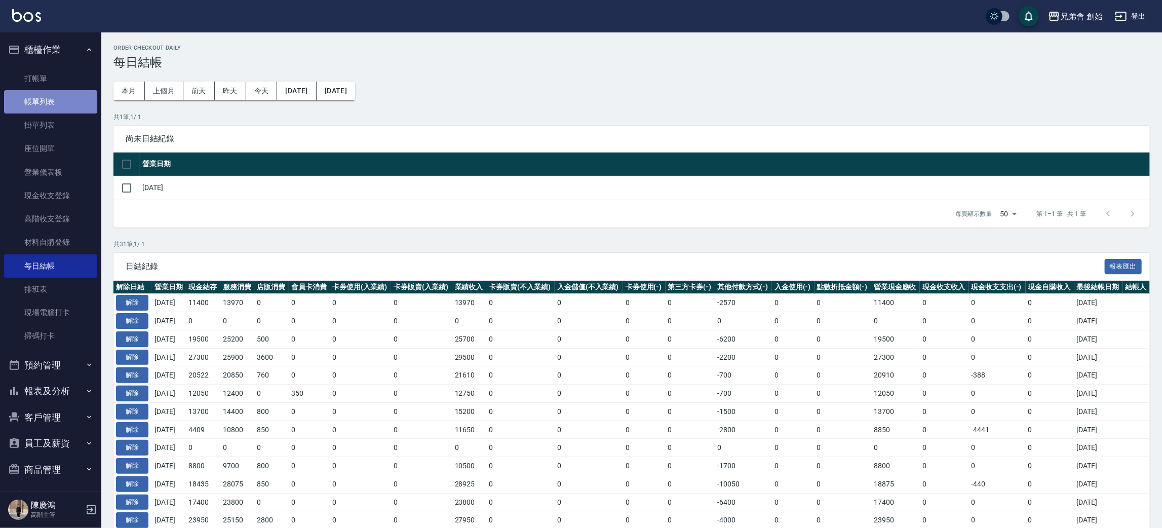
click at [69, 90] on link "帳單列表" at bounding box center [50, 101] width 93 height 23
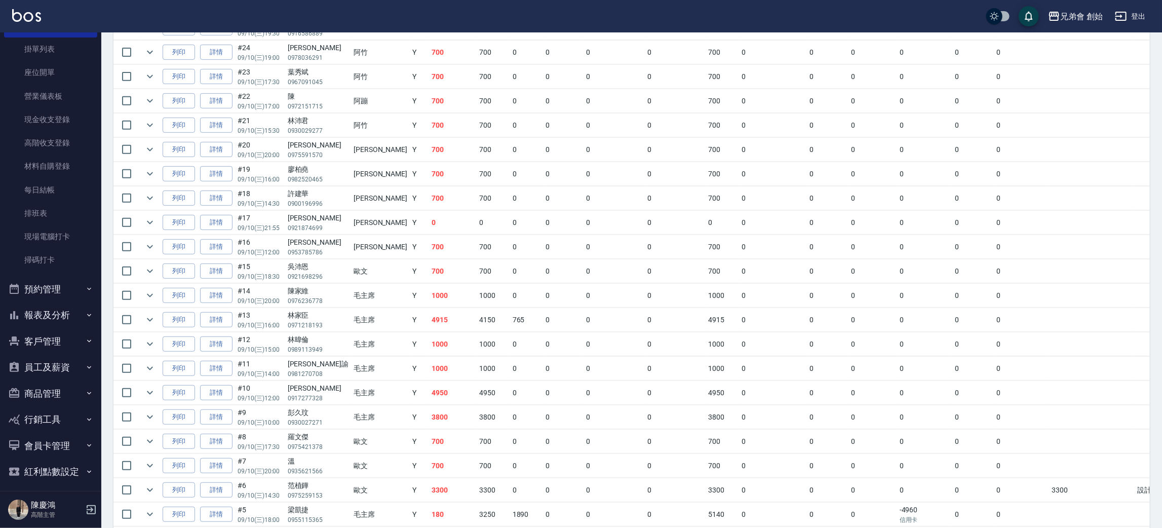
scroll to position [440, 0]
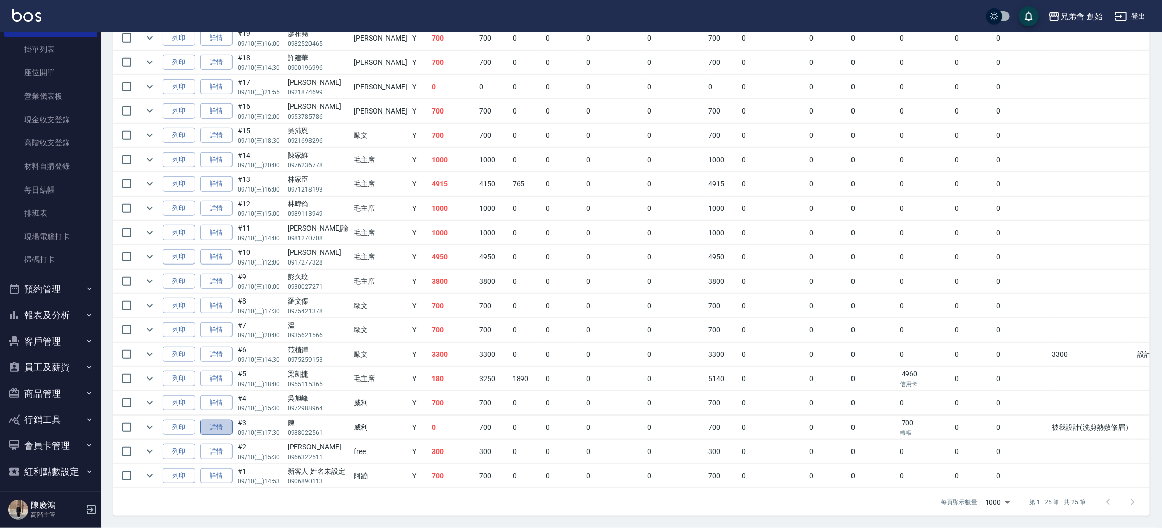
click at [222, 420] on link "詳情" at bounding box center [216, 428] width 32 height 16
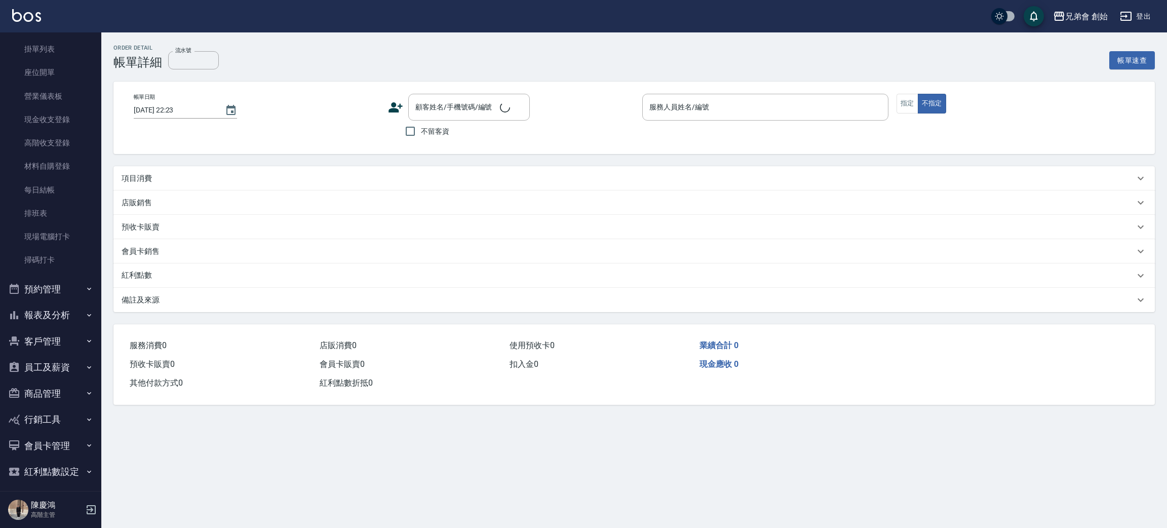
type input "[DATE] 17:30"
type input "[PERSON_NAME](無代號)"
type input "被我設計(洗剪熱敷修眉）"
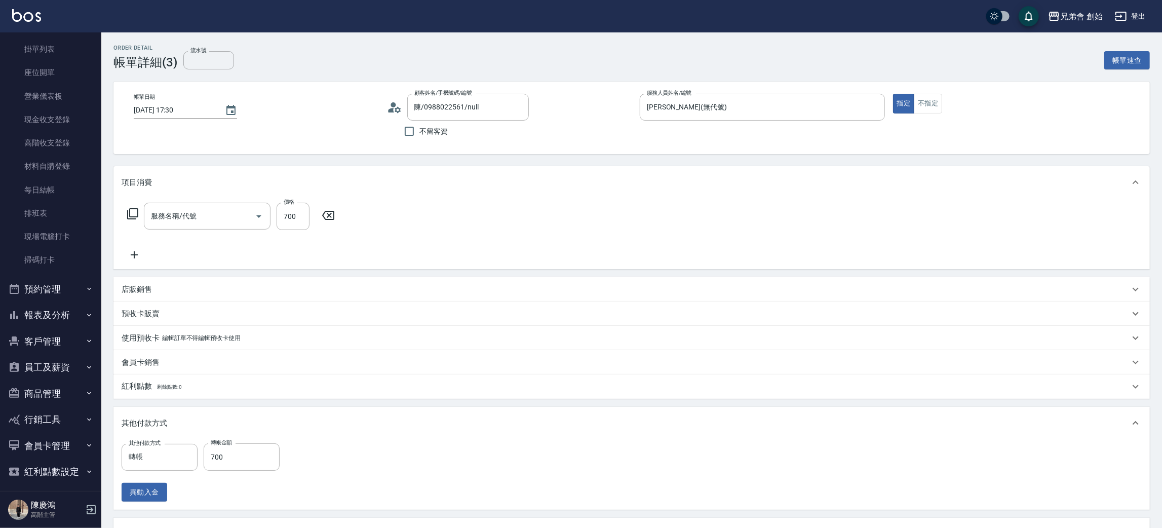
type input "陳/0988022561/null"
type input "剪髮(A01)"
click at [145, 454] on input "轉帳" at bounding box center [152, 457] width 52 height 18
click at [151, 418] on span "信用卡" at bounding box center [160, 414] width 76 height 17
type input "信用卡"
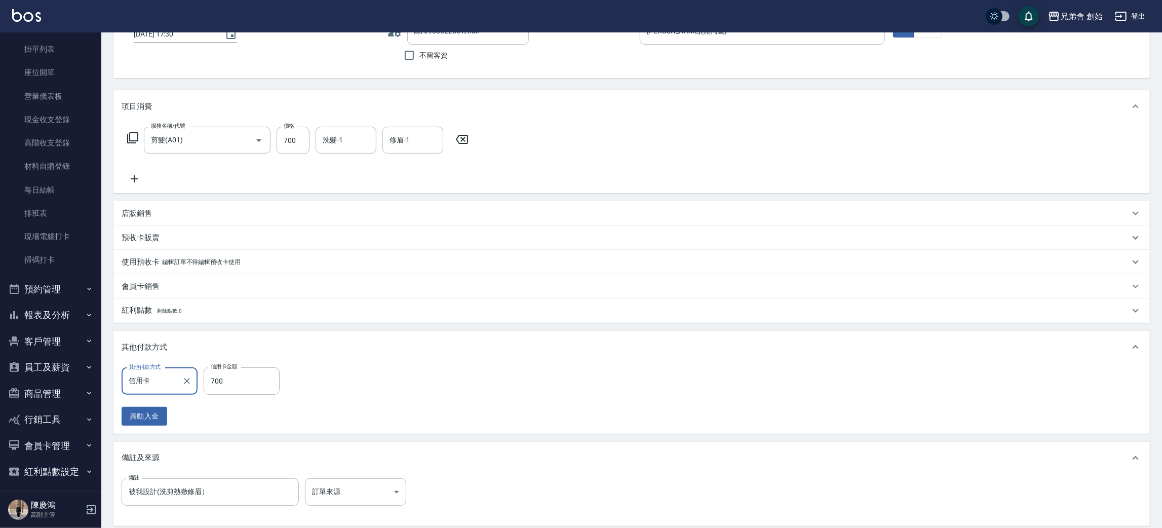
scroll to position [181, 0]
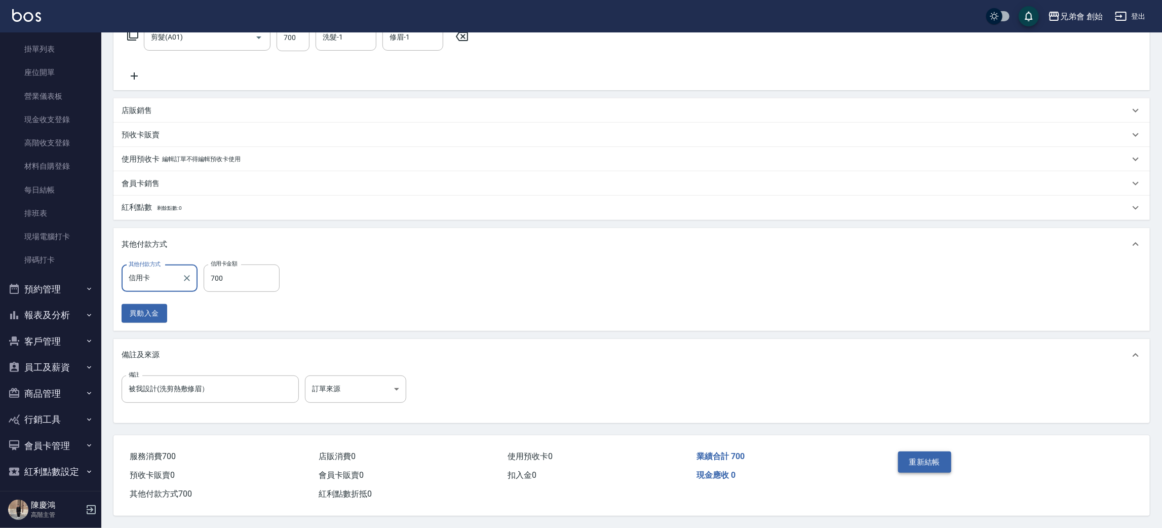
click at [906, 464] on button "重新結帳" at bounding box center [925, 461] width 54 height 21
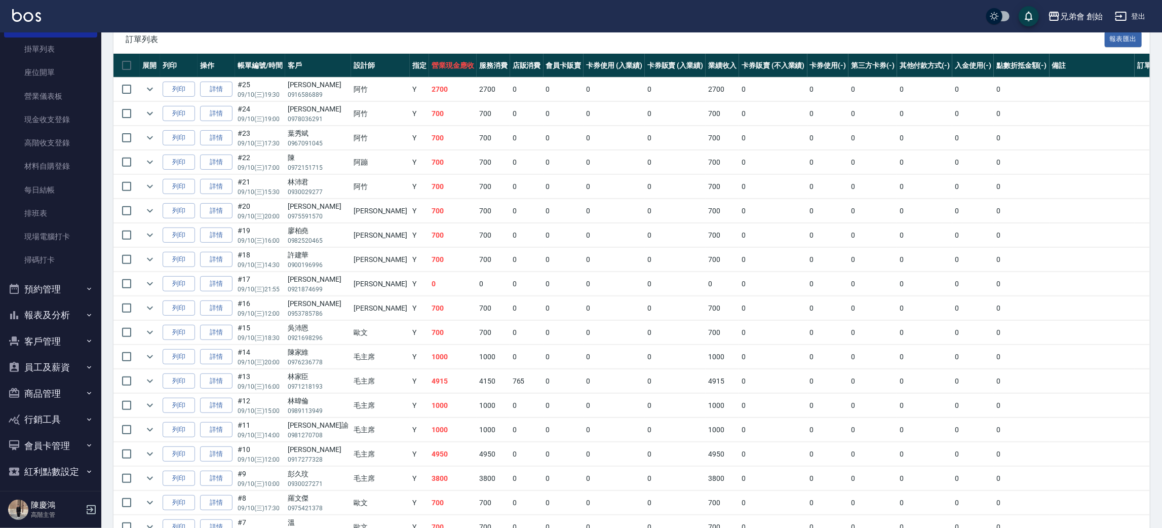
scroll to position [304, 0]
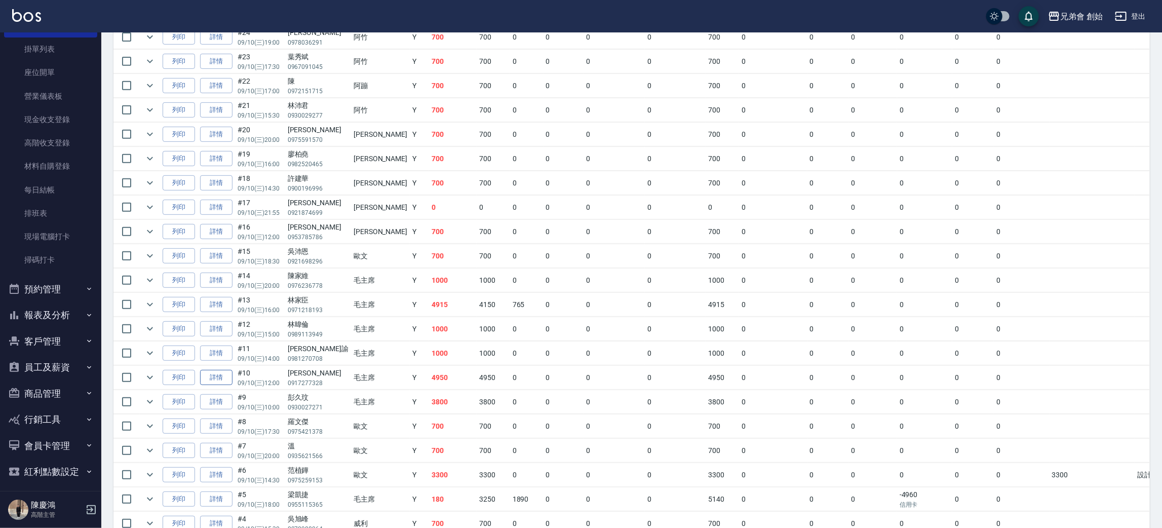
click at [218, 385] on link "詳情" at bounding box center [216, 378] width 32 height 16
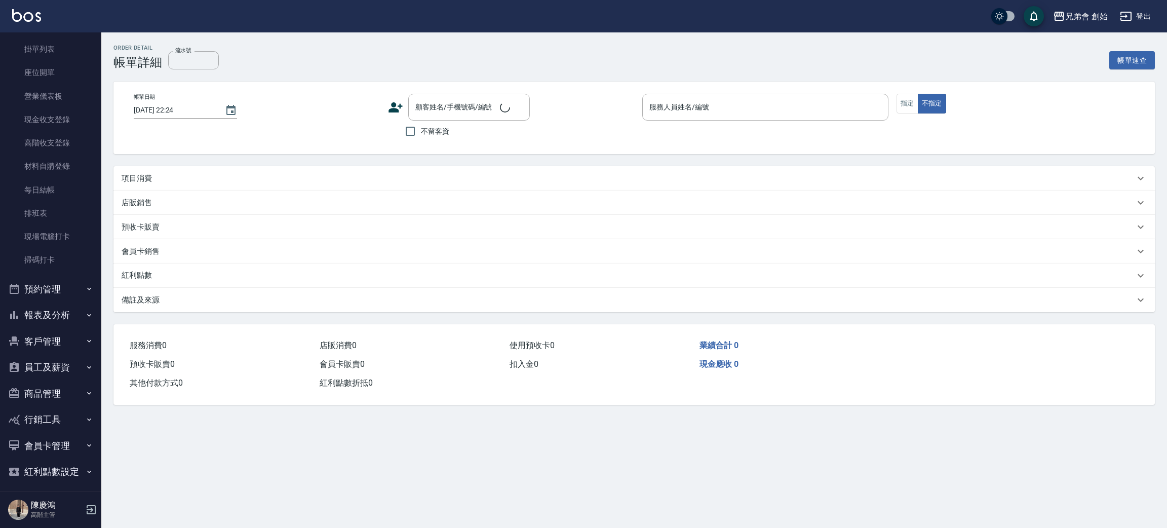
type input "[DATE] 12:00"
type input "毛主席(無代號)"
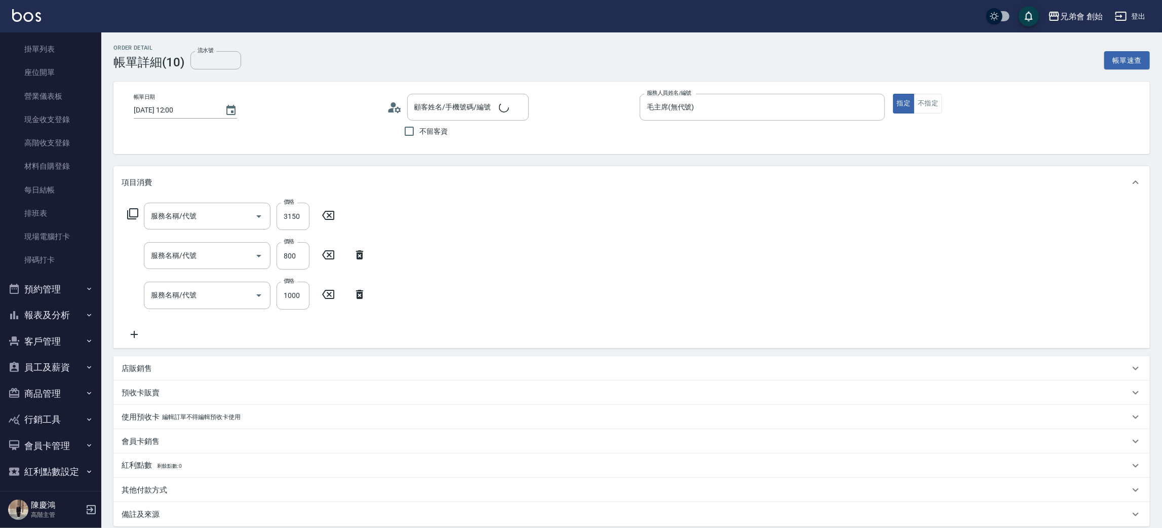
type input "李嘉裕/0917277328/null"
type input "特殊燙髮(D02)"
type input "剪髮(A01)"
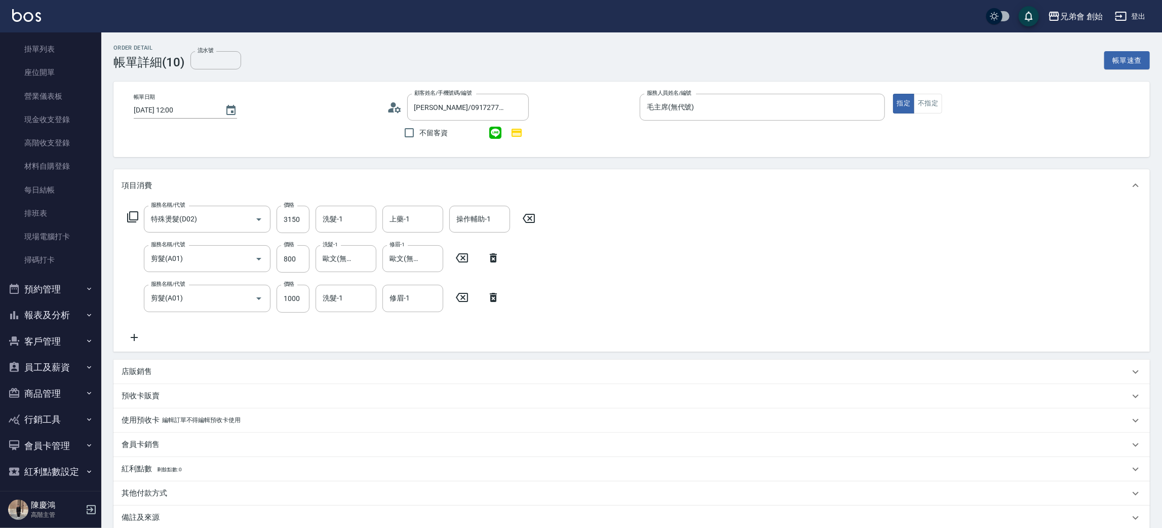
scroll to position [108, 0]
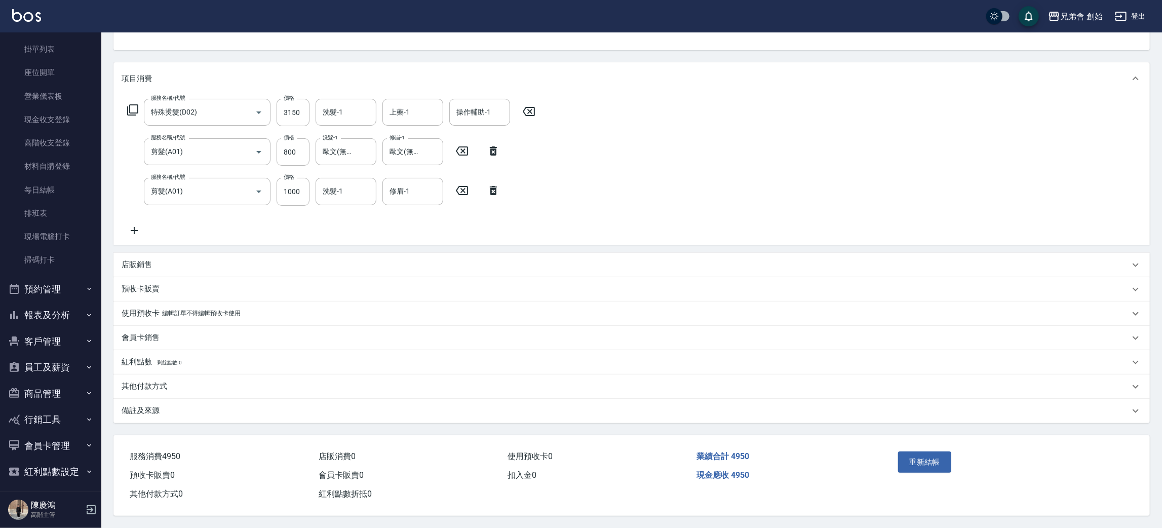
click at [170, 388] on div "其他付款方式" at bounding box center [626, 386] width 1008 height 11
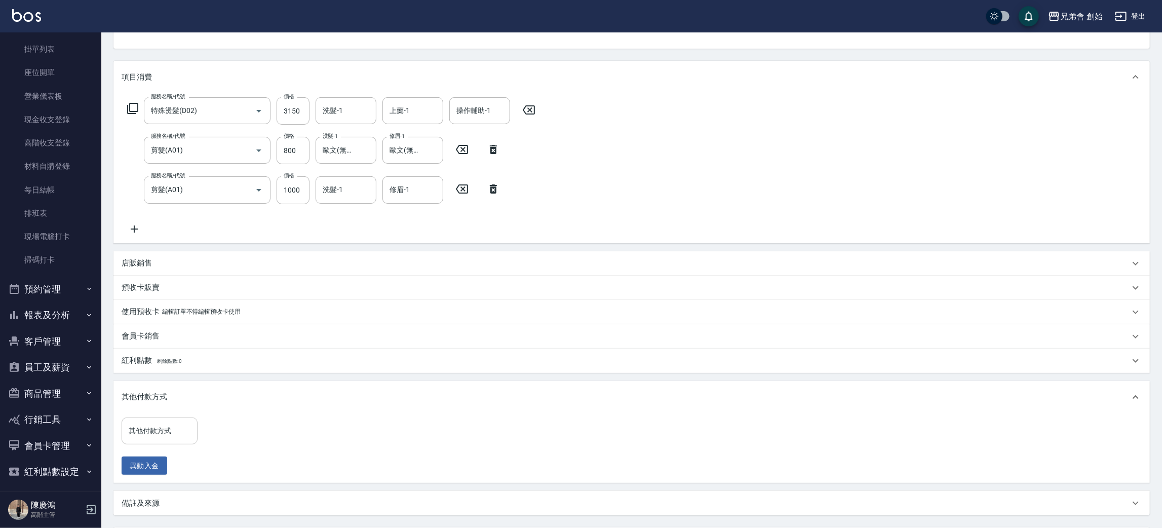
click at [181, 440] on div "其他付款方式" at bounding box center [160, 430] width 76 height 27
click at [165, 483] on span "信用卡" at bounding box center [160, 490] width 76 height 17
type input "信用卡"
click at [217, 423] on input "0" at bounding box center [242, 430] width 76 height 27
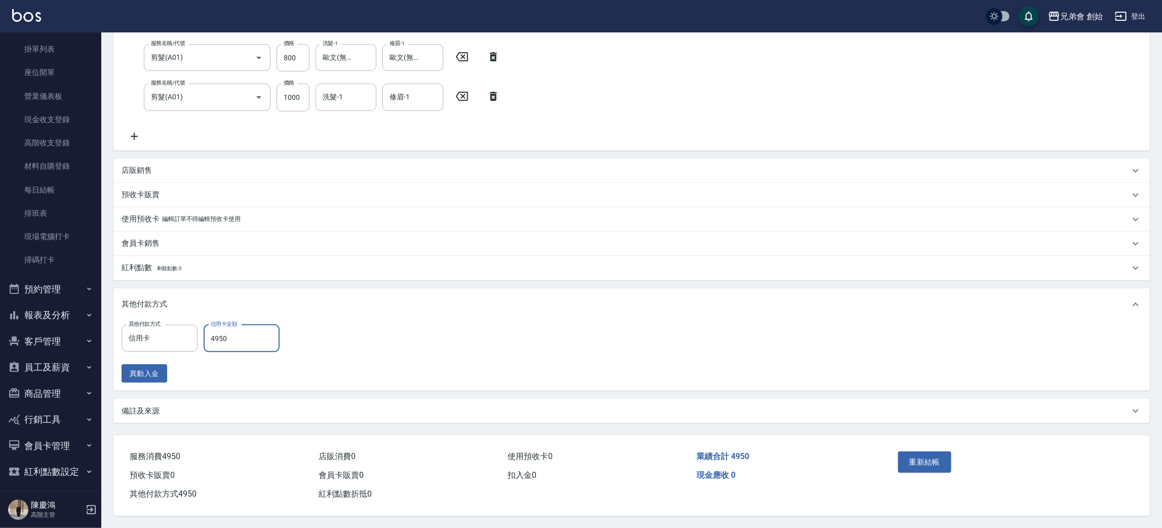
type input "4950"
drag, startPoint x: 954, startPoint y: 452, endPoint x: 935, endPoint y: 467, distance: 23.7
click at [953, 452] on div "重新結帳" at bounding box center [952, 469] width 116 height 44
click at [925, 476] on div "重新結帳" at bounding box center [952, 469] width 116 height 44
click at [926, 469] on div "重新結帳" at bounding box center [952, 469] width 116 height 44
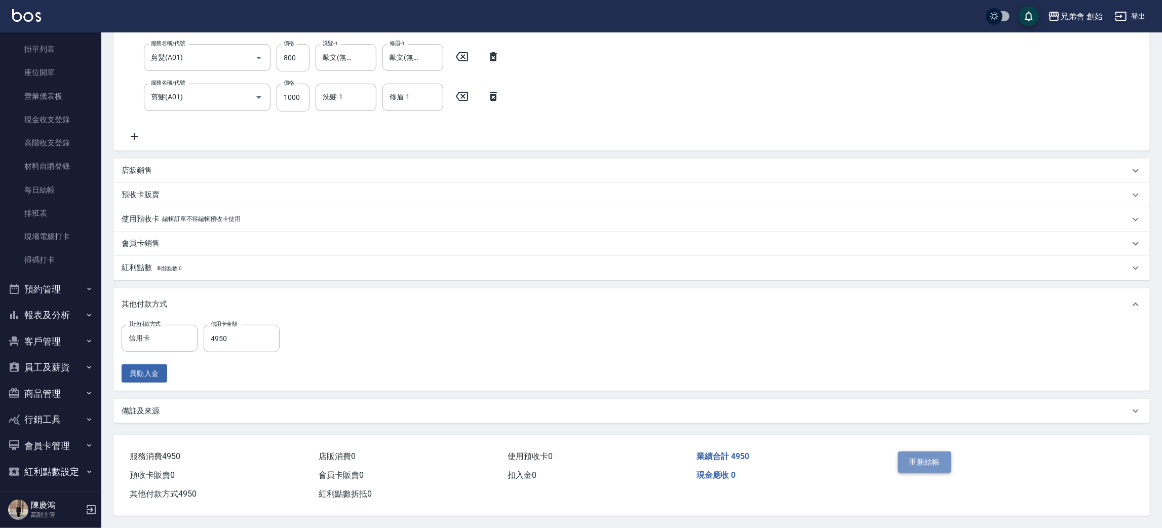
click at [928, 466] on button "重新結帳" at bounding box center [925, 461] width 54 height 21
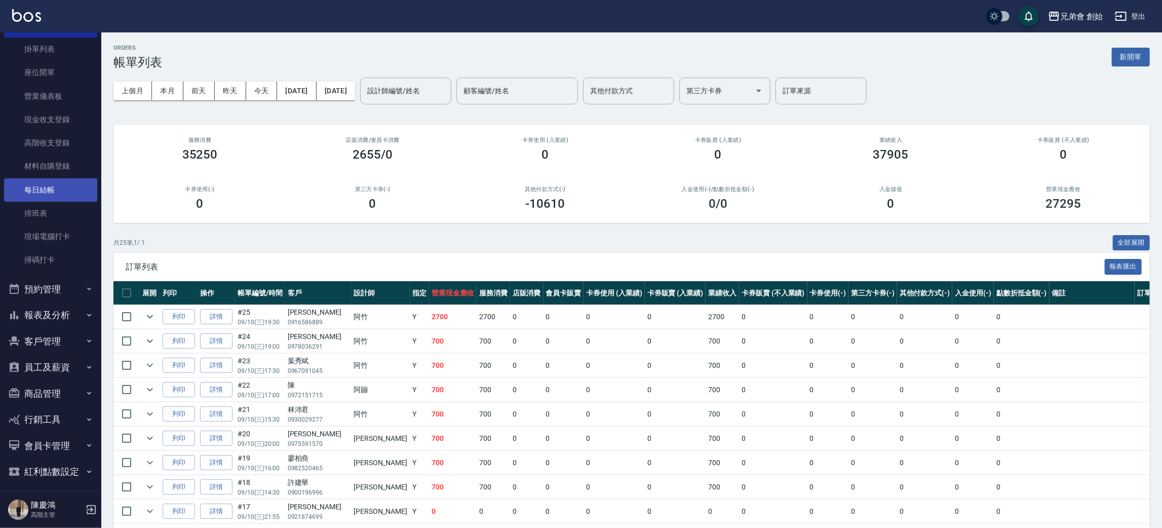
click at [58, 202] on link "排班表" at bounding box center [50, 213] width 93 height 23
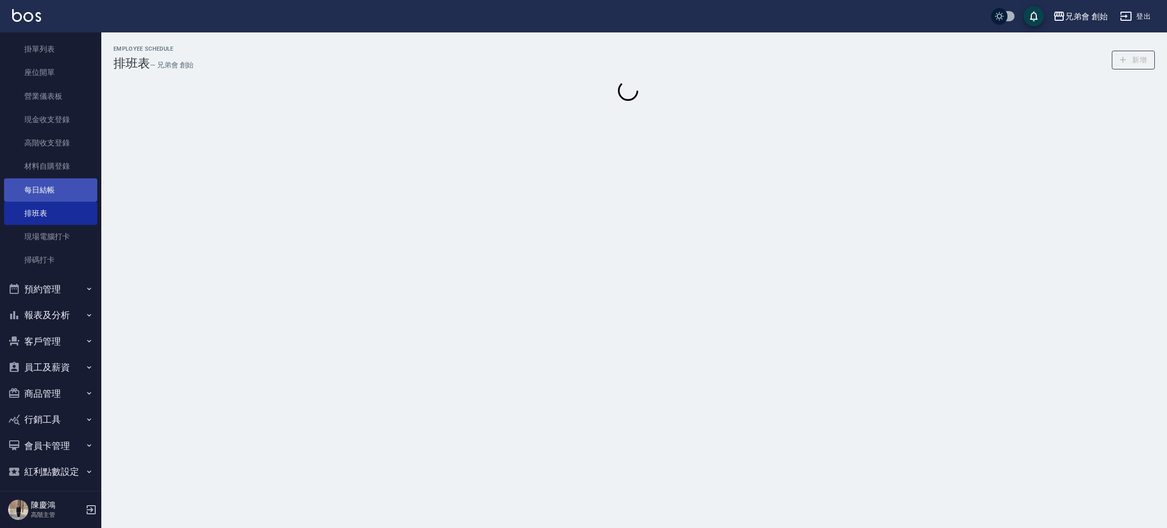
click at [62, 182] on link "每日結帳" at bounding box center [50, 189] width 93 height 23
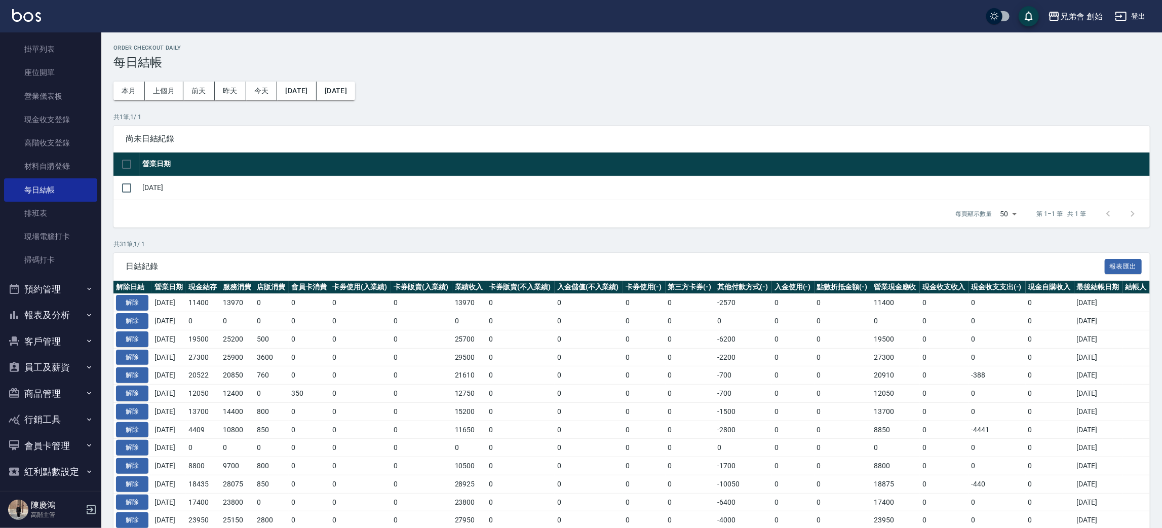
click at [138, 186] on td at bounding box center [126, 188] width 26 height 24
click at [123, 189] on input "checkbox" at bounding box center [126, 187] width 21 height 21
checkbox input "true"
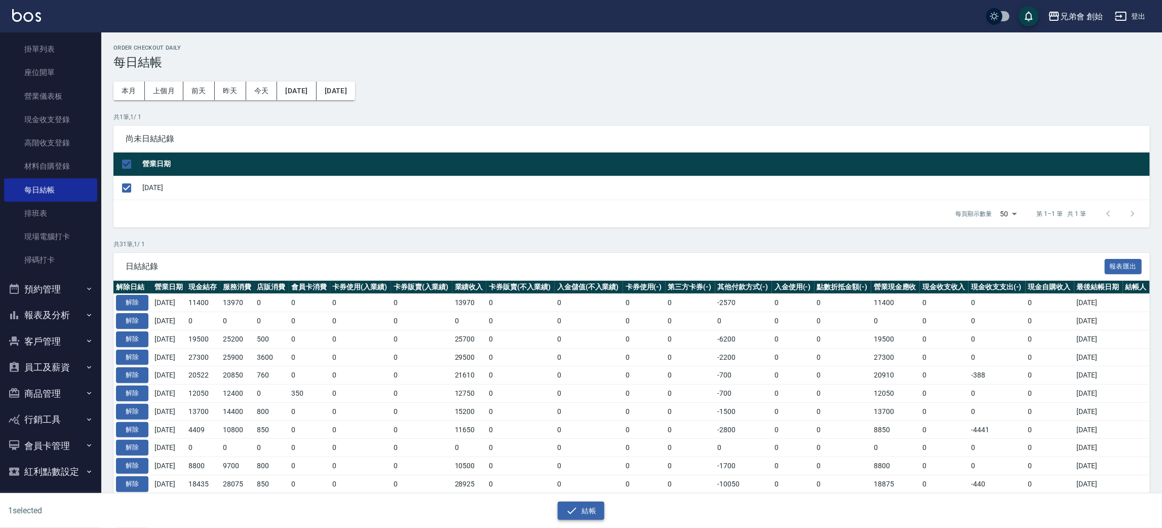
click at [598, 514] on button "結帳" at bounding box center [581, 511] width 47 height 19
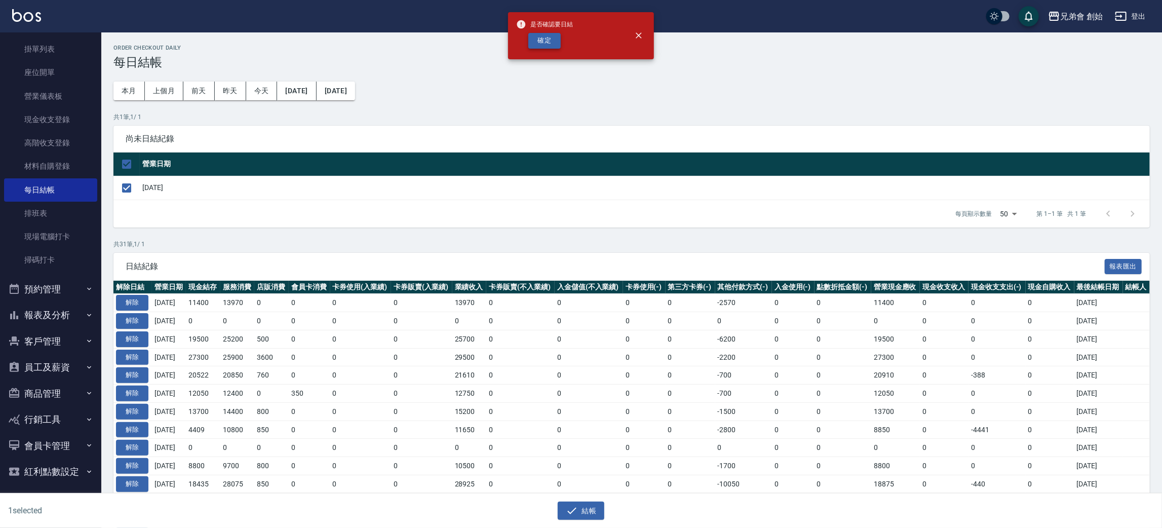
click at [542, 43] on button "確定" at bounding box center [544, 41] width 32 height 16
checkbox input "false"
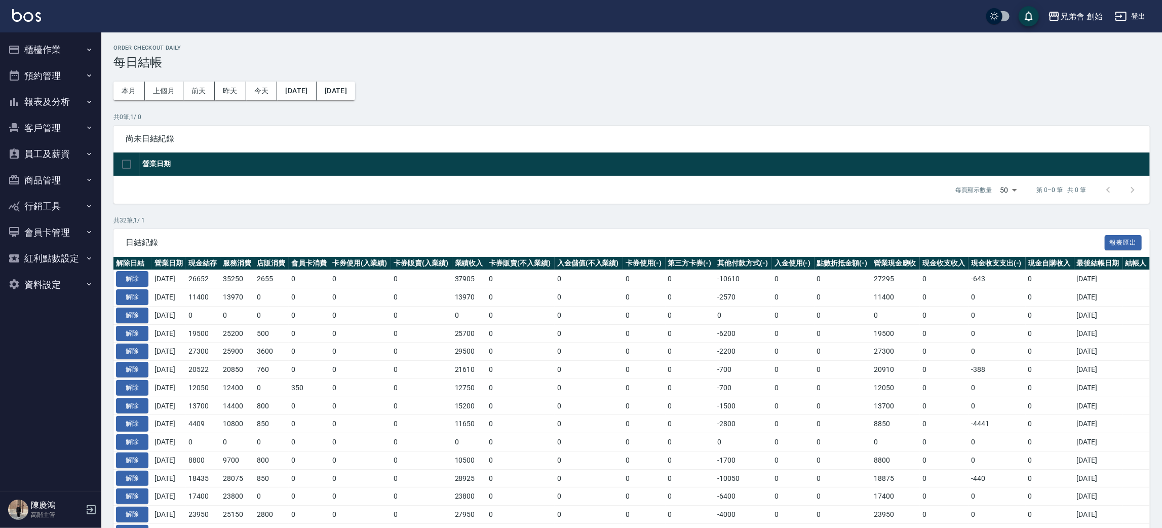
drag, startPoint x: 53, startPoint y: 41, endPoint x: 73, endPoint y: 69, distance: 34.9
click at [54, 41] on button "櫃檯作業" at bounding box center [50, 49] width 93 height 26
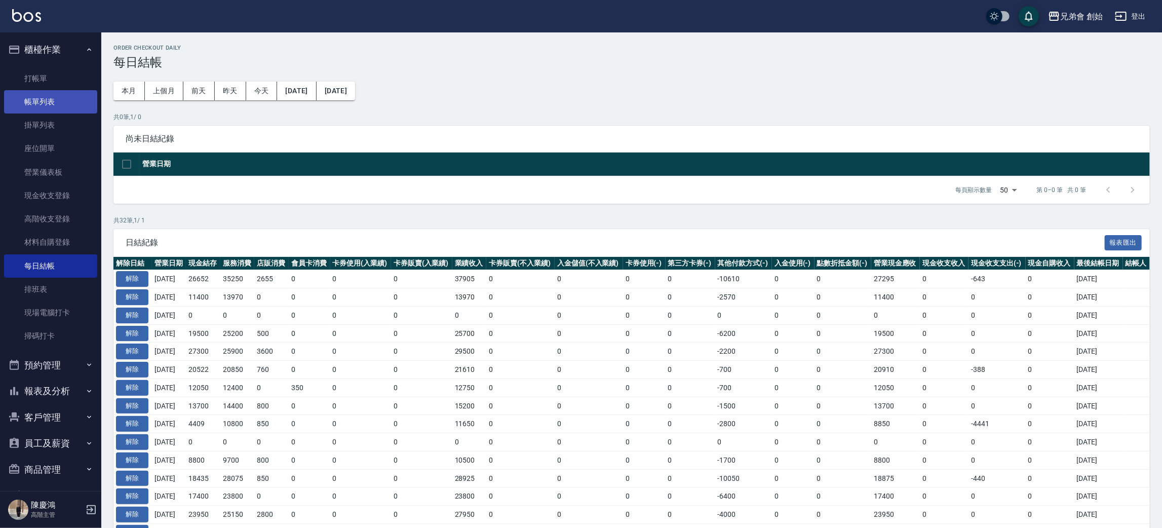
click at [73, 97] on link "帳單列表" at bounding box center [50, 101] width 93 height 23
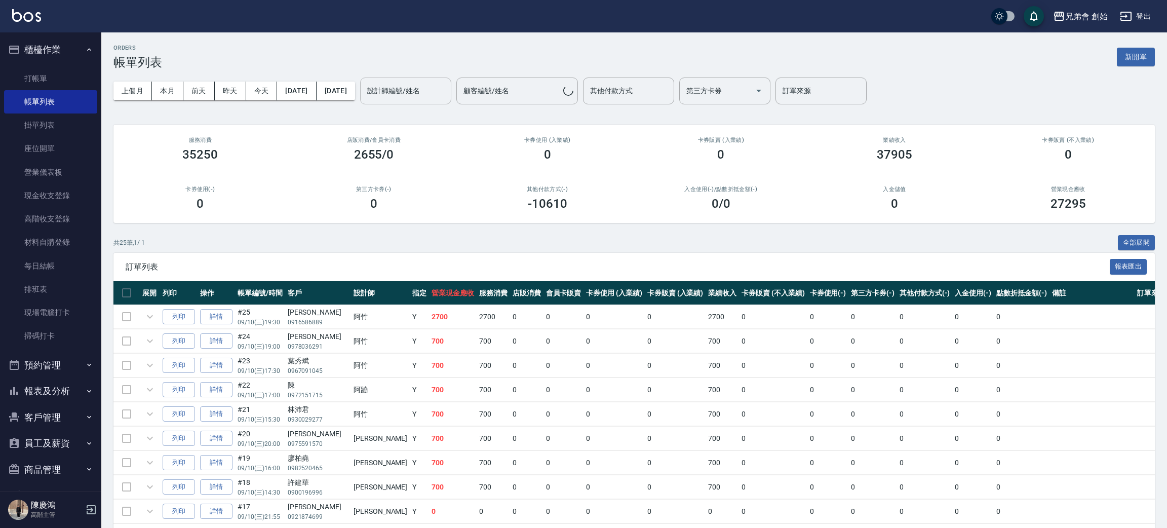
click at [442, 79] on div "設計師編號/姓名" at bounding box center [405, 91] width 91 height 27
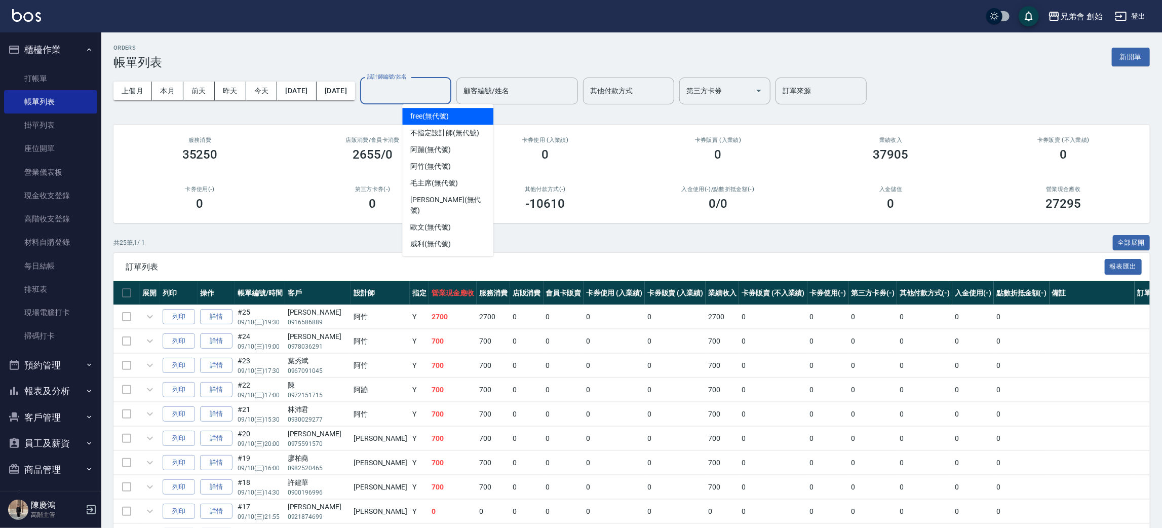
click at [447, 96] on input "設計師編號/姓名" at bounding box center [406, 91] width 82 height 18
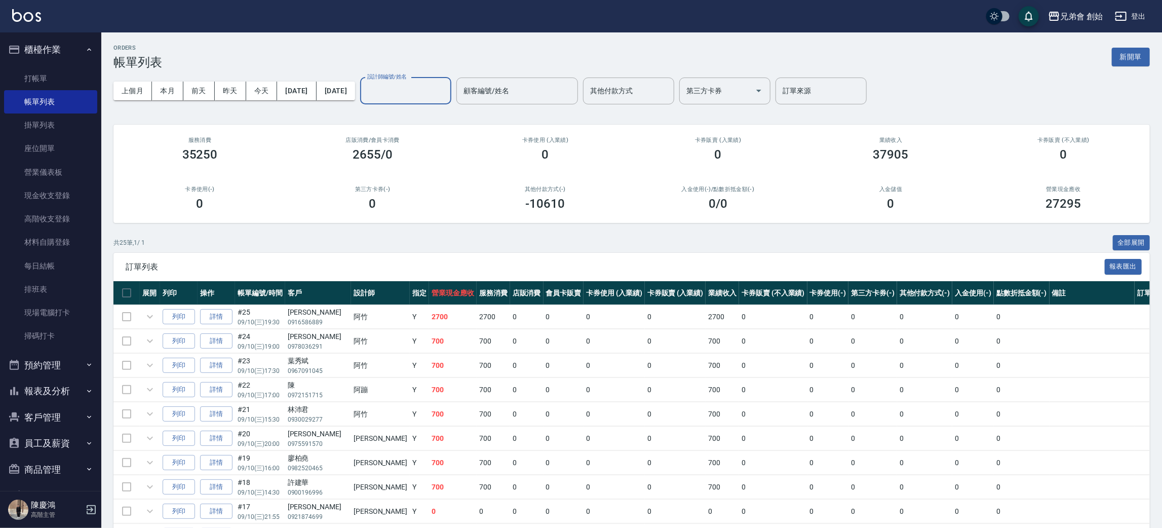
click at [447, 93] on input "設計師編號/姓名" at bounding box center [406, 91] width 82 height 18
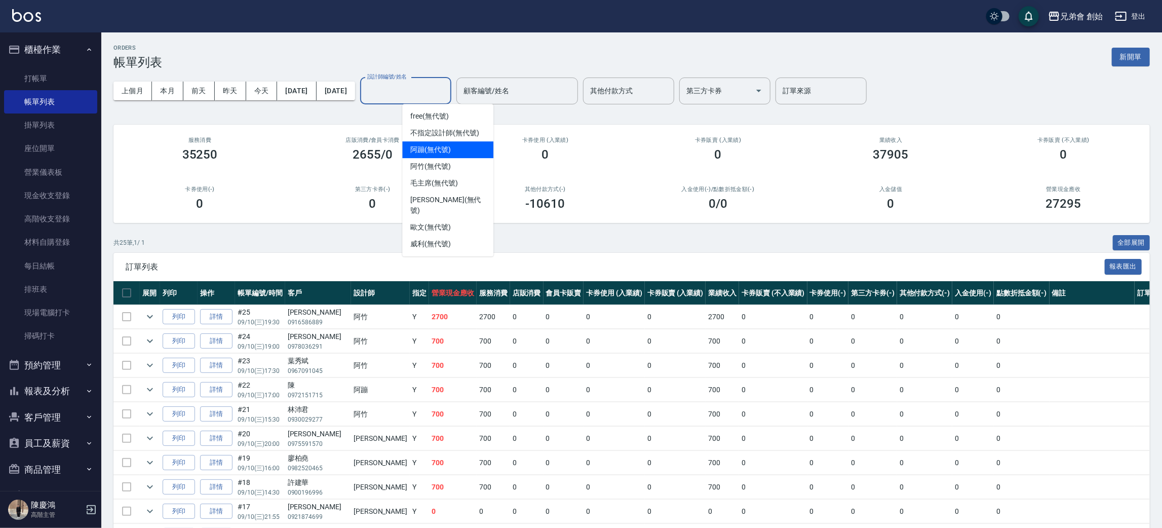
click at [458, 150] on div "阿蹦 (無代號)" at bounding box center [447, 149] width 91 height 17
type input "阿蹦(無代號)"
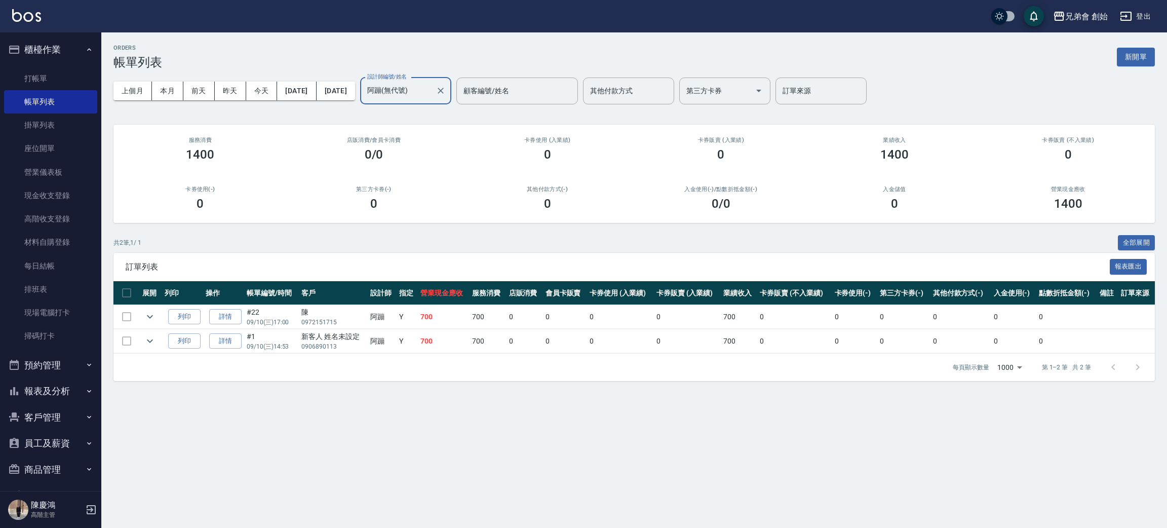
click at [124, 320] on td at bounding box center [126, 317] width 26 height 24
click at [128, 309] on td at bounding box center [126, 317] width 26 height 24
click at [127, 318] on td at bounding box center [126, 317] width 26 height 24
click at [52, 270] on link "每日結帳" at bounding box center [50, 265] width 93 height 23
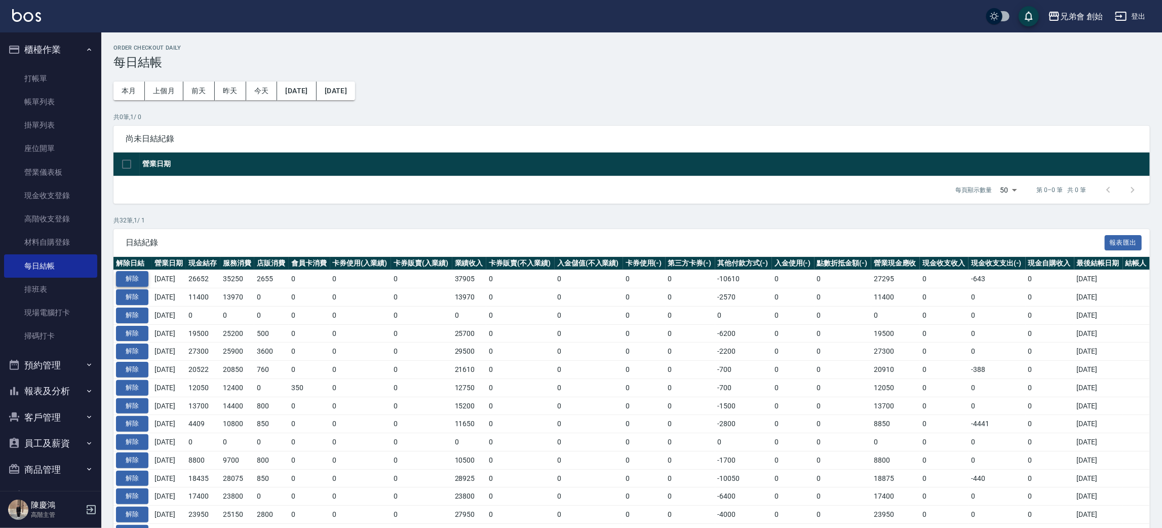
click at [137, 288] on td "解除" at bounding box center [132, 297] width 39 height 18
click at [136, 272] on button "解除" at bounding box center [132, 279] width 32 height 16
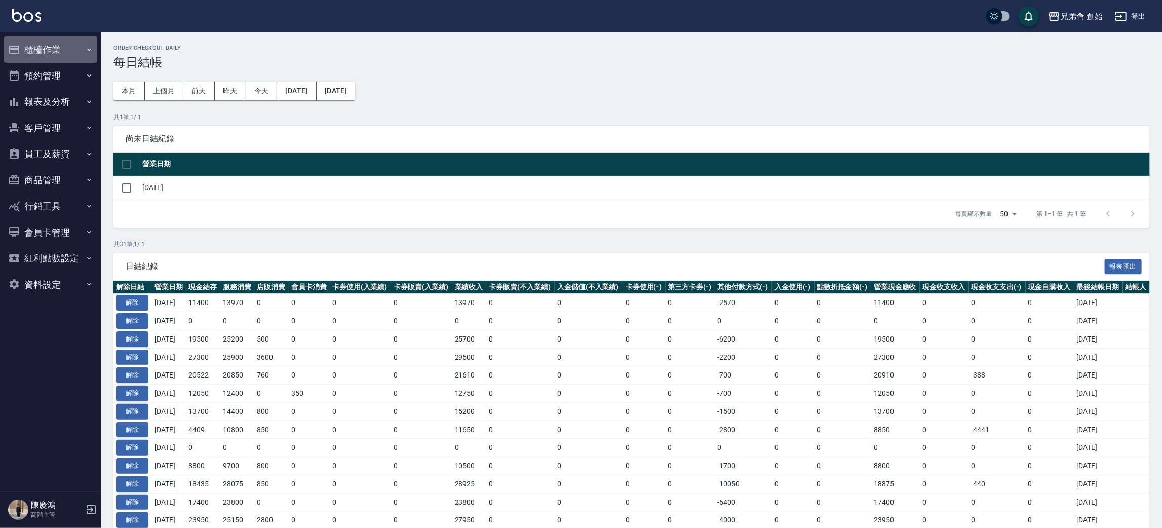
click at [42, 44] on button "櫃檯作業" at bounding box center [50, 49] width 93 height 26
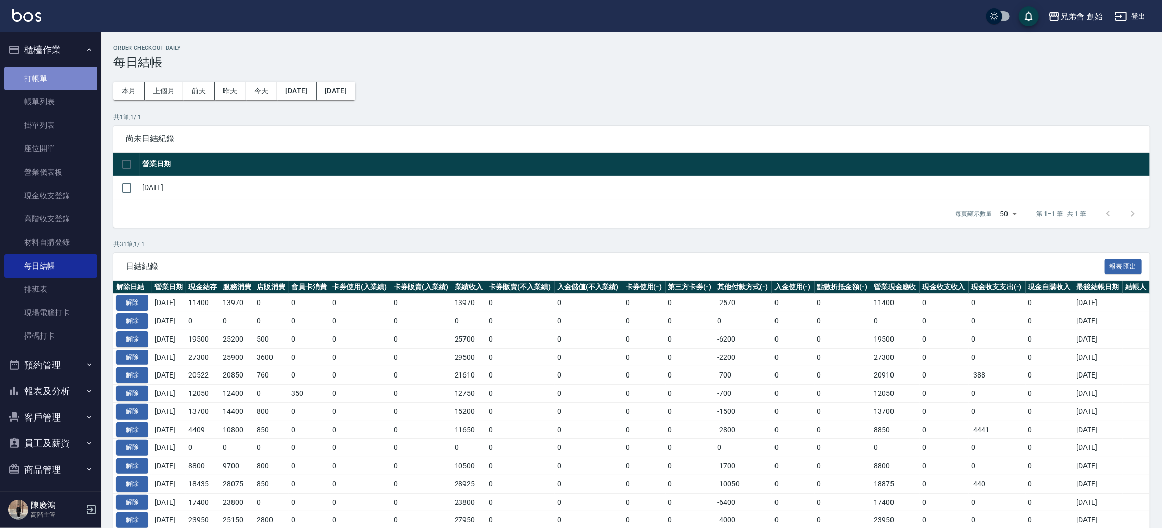
click at [55, 86] on link "打帳單" at bounding box center [50, 78] width 93 height 23
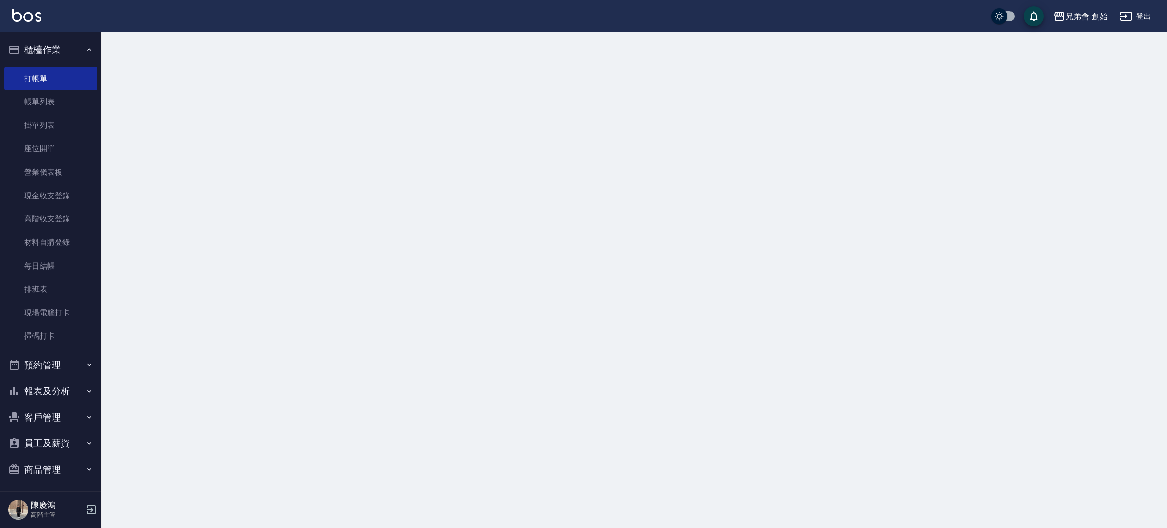
click at [54, 109] on link "帳單列表" at bounding box center [50, 101] width 93 height 23
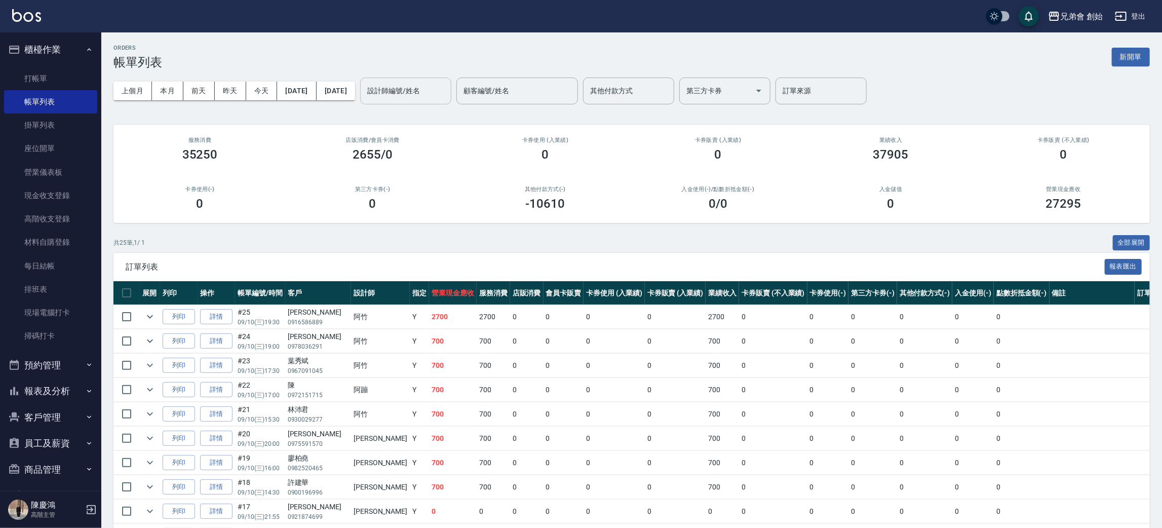
click at [447, 86] on input "設計師編號/姓名" at bounding box center [406, 91] width 82 height 18
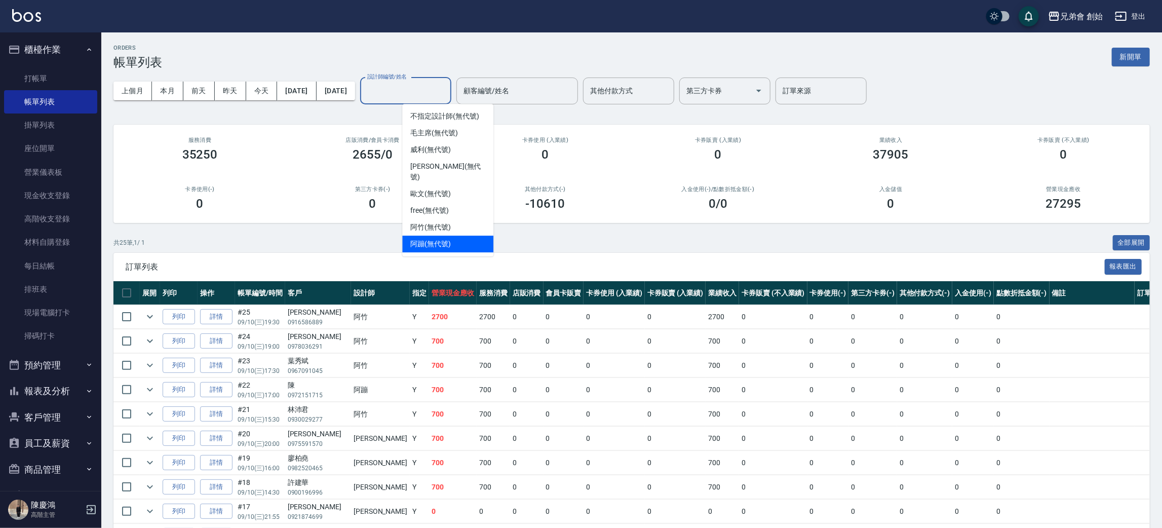
click at [448, 239] on span "阿蹦 (無代號)" at bounding box center [430, 244] width 41 height 11
type input "阿蹦(無代號)"
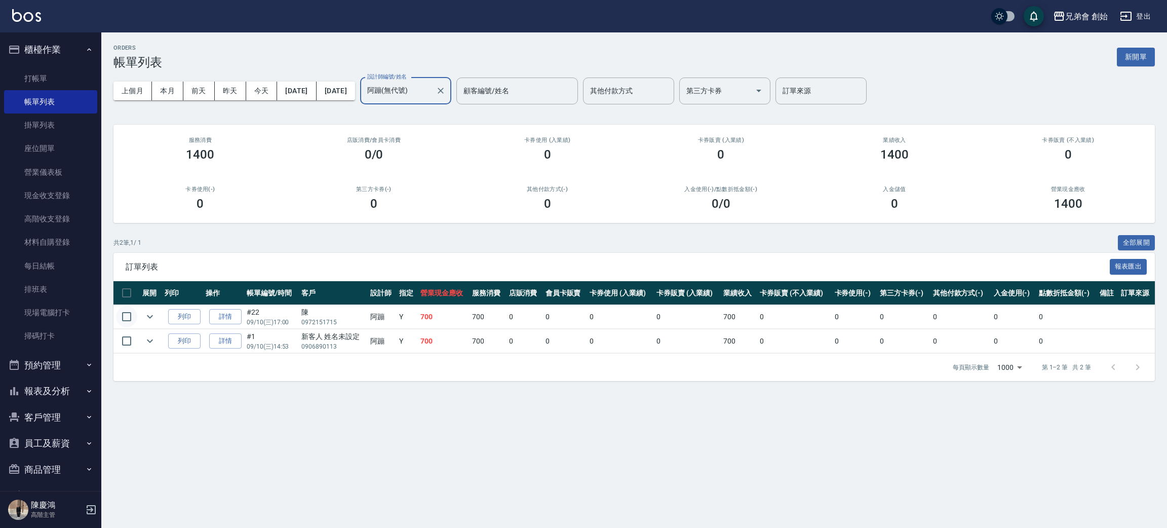
click at [126, 318] on input "checkbox" at bounding box center [126, 316] width 21 height 21
checkbox input "true"
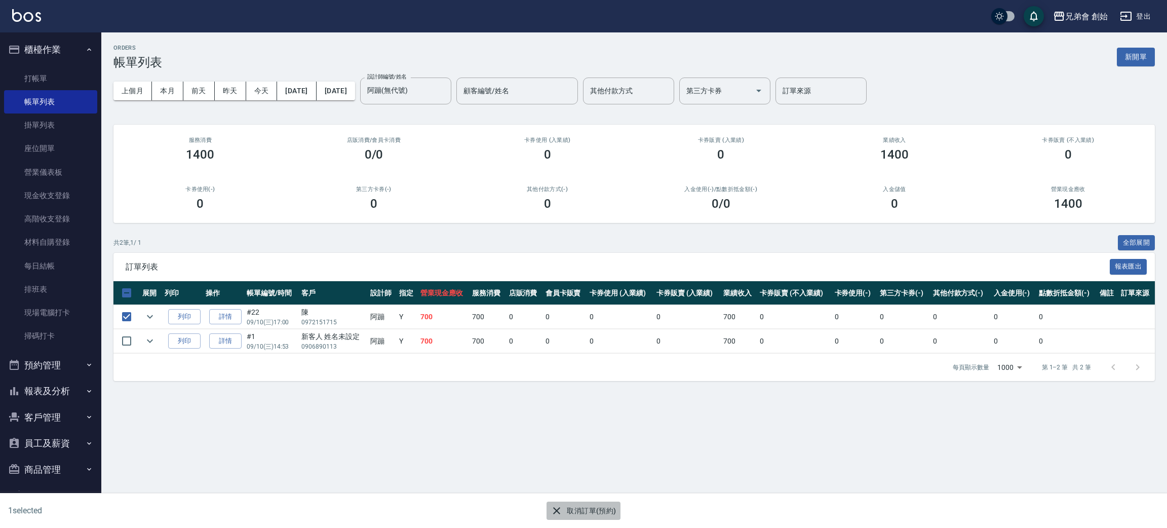
click at [583, 504] on button "取消訂單(預約)" at bounding box center [583, 511] width 73 height 19
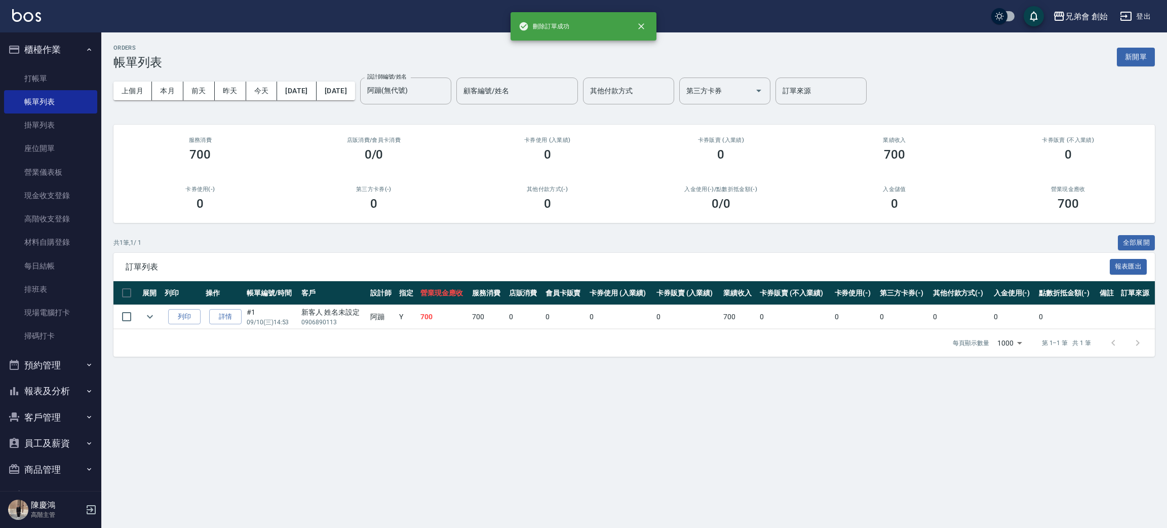
click at [498, 90] on div "設計師編號/姓名 阿蹦(無代號) 設計師編號/姓名 顧客編號/姓名 顧客編號/姓名 其他付款方式 其他付款方式 第三方卡券 第三方卡券 訂單來源 訂單來源" at bounding box center [613, 91] width 507 height 27
click at [446, 93] on icon "Clear" at bounding box center [441, 91] width 10 height 10
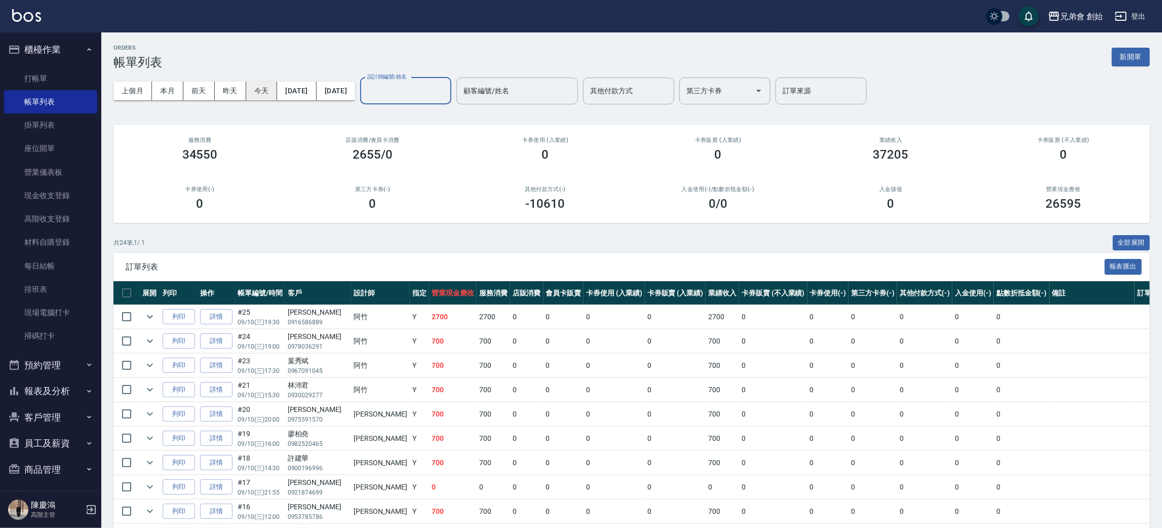
click at [271, 90] on button "今天" at bounding box center [261, 91] width 31 height 19
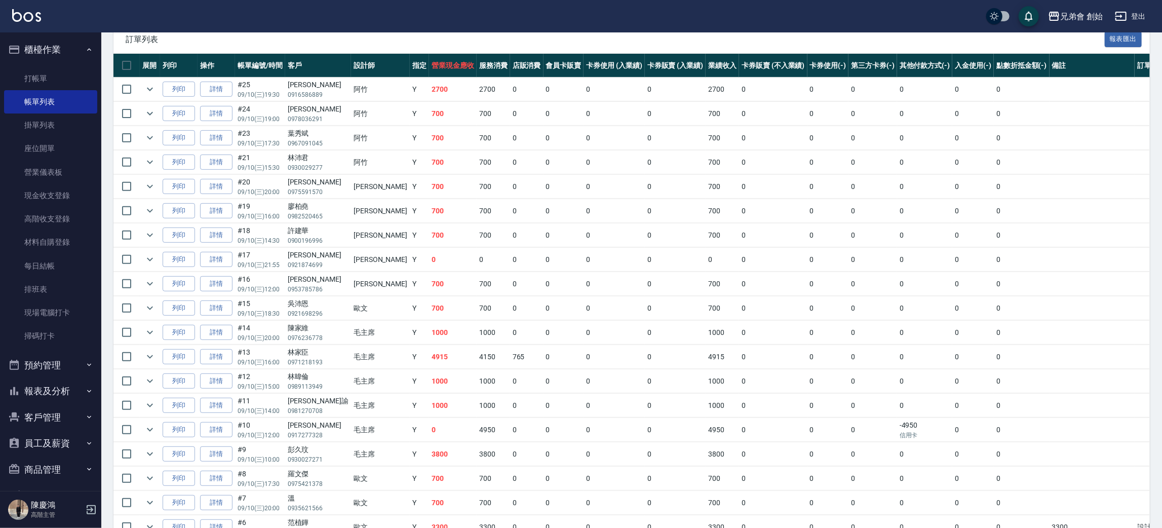
scroll to position [415, 0]
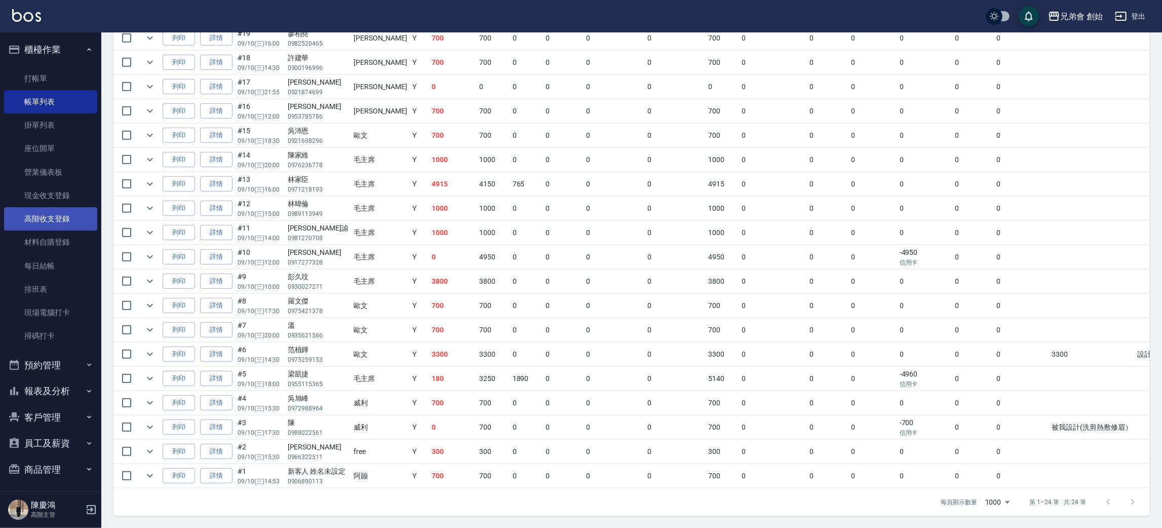
drag, startPoint x: 61, startPoint y: 275, endPoint x: 92, endPoint y: 215, distance: 67.5
click at [61, 275] on link "每日結帳" at bounding box center [50, 265] width 93 height 23
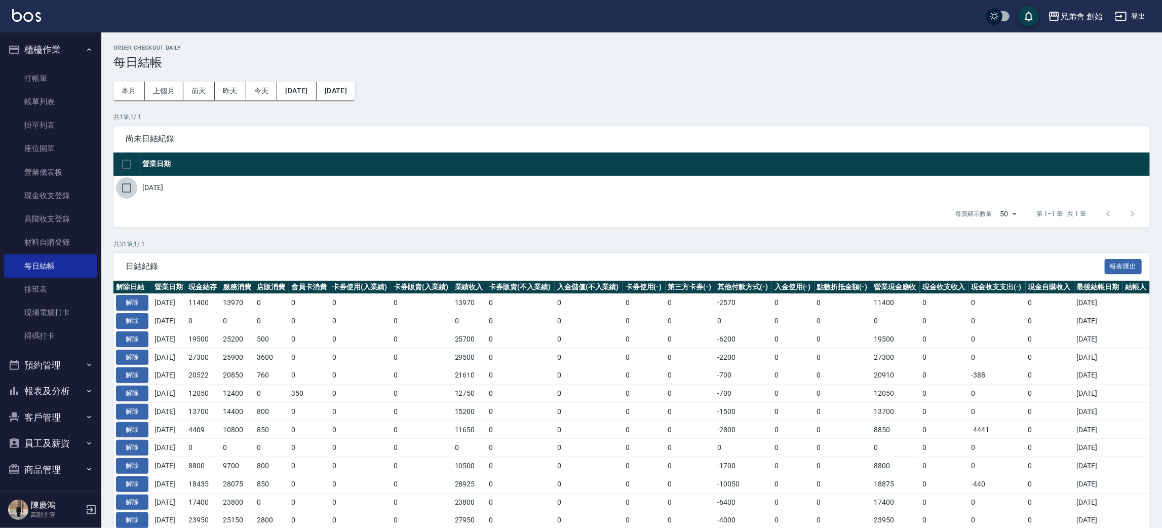
click at [136, 191] on input "checkbox" at bounding box center [126, 187] width 21 height 21
checkbox input "true"
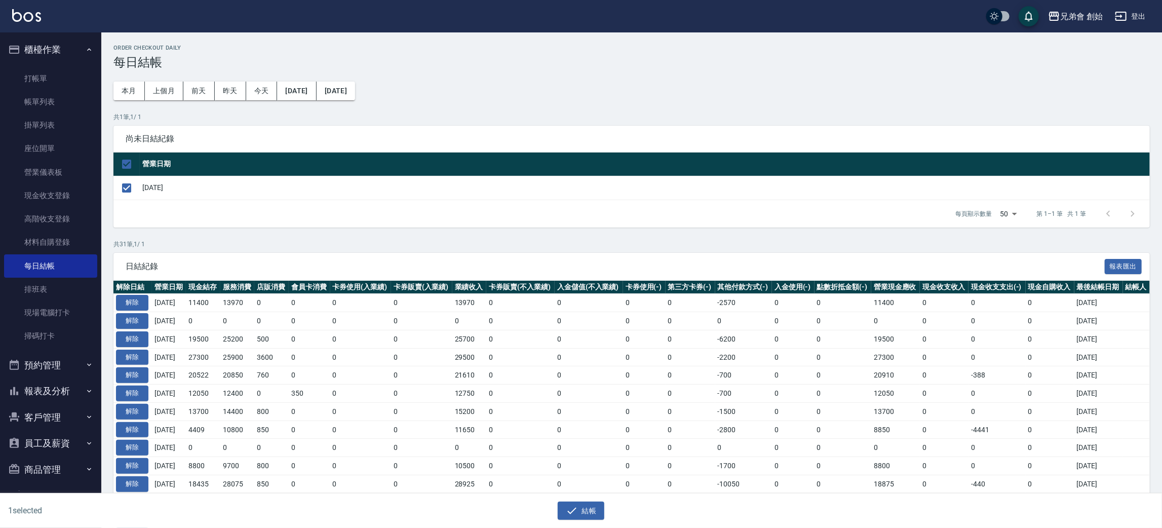
click at [588, 524] on div "1 selected 結帳" at bounding box center [581, 510] width 1162 height 35
click at [588, 516] on button "結帳" at bounding box center [581, 511] width 47 height 19
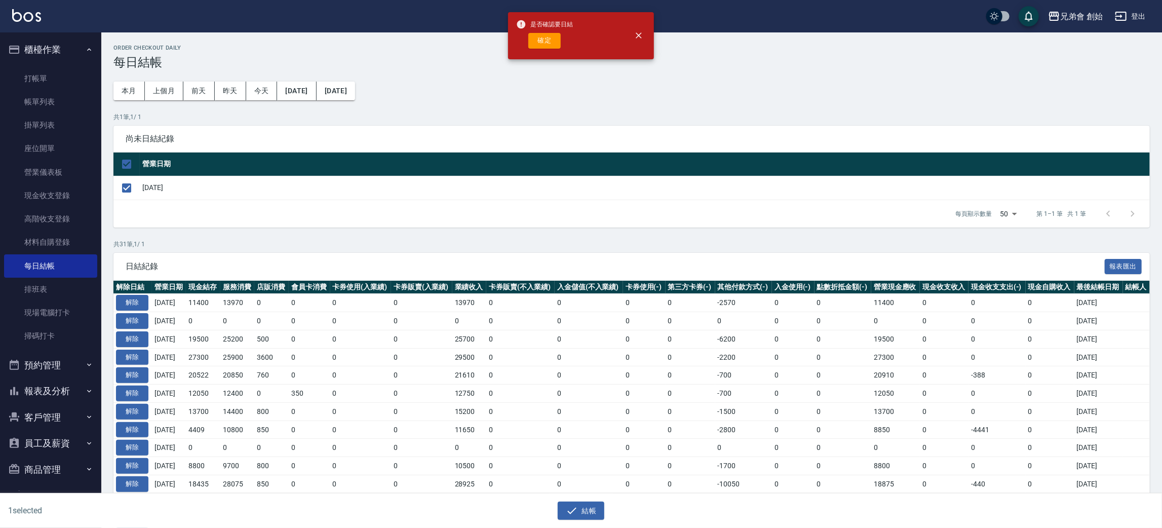
click at [536, 30] on div "是否確認要日結 確定" at bounding box center [544, 35] width 57 height 41
click at [548, 38] on button "確定" at bounding box center [544, 41] width 32 height 16
checkbox input "false"
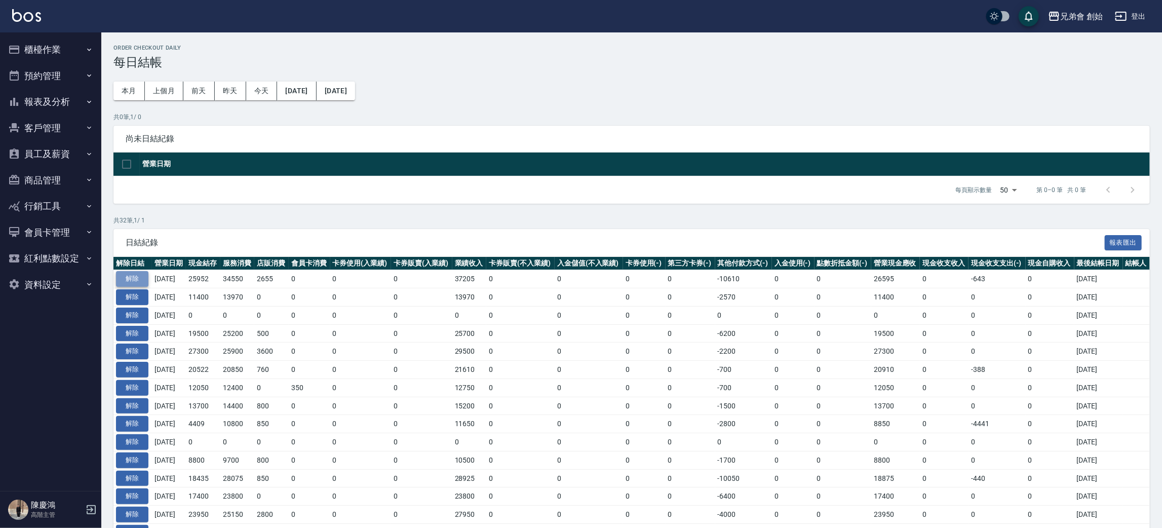
click at [136, 277] on button "解除" at bounding box center [132, 279] width 32 height 16
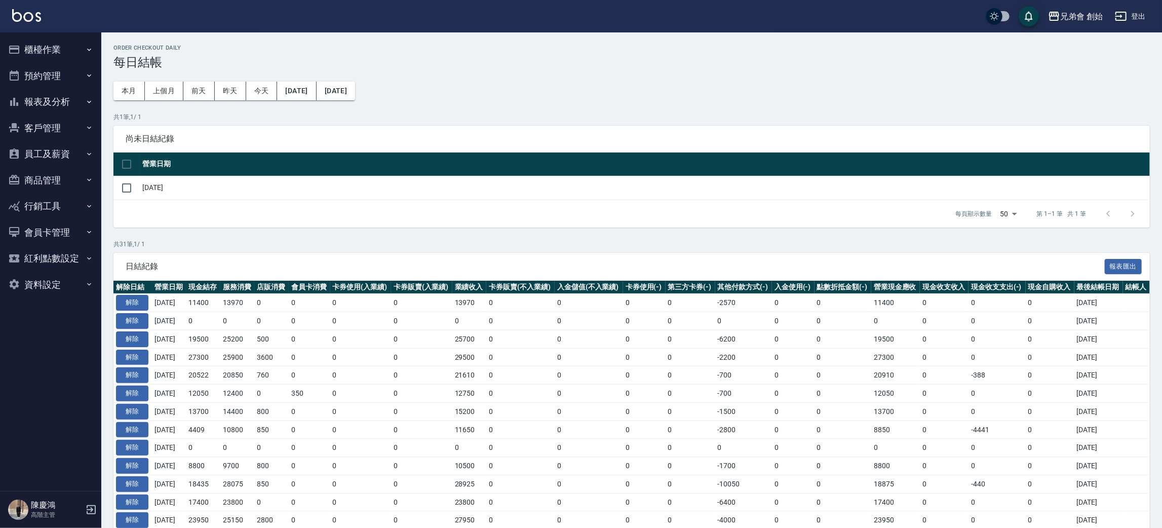
click at [63, 63] on ul "櫃檯作業 打帳單 帳單列表 掛單列表 座位開單 營業儀表板 現金收支登錄 高階收支登錄 材料自購登錄 每日結帳 排班表 現場電腦打卡 掃碼打卡 預約管理 預約…" at bounding box center [50, 166] width 93 height 269
click at [75, 33] on ul "櫃檯作業 打帳單 帳單列表 掛單列表 座位開單 營業儀表板 現金收支登錄 高階收支登錄 材料自購登錄 每日結帳 排班表 現場電腦打卡 掃碼打卡 預約管理 預約…" at bounding box center [50, 166] width 93 height 269
click at [77, 42] on button "櫃檯作業" at bounding box center [50, 49] width 93 height 26
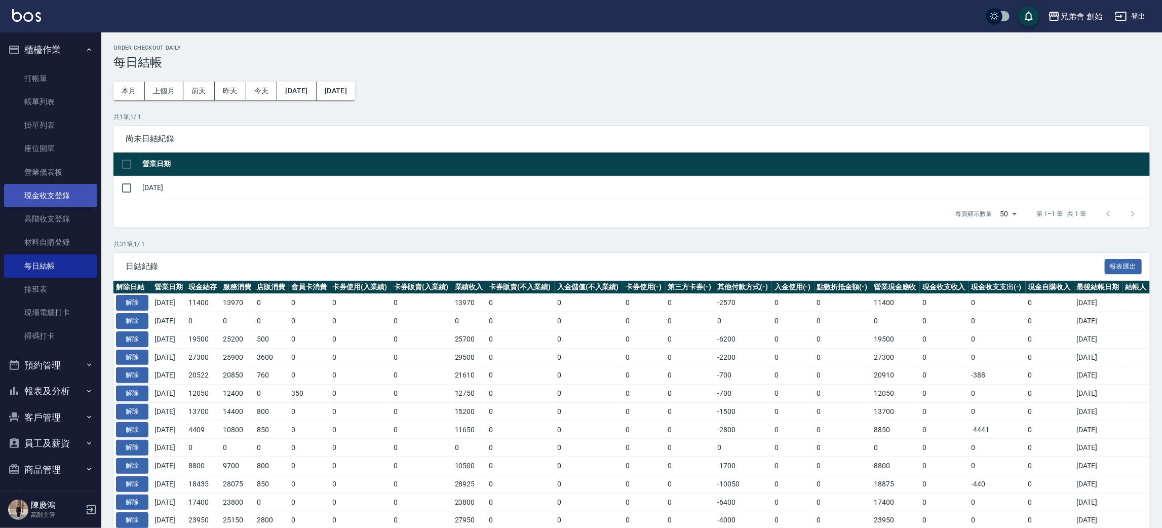
drag, startPoint x: 66, startPoint y: 192, endPoint x: 77, endPoint y: 188, distance: 11.6
click at [66, 192] on link "現金收支登錄" at bounding box center [50, 195] width 93 height 23
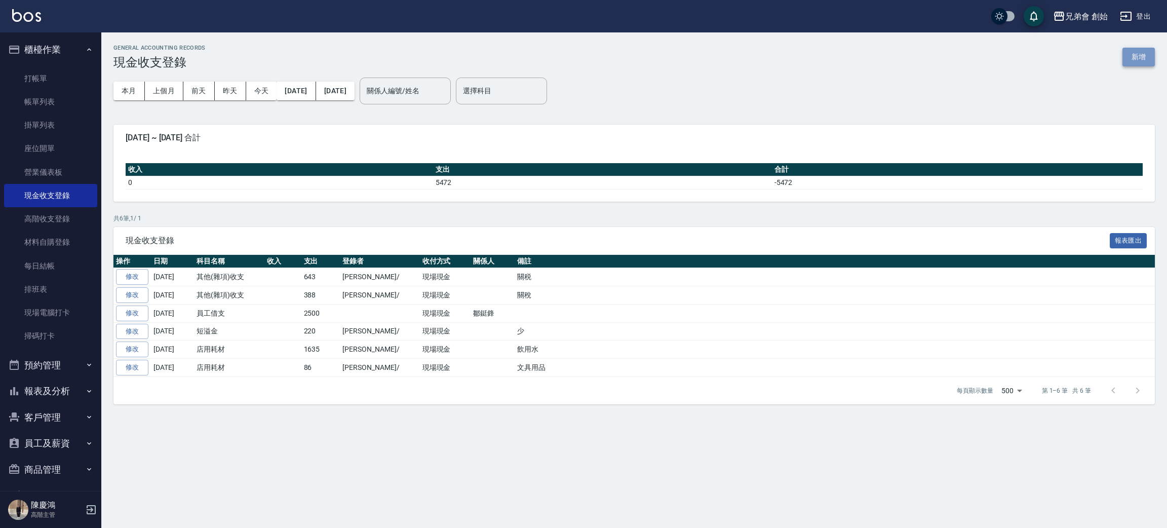
click at [1135, 54] on button "新增" at bounding box center [1139, 57] width 32 height 19
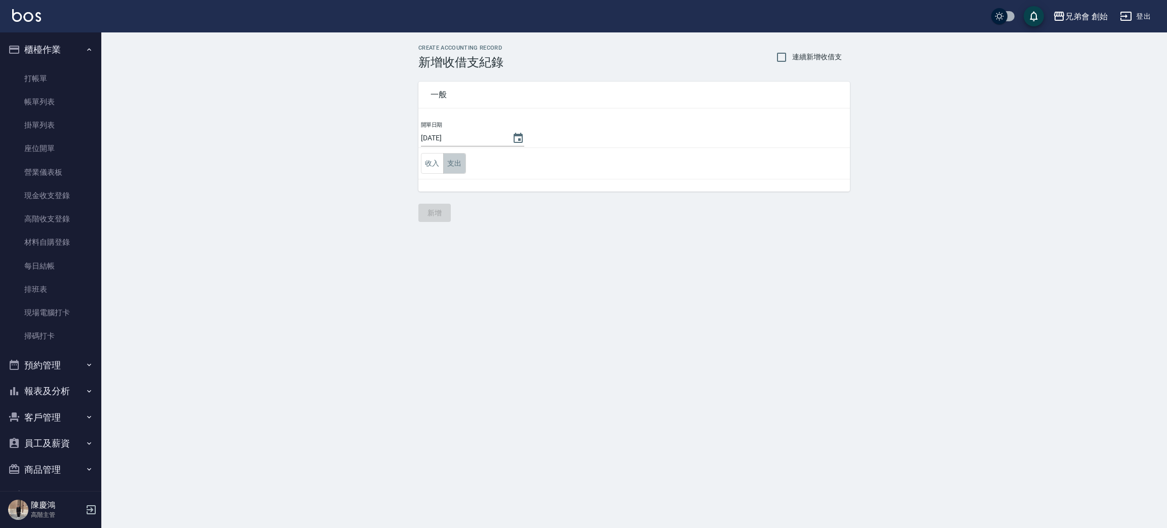
click at [452, 163] on button "支出" at bounding box center [454, 163] width 23 height 21
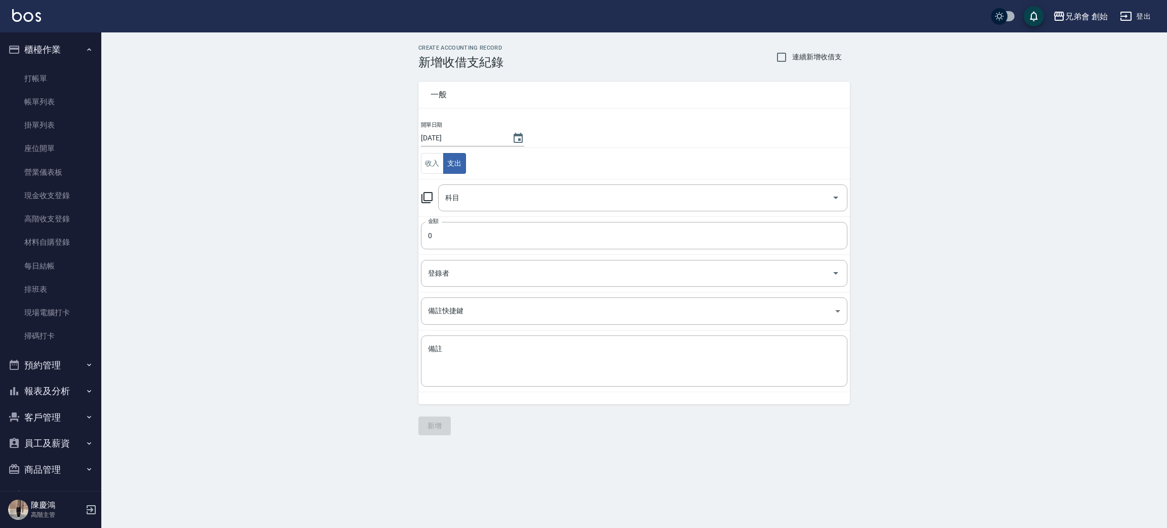
click at [521, 214] on td "科目 科目" at bounding box center [634, 197] width 432 height 37
click at [524, 195] on input "科目" at bounding box center [635, 198] width 385 height 18
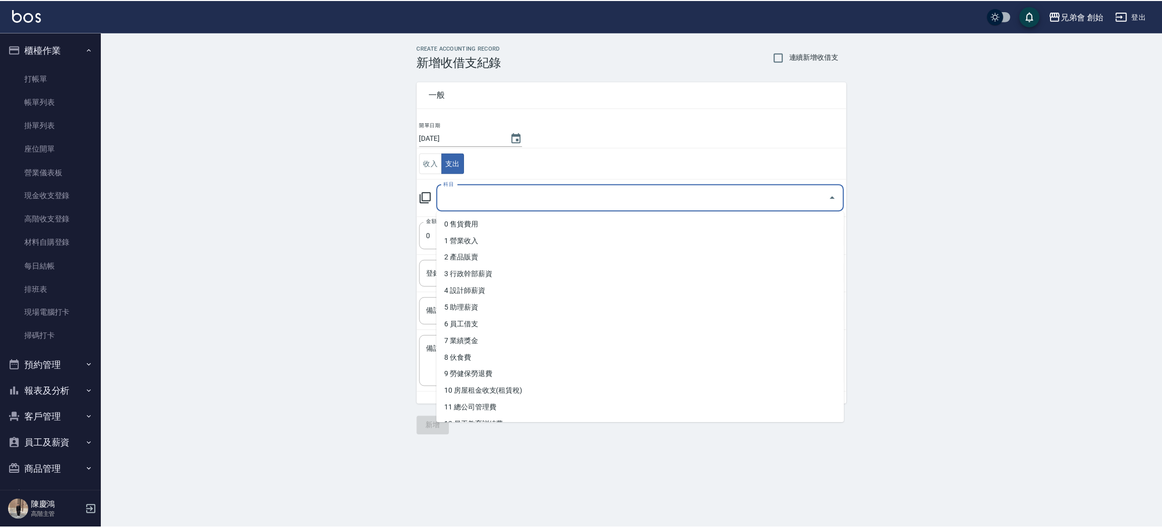
scroll to position [379, 0]
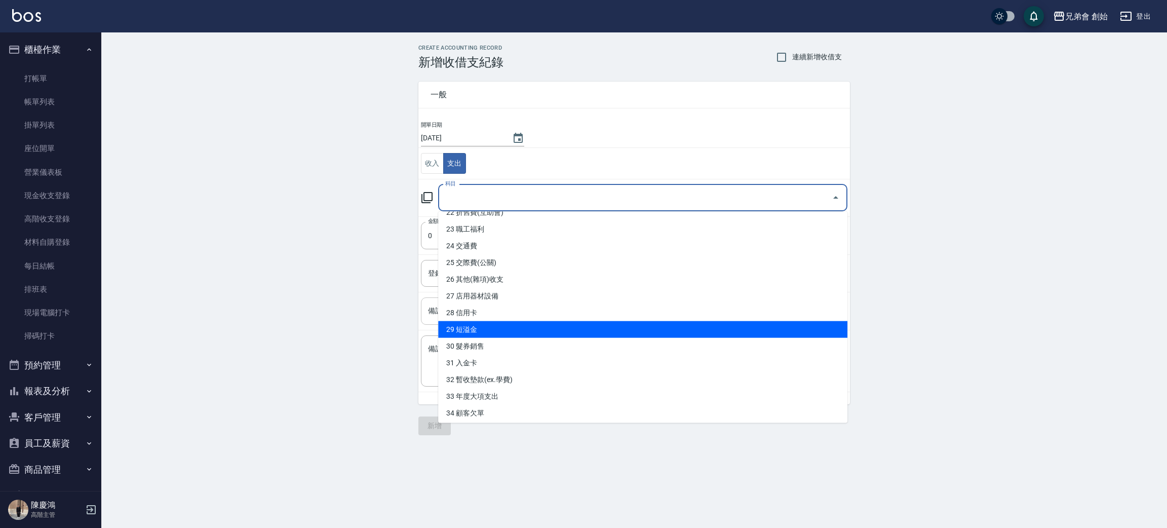
drag, startPoint x: 542, startPoint y: 325, endPoint x: 517, endPoint y: 314, distance: 26.8
click at [541, 329] on li "29 短溢金" at bounding box center [642, 329] width 409 height 17
type input "29 短溢金"
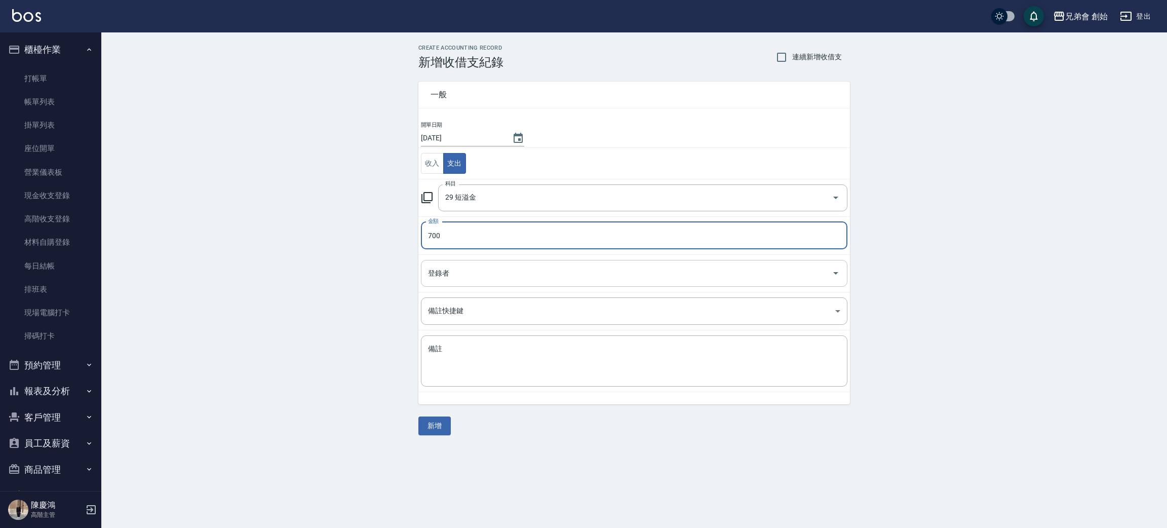
type input "700"
click at [495, 271] on input "登錄者" at bounding box center [627, 273] width 402 height 18
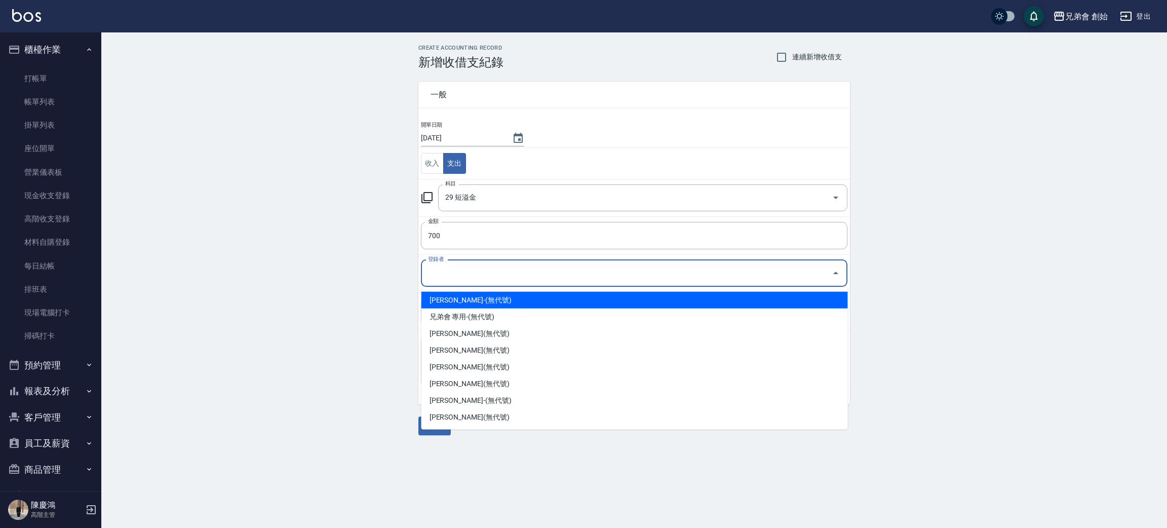
click at [490, 300] on li "林晉竹-(無代號)" at bounding box center [635, 300] width 427 height 17
type input "林晉竹-(無代號)"
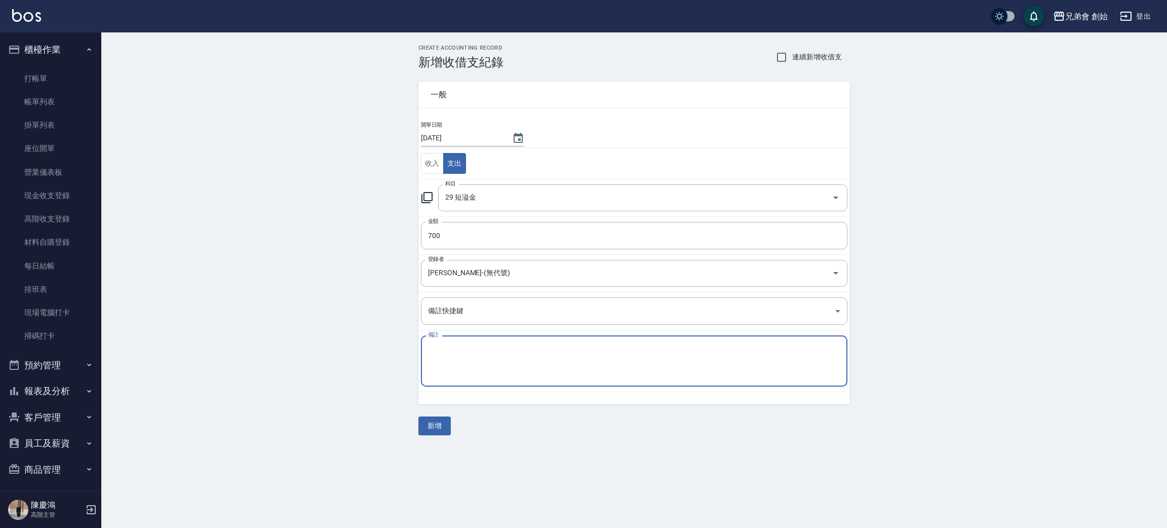
click at [475, 352] on textarea "備註" at bounding box center [634, 361] width 412 height 34
type textarea "少錢"
click at [448, 431] on button "新增" at bounding box center [434, 425] width 32 height 19
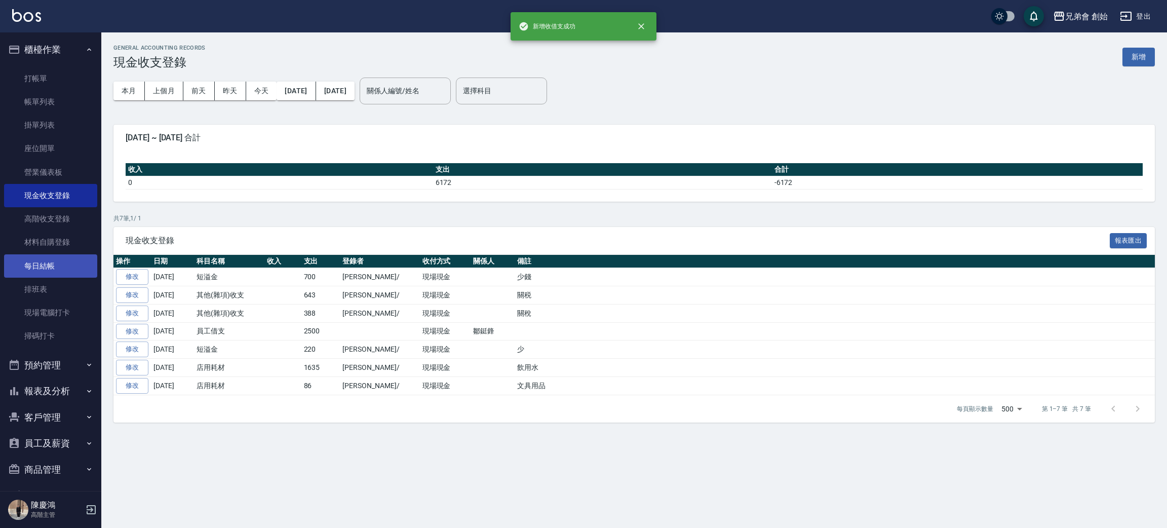
click at [61, 257] on link "每日結帳" at bounding box center [50, 265] width 93 height 23
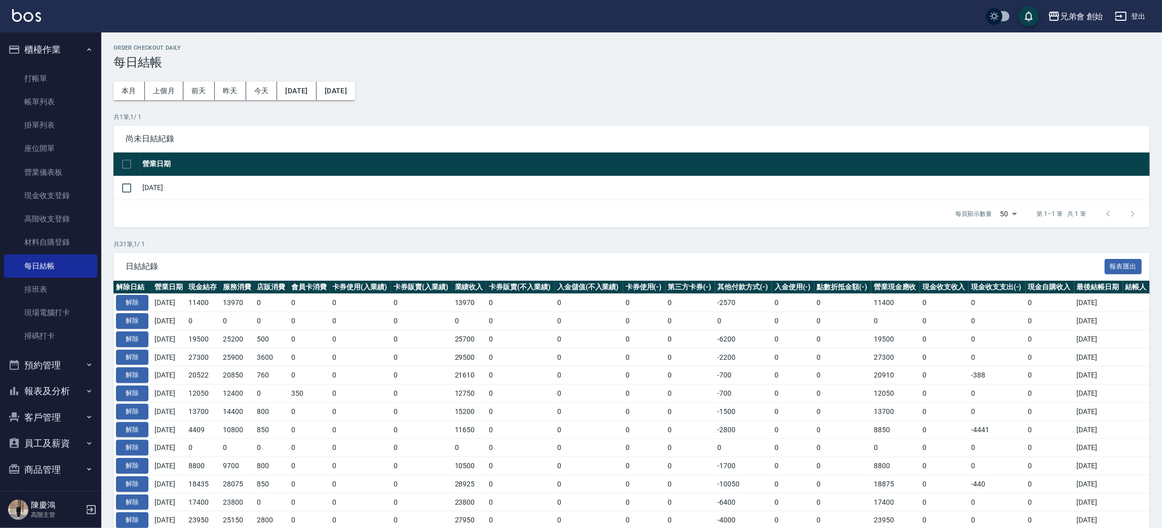
click at [187, 187] on td "[DATE]" at bounding box center [645, 188] width 1010 height 24
click at [151, 187] on td "[DATE]" at bounding box center [645, 188] width 1010 height 24
click at [111, 187] on div "Order checkout daily 每日結帳 本月 上個月 前天 昨天 今天 2025/08/10 2025/09/10 共 1 筆, 1 / 1 尚未…" at bounding box center [631, 470] width 1061 height 876
click at [135, 184] on input "checkbox" at bounding box center [126, 187] width 21 height 21
checkbox input "true"
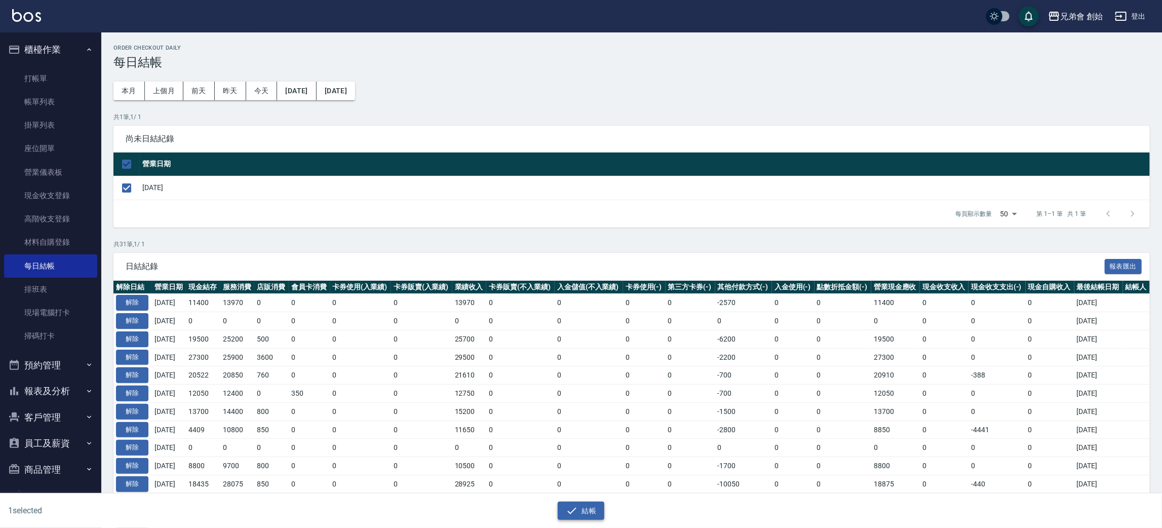
click at [561, 503] on button "結帳" at bounding box center [581, 511] width 47 height 19
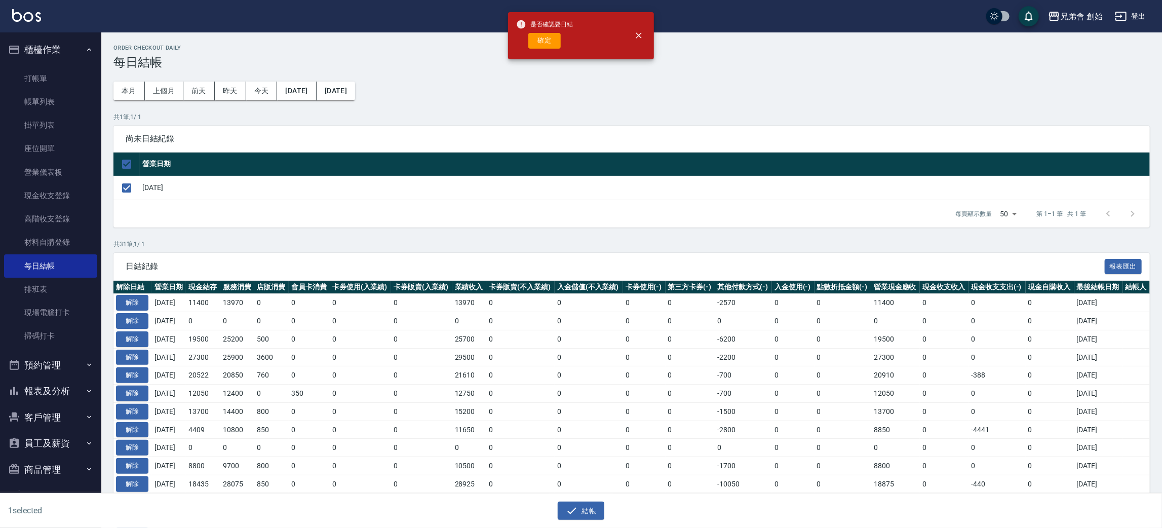
click at [538, 42] on button "確定" at bounding box center [544, 41] width 32 height 16
checkbox input "false"
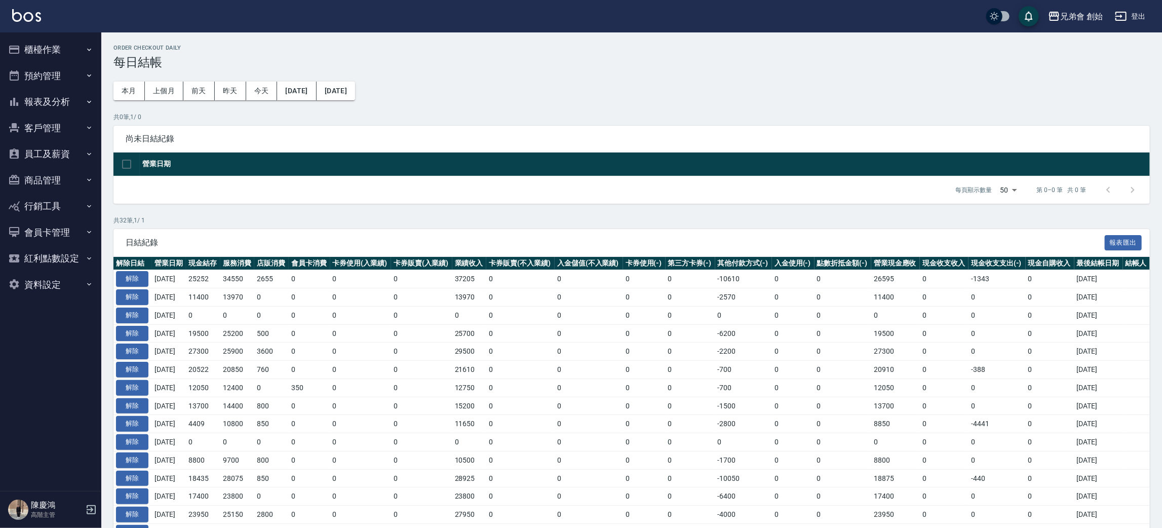
click at [53, 44] on button "櫃檯作業" at bounding box center [50, 49] width 93 height 26
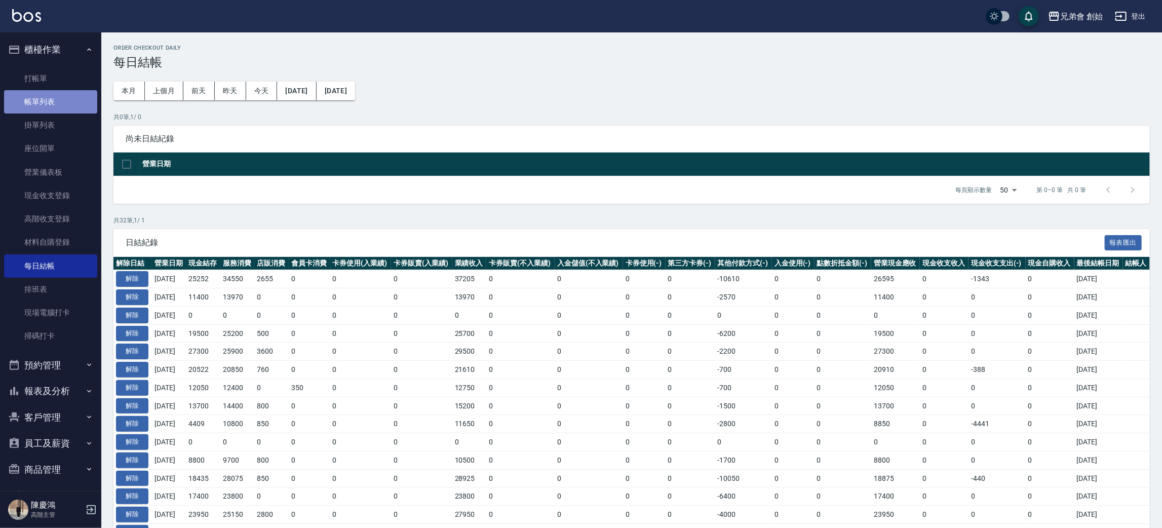
click at [68, 108] on link "帳單列表" at bounding box center [50, 101] width 93 height 23
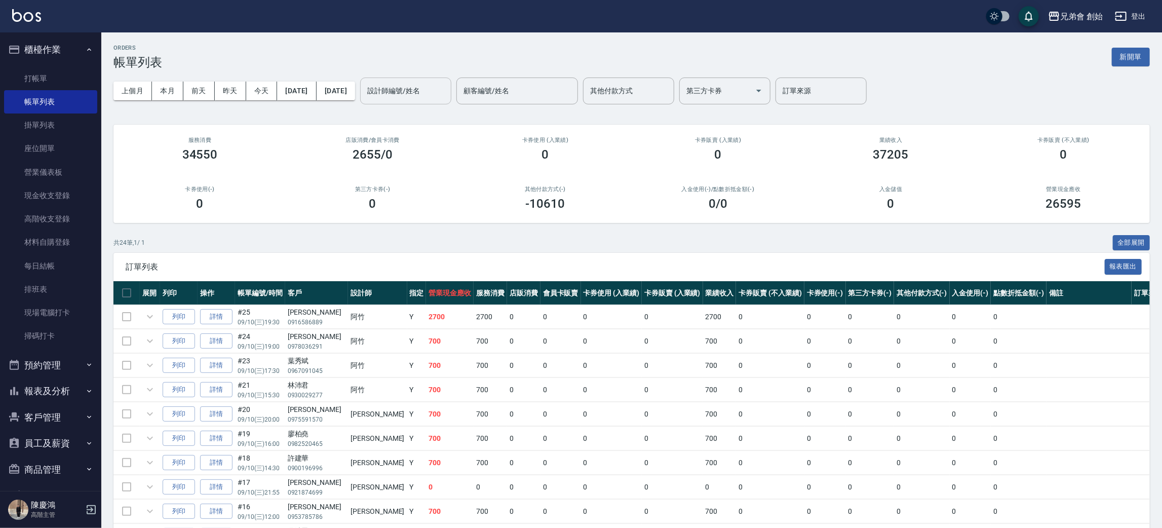
click at [446, 87] on div "設計師編號/姓名 設計師編號/姓名" at bounding box center [405, 91] width 91 height 27
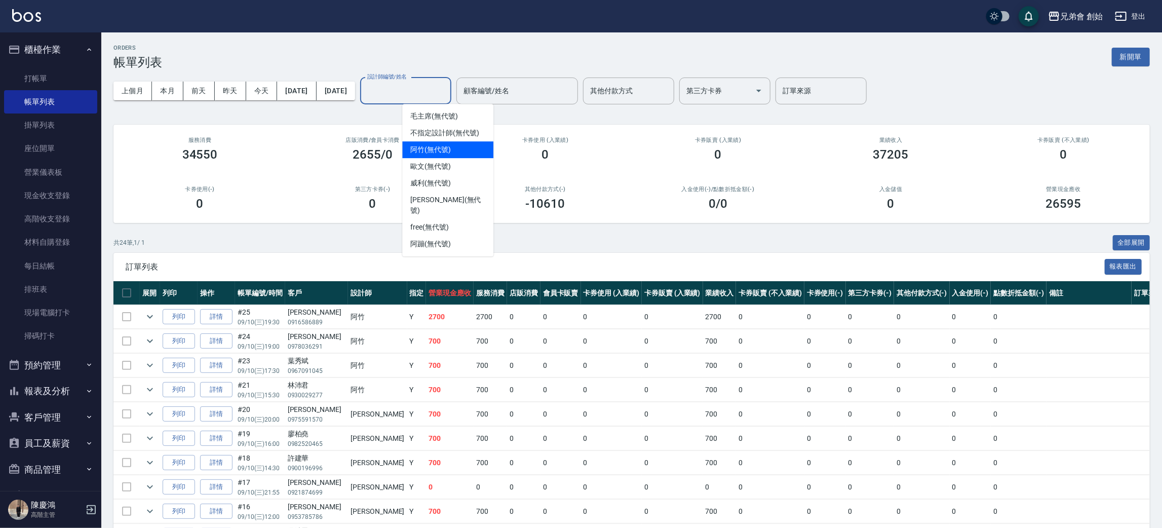
click at [468, 150] on div "阿竹 (無代號)" at bounding box center [447, 149] width 91 height 17
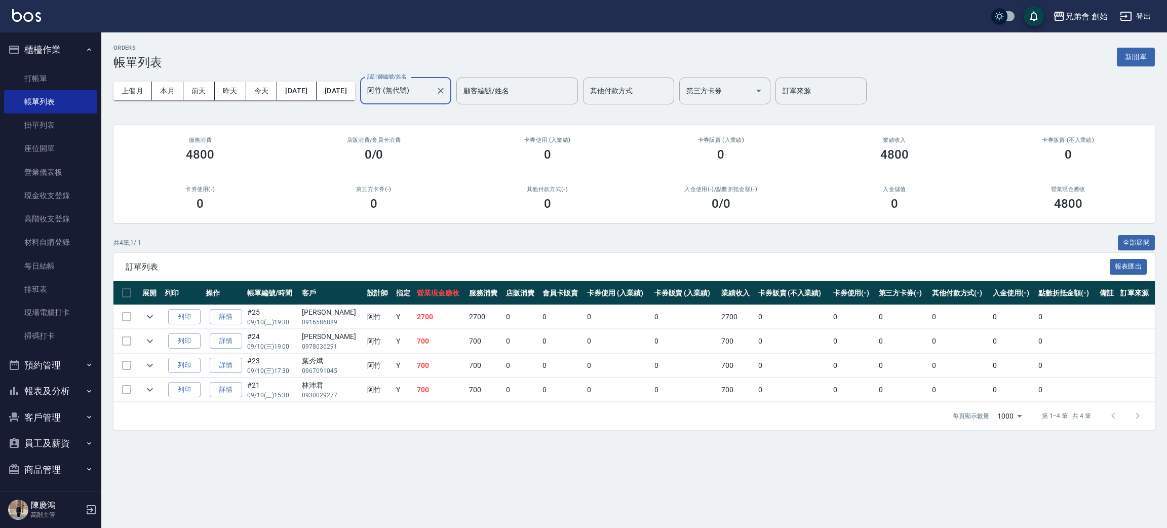
click at [432, 88] on input "阿竹 (無代號)" at bounding box center [398, 91] width 67 height 18
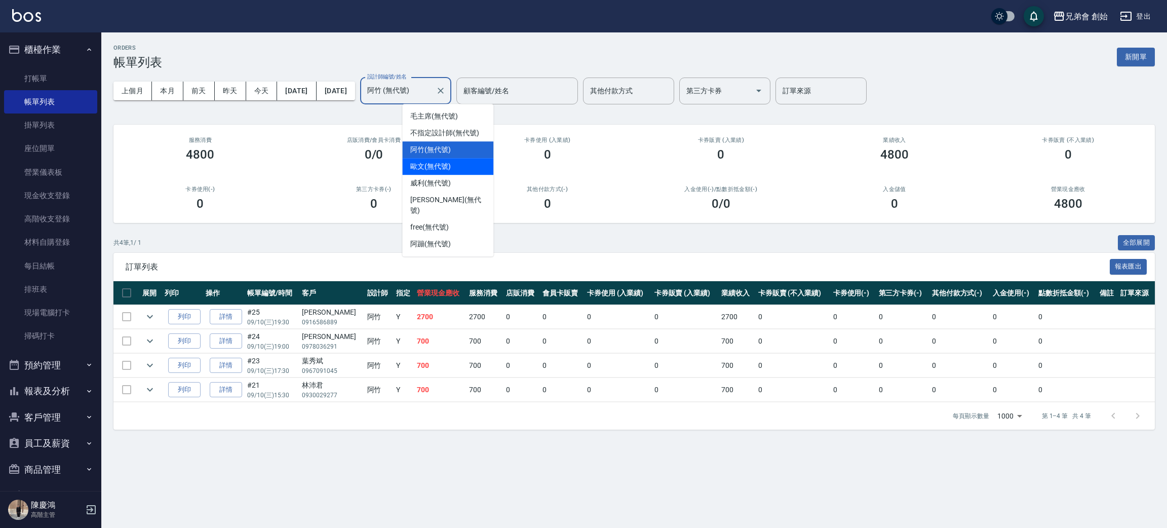
click at [451, 161] on span "歐文 (無代號)" at bounding box center [430, 166] width 41 height 11
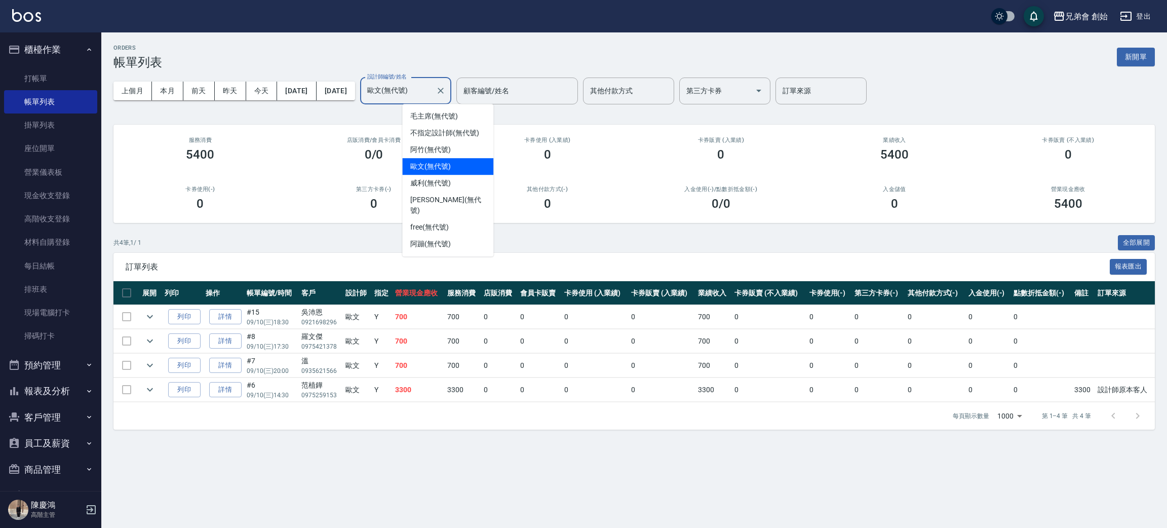
click at [432, 85] on input "歐文(無代號)" at bounding box center [398, 91] width 67 height 18
click at [453, 193] on div "[PERSON_NAME] (無代號)" at bounding box center [447, 205] width 91 height 27
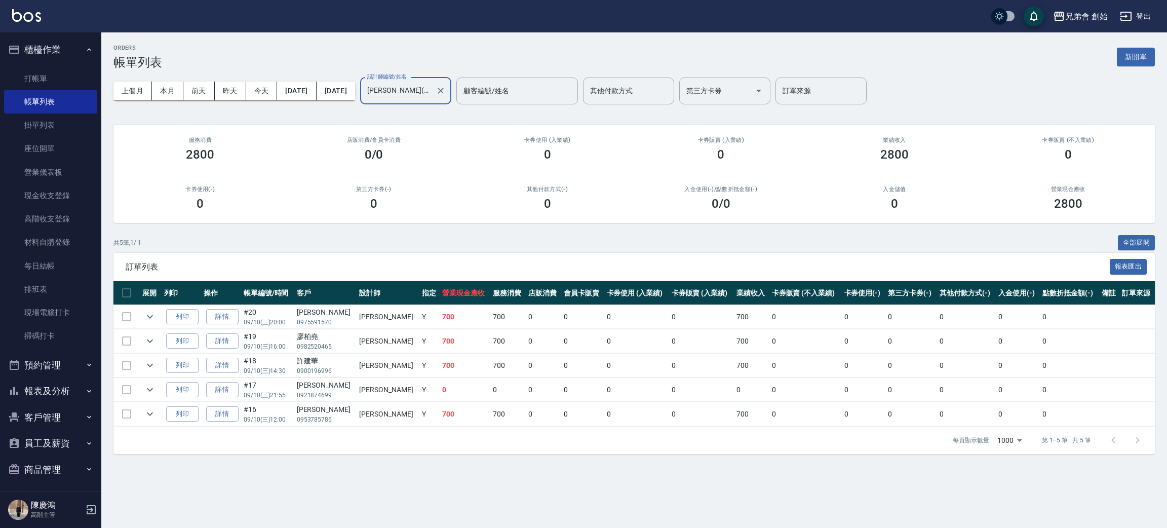
click at [455, 75] on div "上個月 本月 [DATE] [DATE] [DATE] [DATE] [DATE] 設計師編號/姓名 [PERSON_NAME](無代號) 設計師編號/姓名 …" at bounding box center [634, 90] width 1042 height 43
click at [432, 87] on input "[PERSON_NAME](無代號)" at bounding box center [398, 91] width 67 height 18
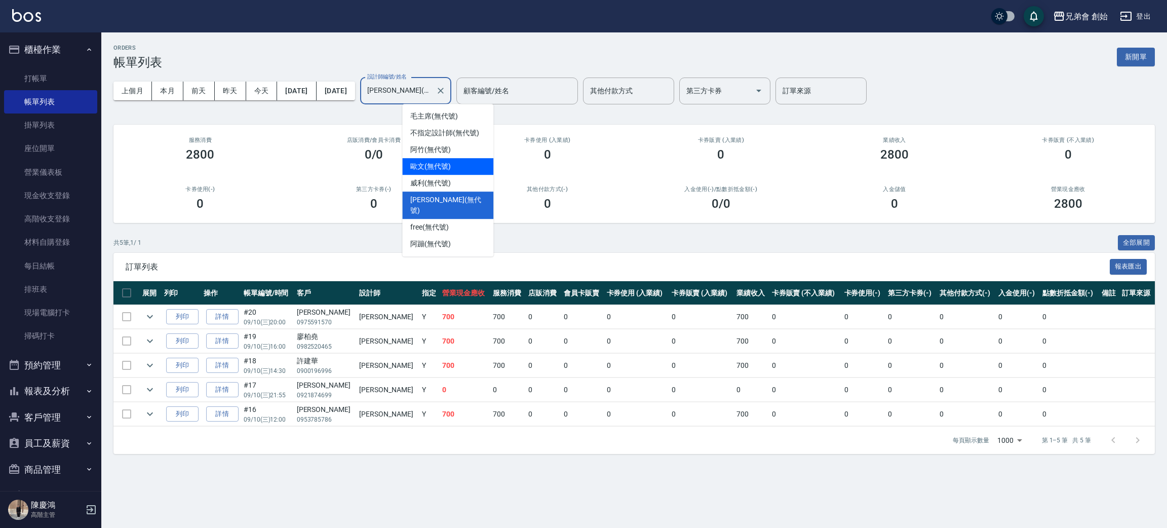
click at [461, 173] on div "歐文 (無代號)" at bounding box center [447, 166] width 91 height 17
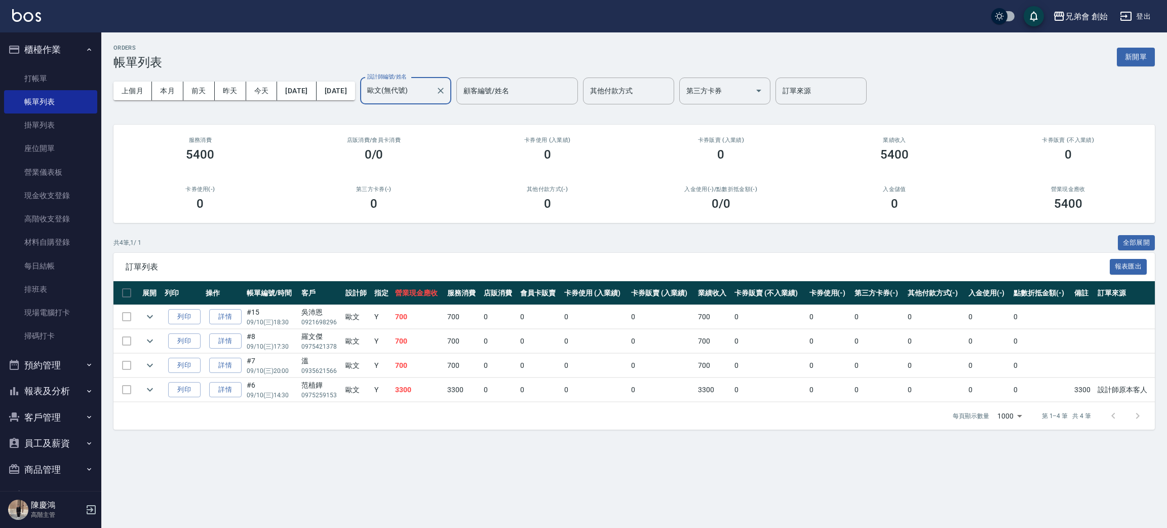
click at [432, 90] on input "歐文(無代號)" at bounding box center [398, 91] width 67 height 18
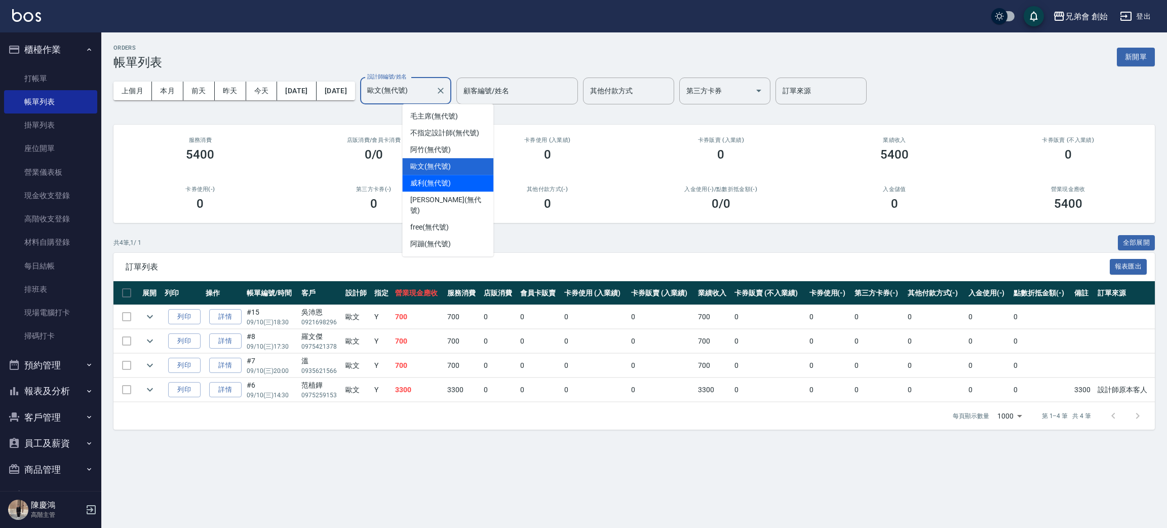
click at [454, 187] on div "[PERSON_NAME] (無代號)" at bounding box center [447, 183] width 91 height 17
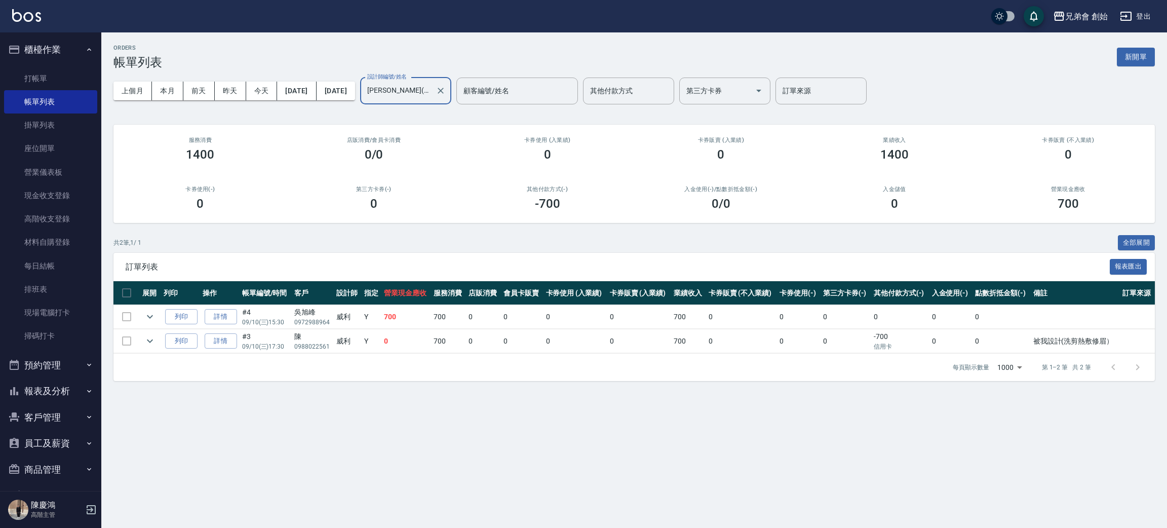
click at [451, 80] on div "[PERSON_NAME](無代號) 設計師編號/姓名" at bounding box center [405, 91] width 91 height 27
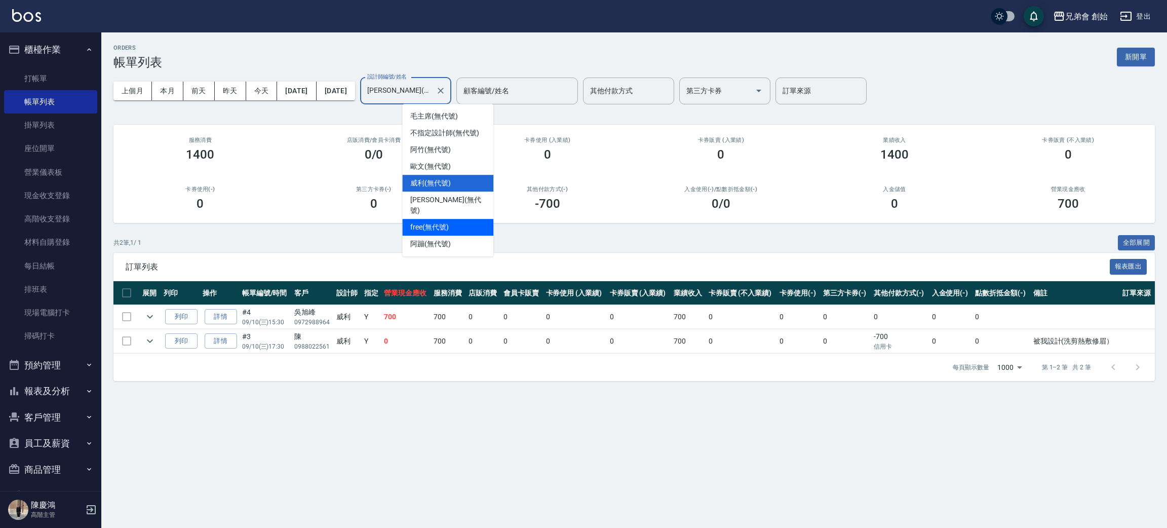
click at [465, 219] on div "free (無代號)" at bounding box center [447, 227] width 91 height 17
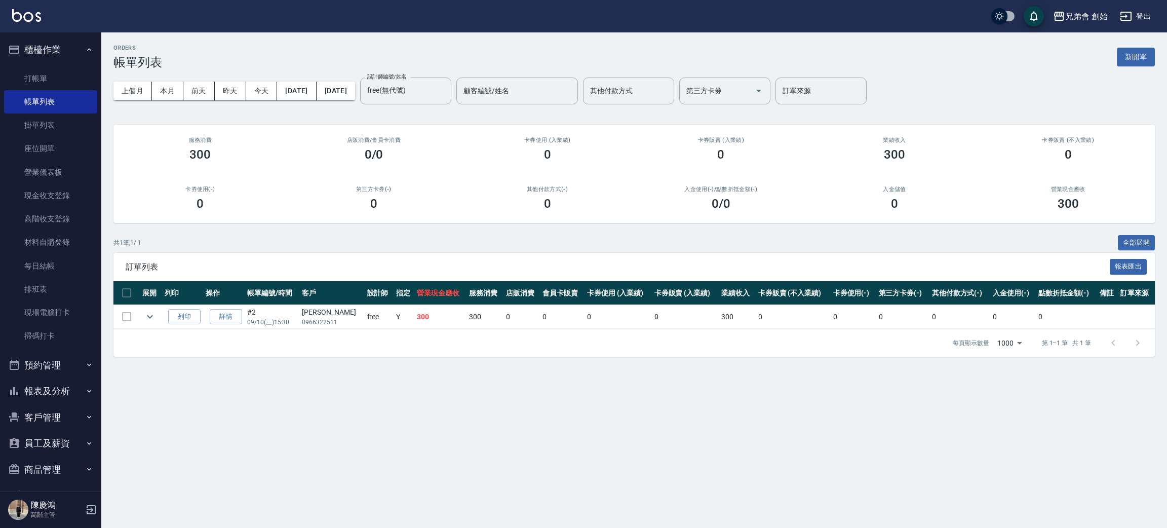
click at [467, 76] on div "上個月 本月 [DATE] [DATE] [DATE] [DATE] [DATE] 設計師編號/姓名 free(無代號) 設計師編號/姓名 顧客編號/姓名 顧…" at bounding box center [634, 90] width 1042 height 43
click at [407, 75] on label "設計師編號/姓名" at bounding box center [387, 77] width 40 height 8
click at [432, 82] on input "free(無代號)" at bounding box center [398, 91] width 67 height 18
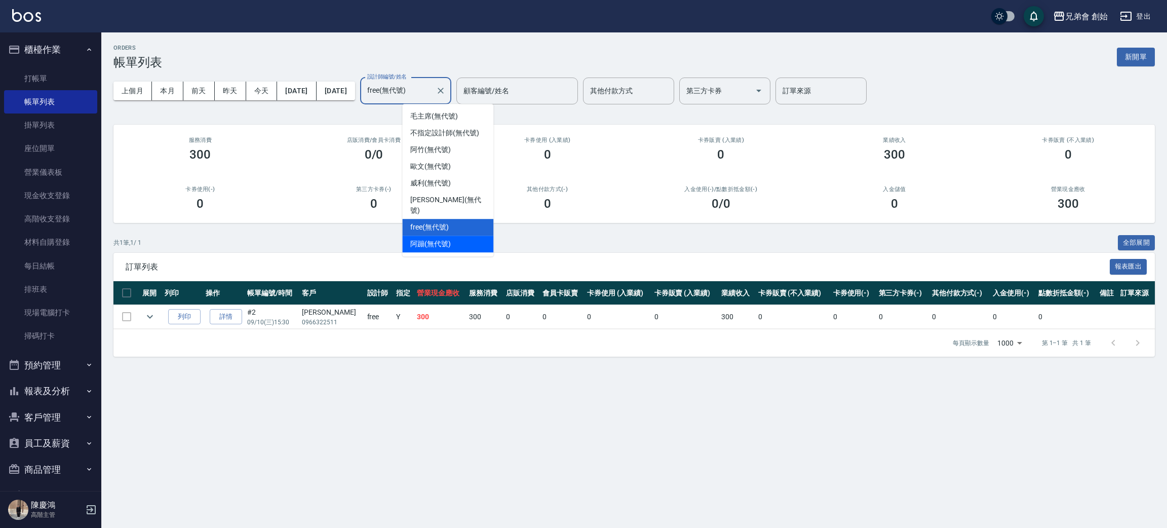
click at [449, 239] on span "阿蹦 (無代號)" at bounding box center [430, 244] width 41 height 11
type input "阿蹦(無代號)"
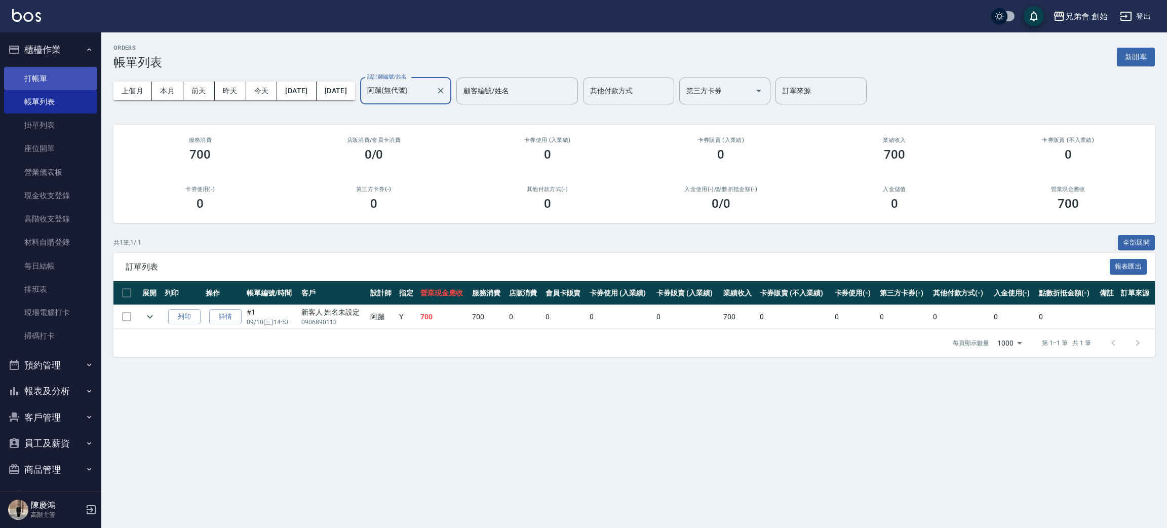
click at [51, 77] on link "打帳單" at bounding box center [50, 78] width 93 height 23
